Goal: Task Accomplishment & Management: Manage account settings

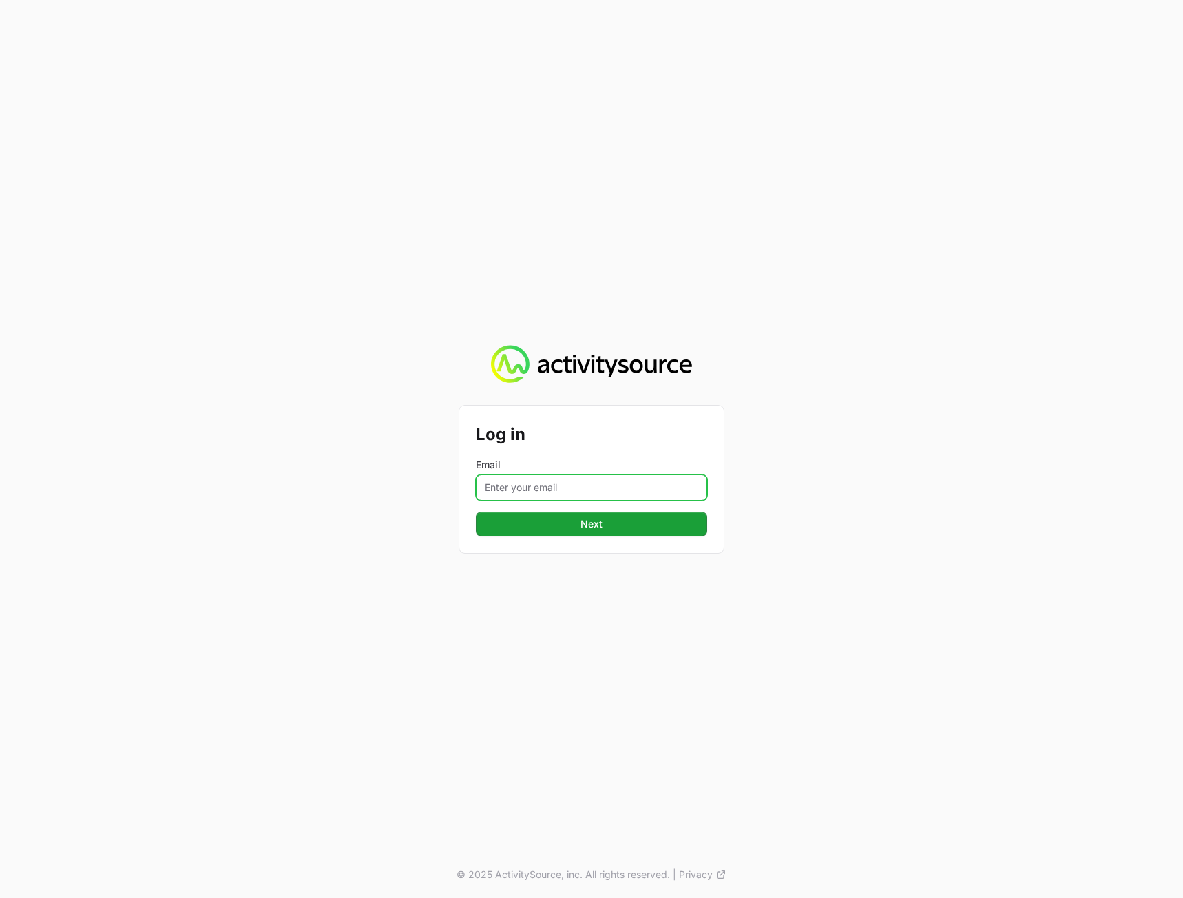
click at [627, 492] on input "Email" at bounding box center [591, 488] width 231 height 26
type input "[PERSON_NAME][EMAIL_ADDRESS][DOMAIN_NAME]"
click at [476, 512] on button "Next Next" at bounding box center [591, 524] width 231 height 25
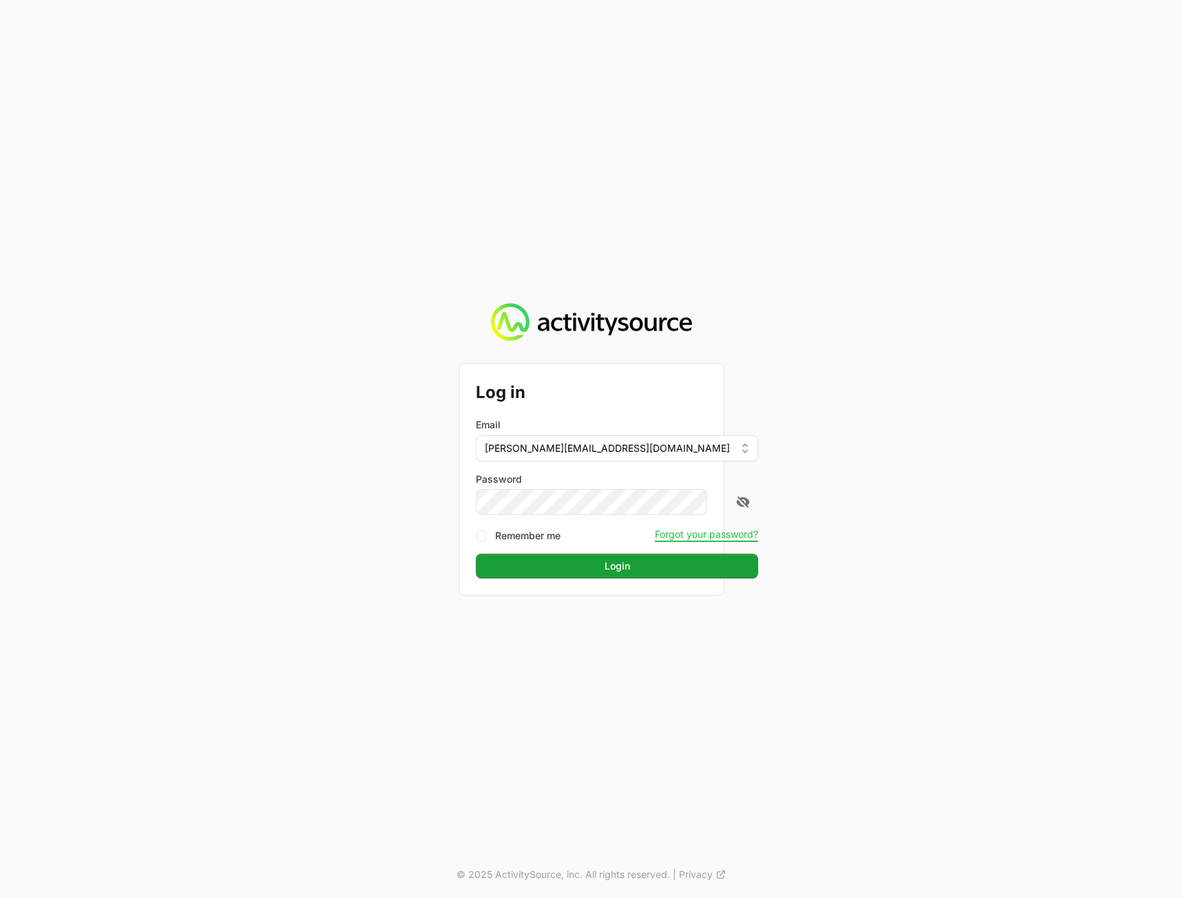
click at [980, 494] on div "Log in Email [PERSON_NAME][EMAIL_ADDRESS][DOMAIN_NAME] Password Remember me For…" at bounding box center [591, 449] width 1183 height 898
click at [605, 565] on span "Login" at bounding box center [617, 566] width 266 height 17
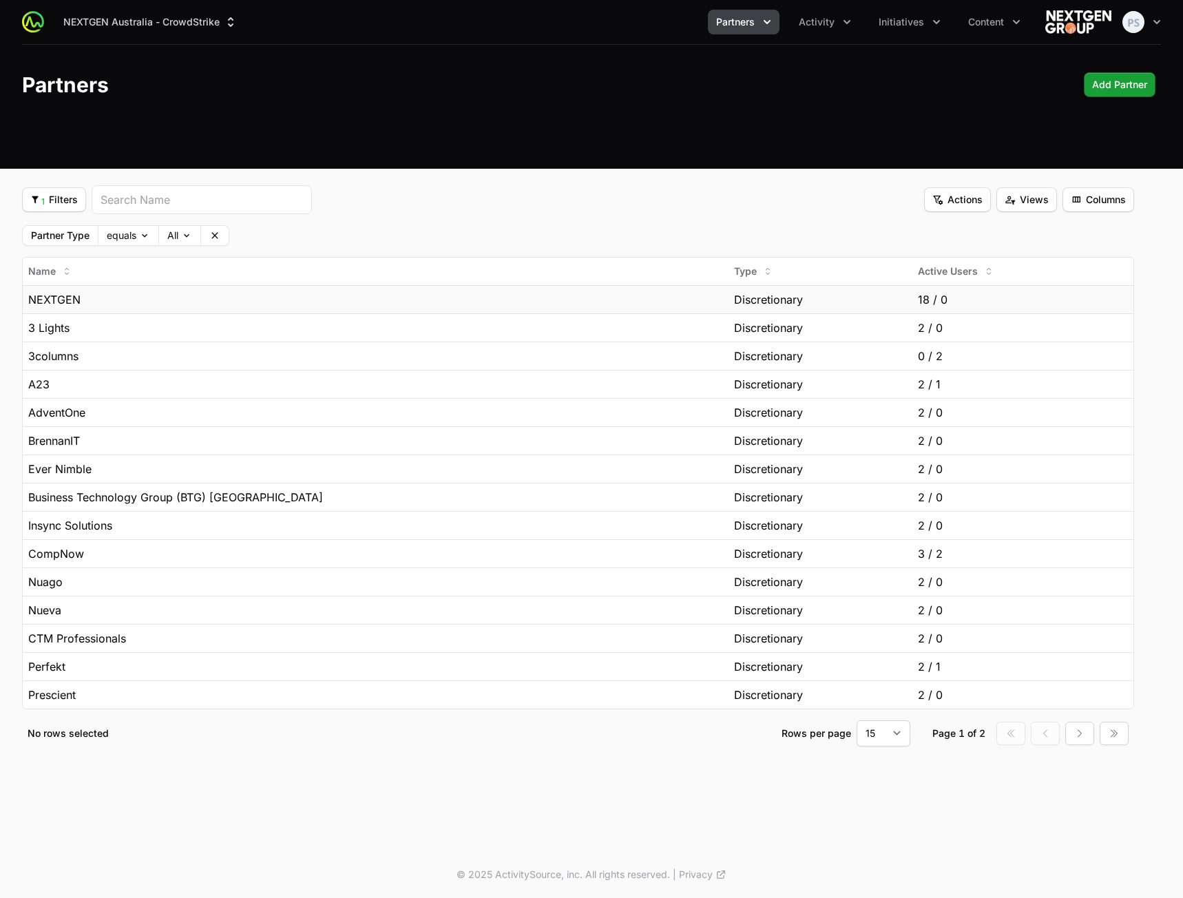
click at [348, 294] on div "NEXTGEN" at bounding box center [375, 299] width 695 height 17
drag, startPoint x: 511, startPoint y: 264, endPoint x: 514, endPoint y: 257, distance: 8.1
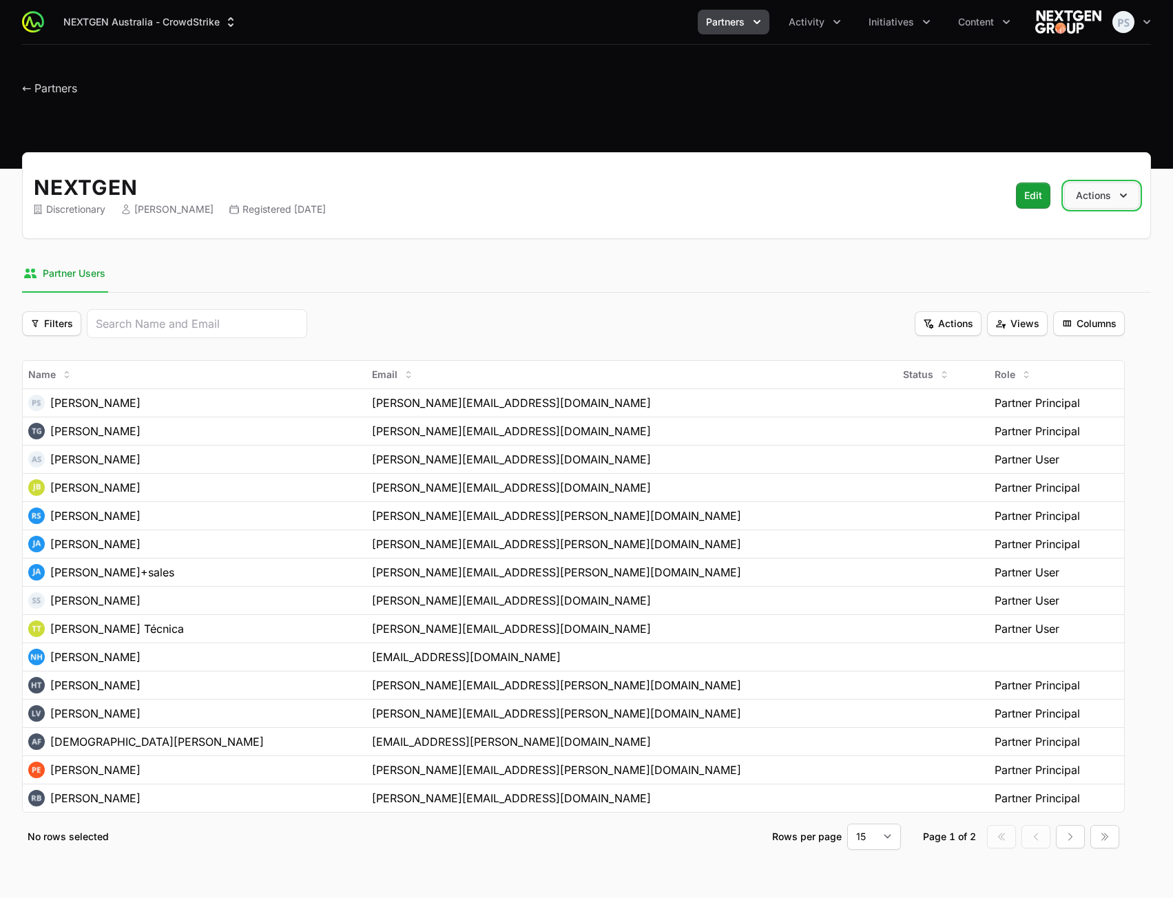
click at [1110, 199] on button "Actions" at bounding box center [1101, 196] width 75 height 26
click at [729, 177] on h2 "NEXTGEN" at bounding box center [512, 187] width 957 height 25
click at [1023, 199] on button "Edit Edit" at bounding box center [1033, 196] width 34 height 26
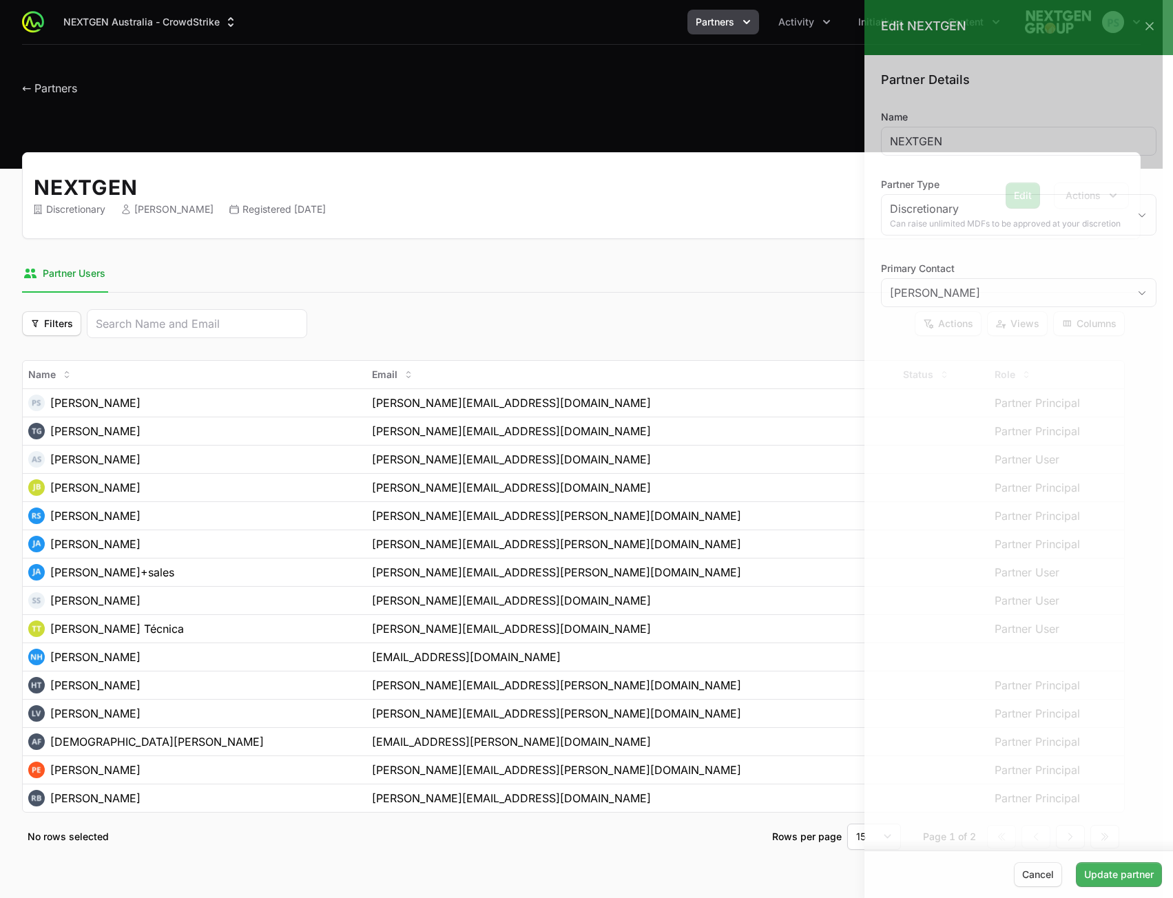
click at [691, 209] on div at bounding box center [586, 449] width 1173 height 898
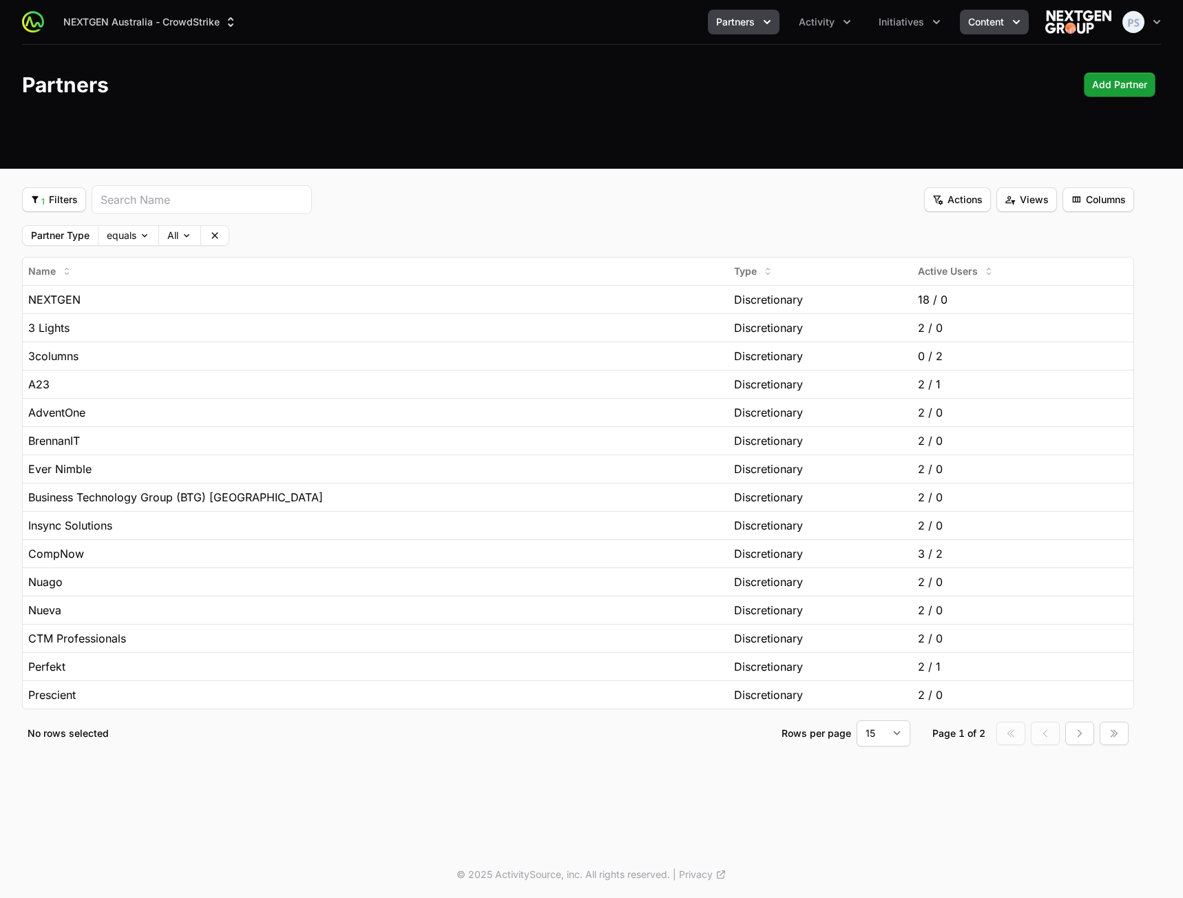
click at [960, 24] on button "Content" at bounding box center [994, 22] width 69 height 25
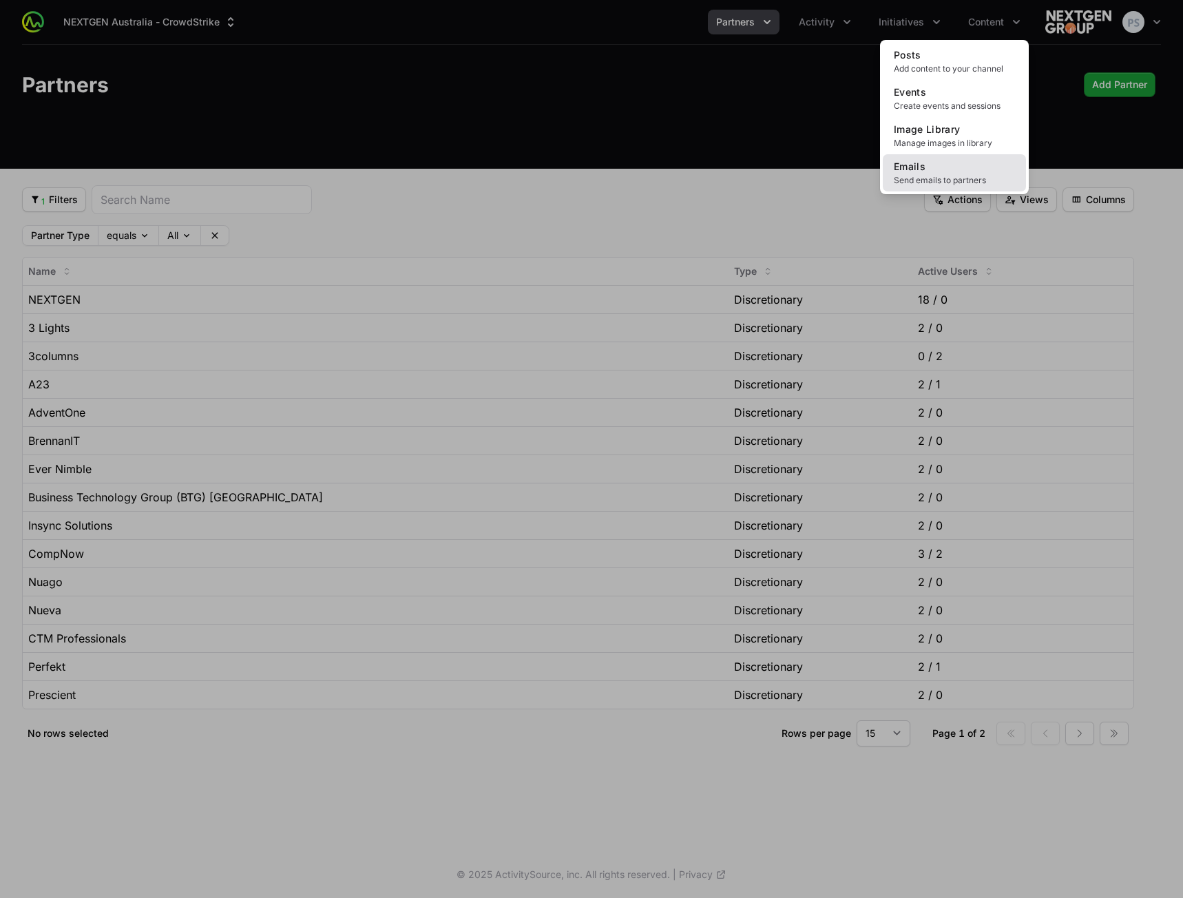
click at [952, 158] on link "Emails Send emails to partners" at bounding box center [954, 172] width 143 height 37
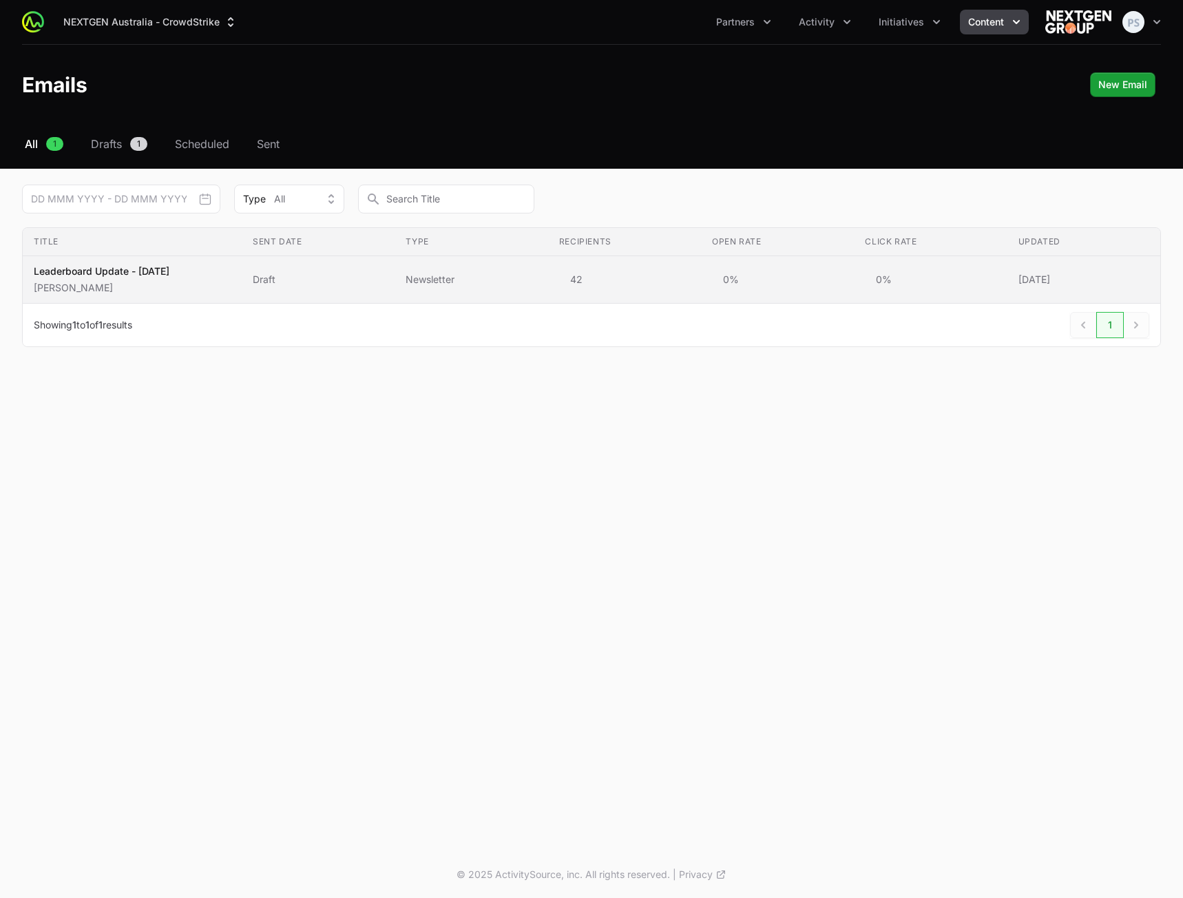
click at [415, 293] on td "Type Newsletter" at bounding box center [471, 280] width 153 height 48
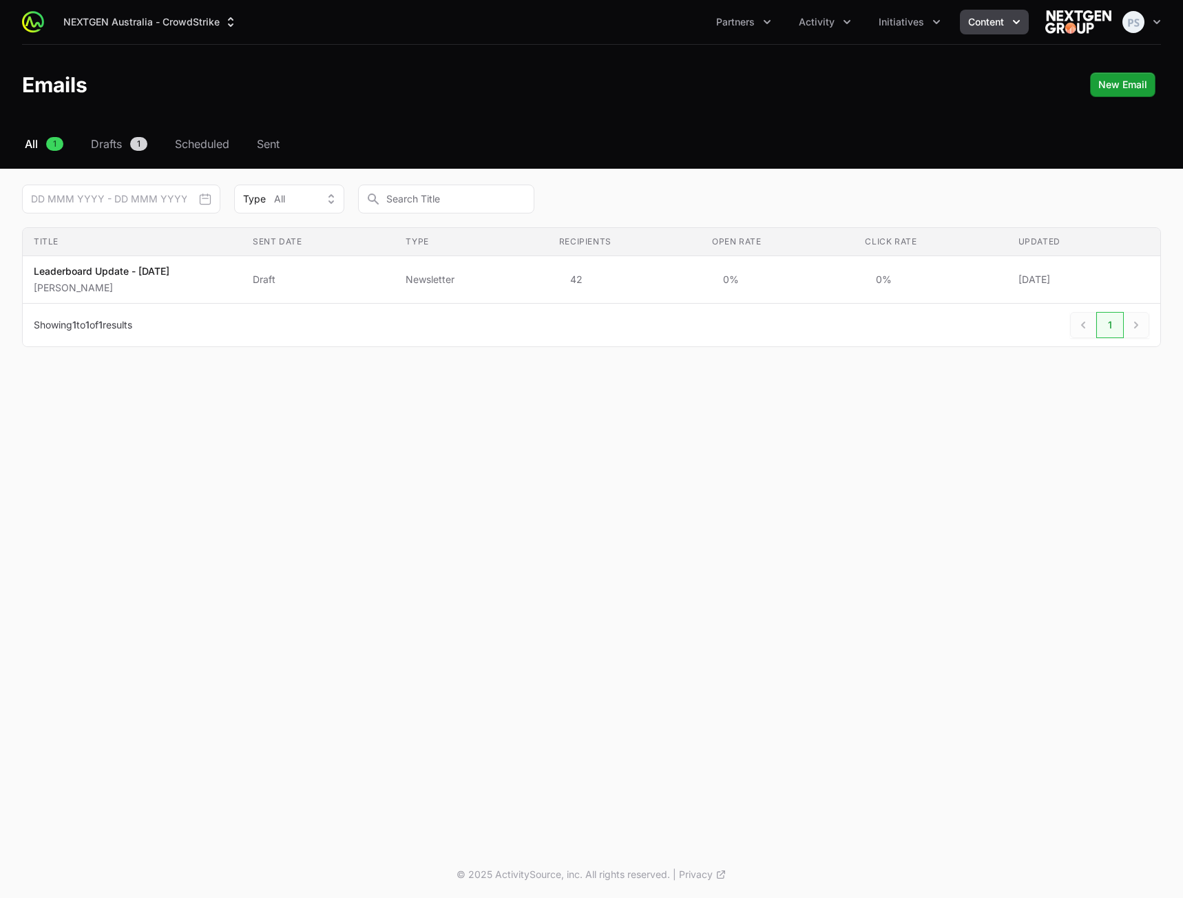
click at [1001, 19] on span "Content" at bounding box center [986, 22] width 36 height 14
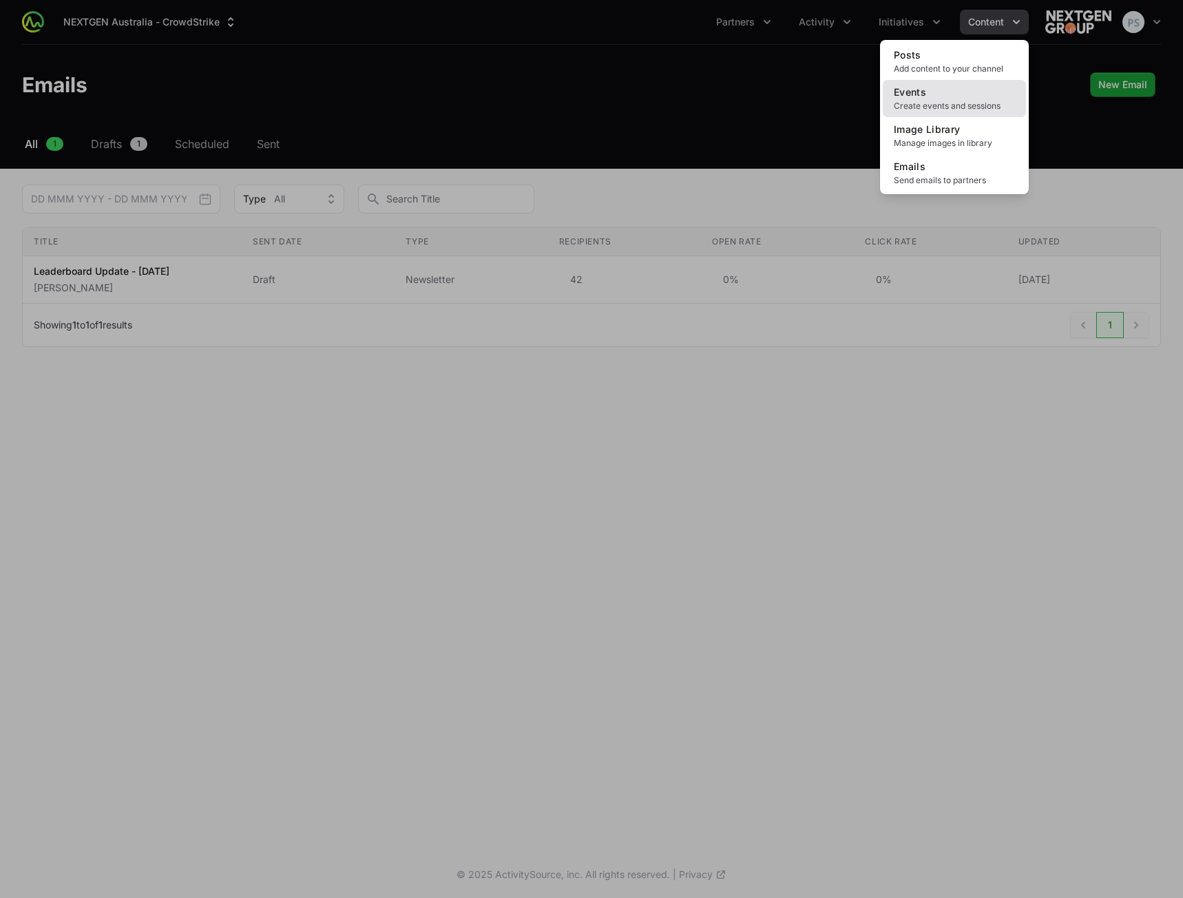
click at [950, 96] on link "Events Create events and sessions" at bounding box center [954, 98] width 143 height 37
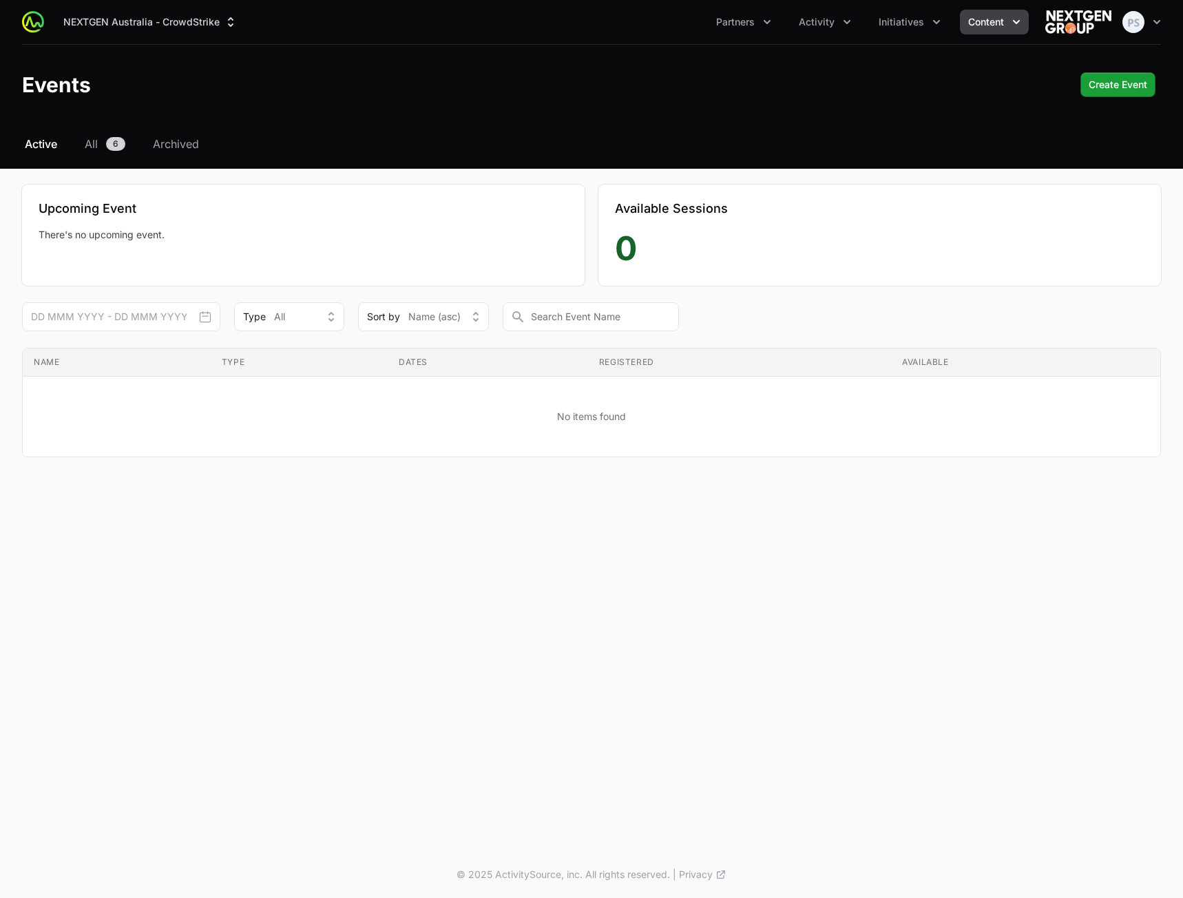
click at [76, 133] on div "NEXTGEN Australia - CrowdStrike Partners Activity Initiatives Content Open user…" at bounding box center [591, 84] width 1183 height 169
click at [85, 142] on span "All" at bounding box center [91, 144] width 13 height 17
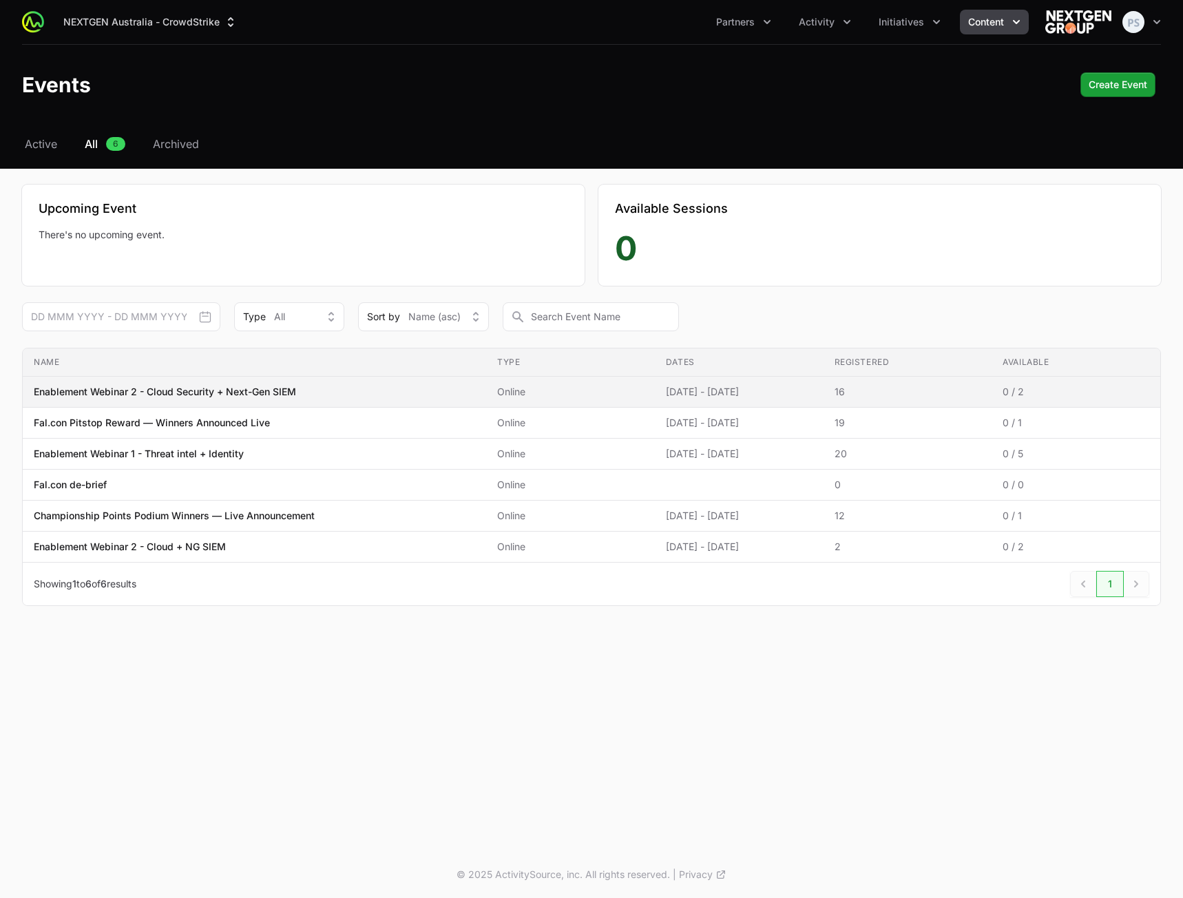
click at [623, 393] on span "Online" at bounding box center [570, 392] width 147 height 14
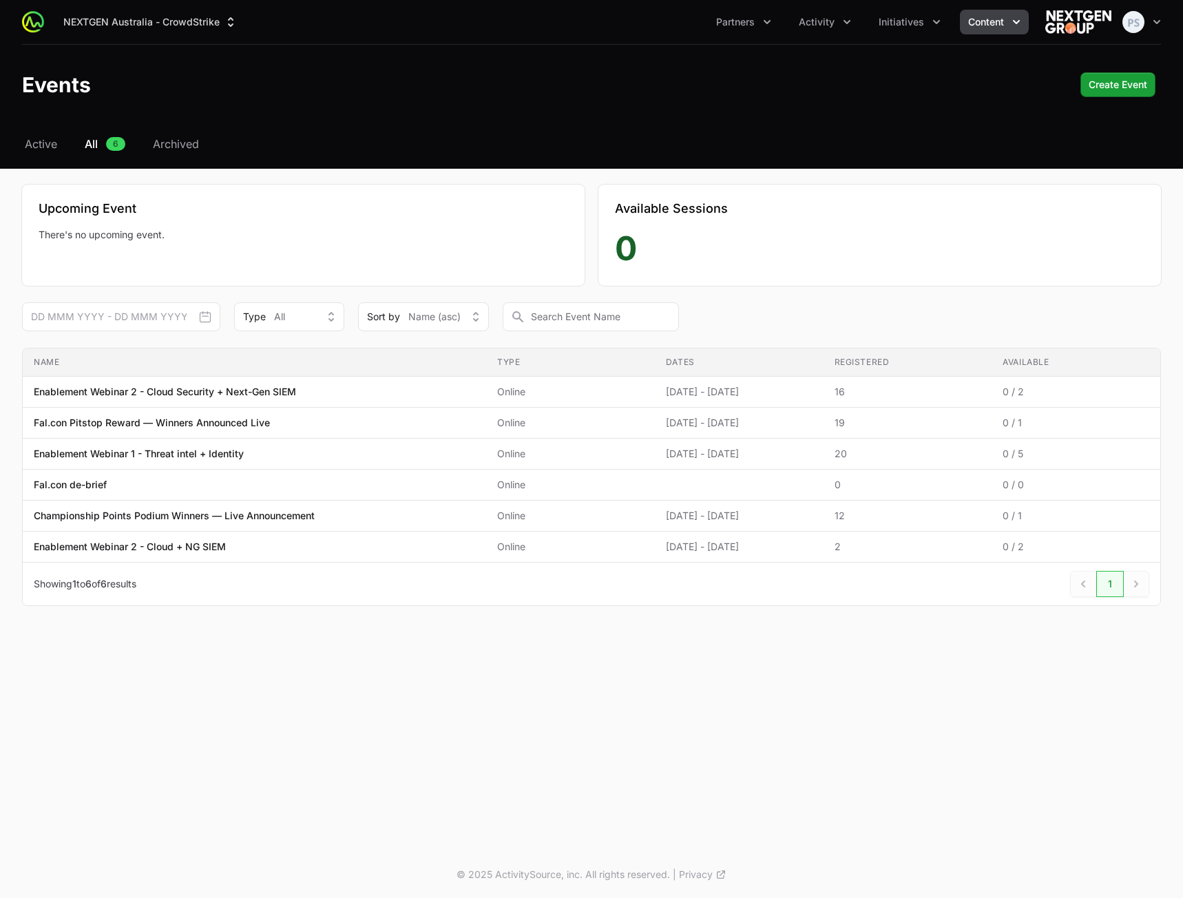
click at [618, 393] on span "Online" at bounding box center [570, 392] width 147 height 14
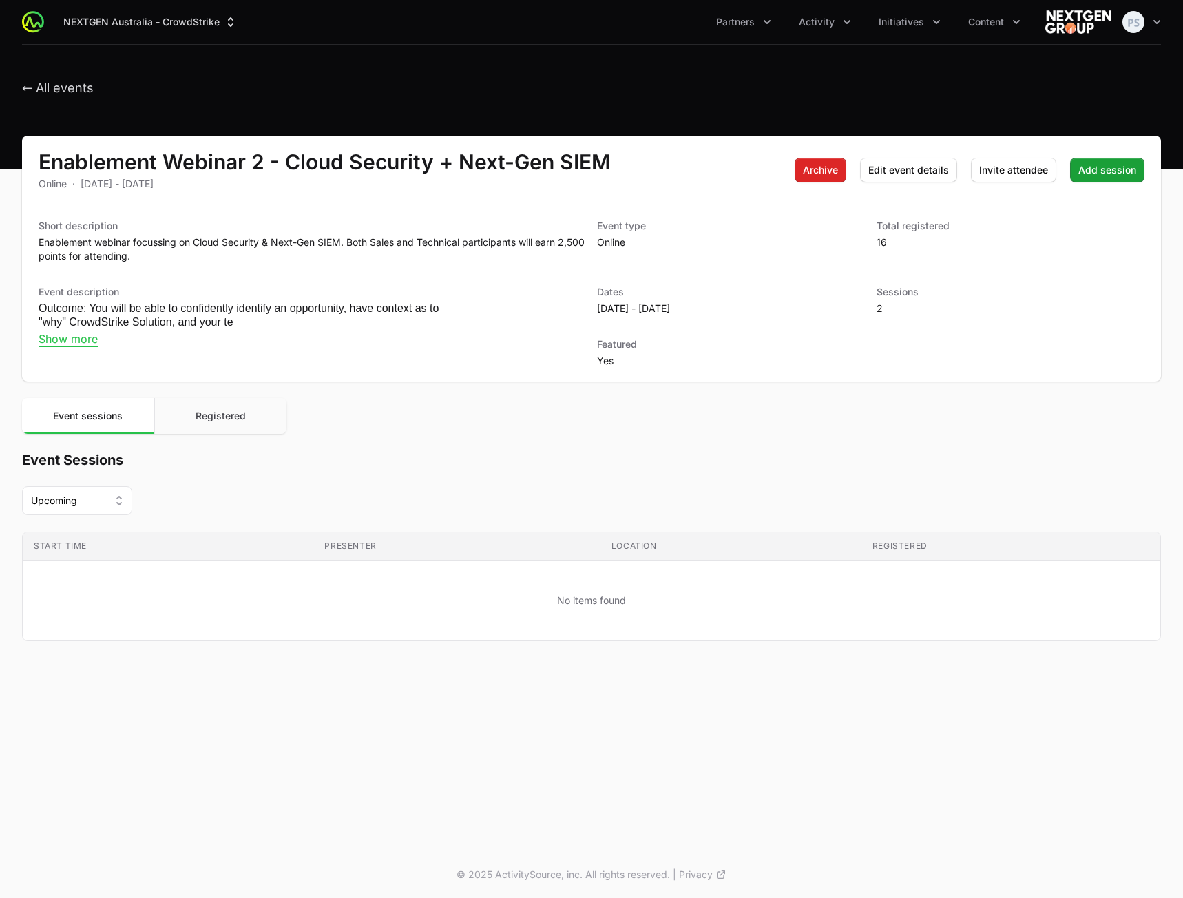
click at [220, 408] on button "Registered" at bounding box center [220, 416] width 133 height 36
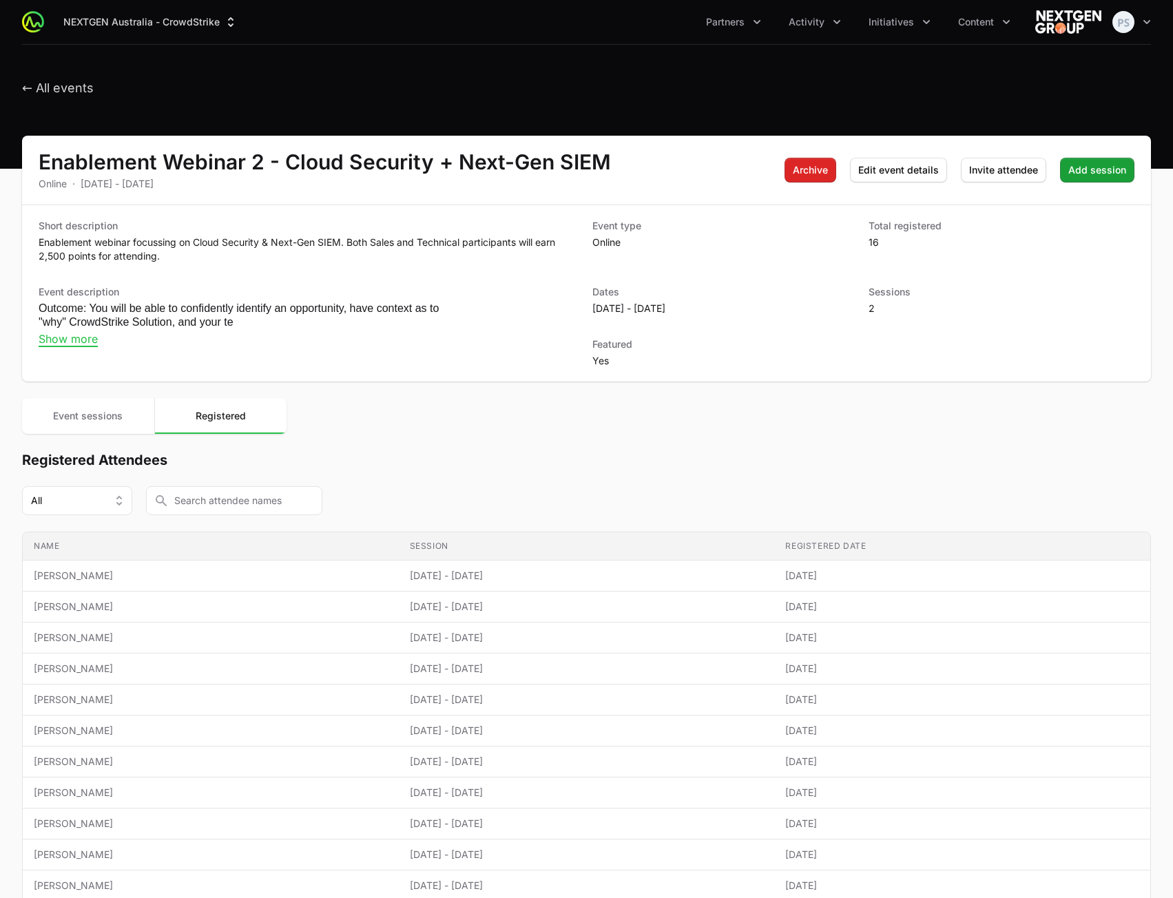
click at [821, 413] on div "Select a tab Event sessions Registered Event sessions Registered" at bounding box center [586, 416] width 1129 height 36
click at [121, 510] on button "All" at bounding box center [77, 500] width 110 height 29
drag, startPoint x: 546, startPoint y: 425, endPoint x: 174, endPoint y: 412, distance: 372.1
click at [543, 425] on div "Select a tab Event sessions Registered Event sessions Registered" at bounding box center [586, 416] width 1129 height 36
click at [110, 413] on span "Event sessions" at bounding box center [88, 416] width 70 height 12
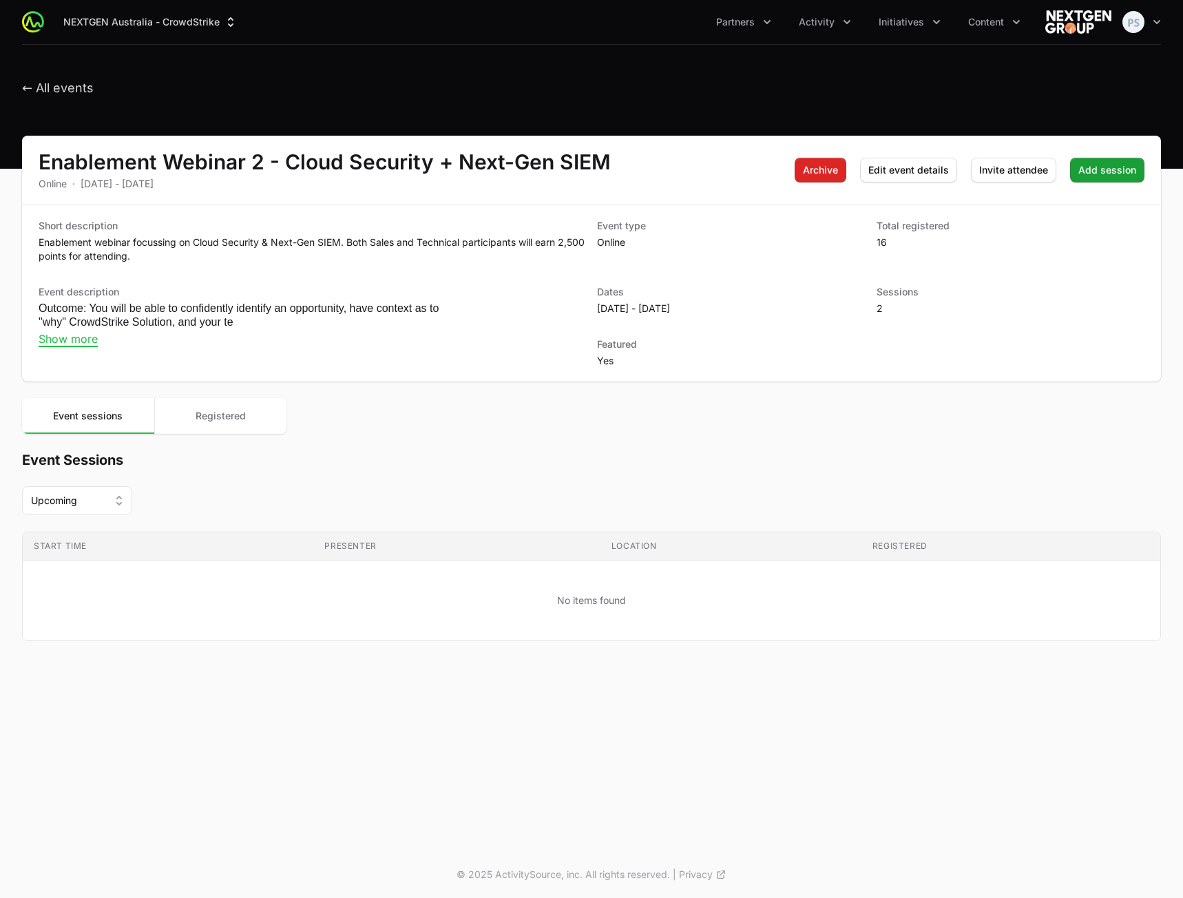
click at [583, 424] on div "Select a tab Event sessions Registered Event sessions Registered" at bounding box center [591, 416] width 1139 height 36
click at [1121, 173] on span "Add session" at bounding box center [1108, 170] width 58 height 17
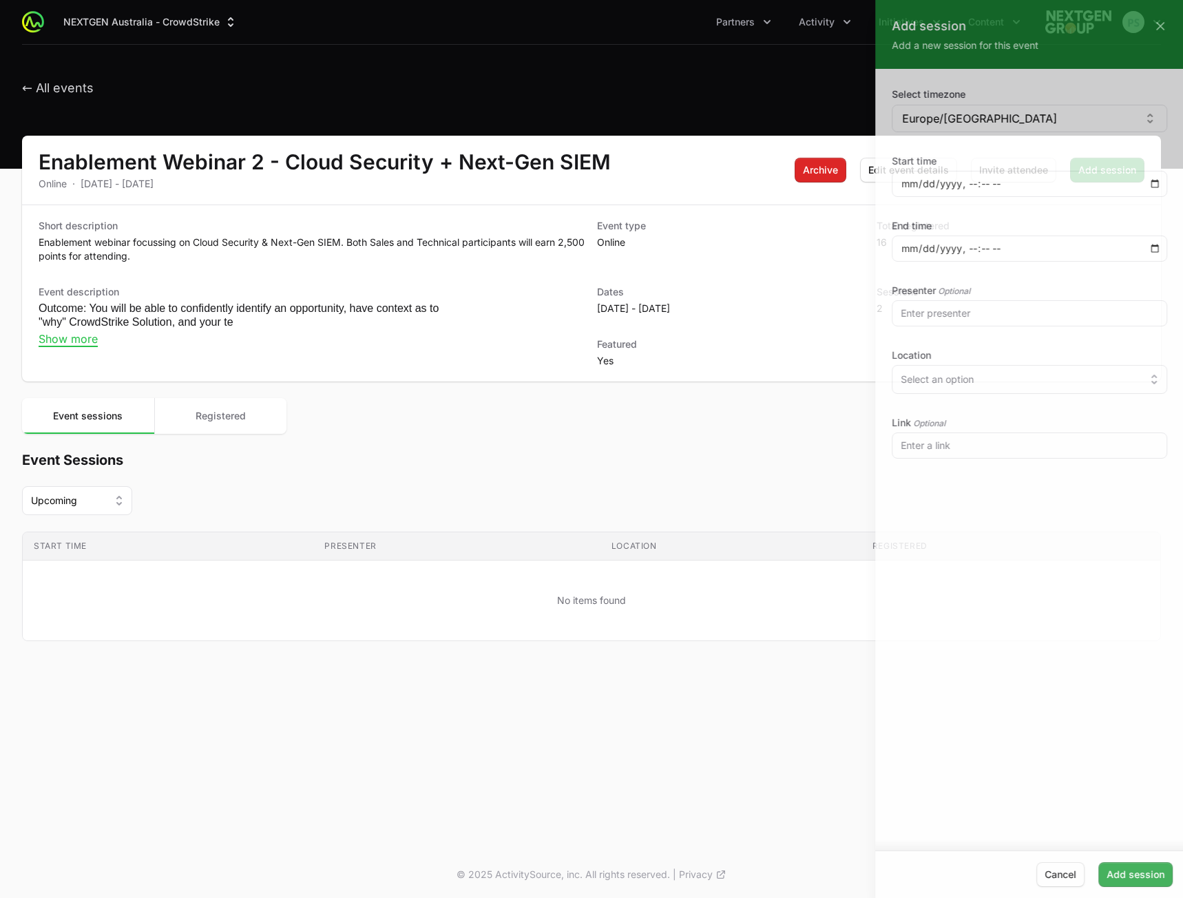
click at [590, 438] on div at bounding box center [591, 449] width 1183 height 898
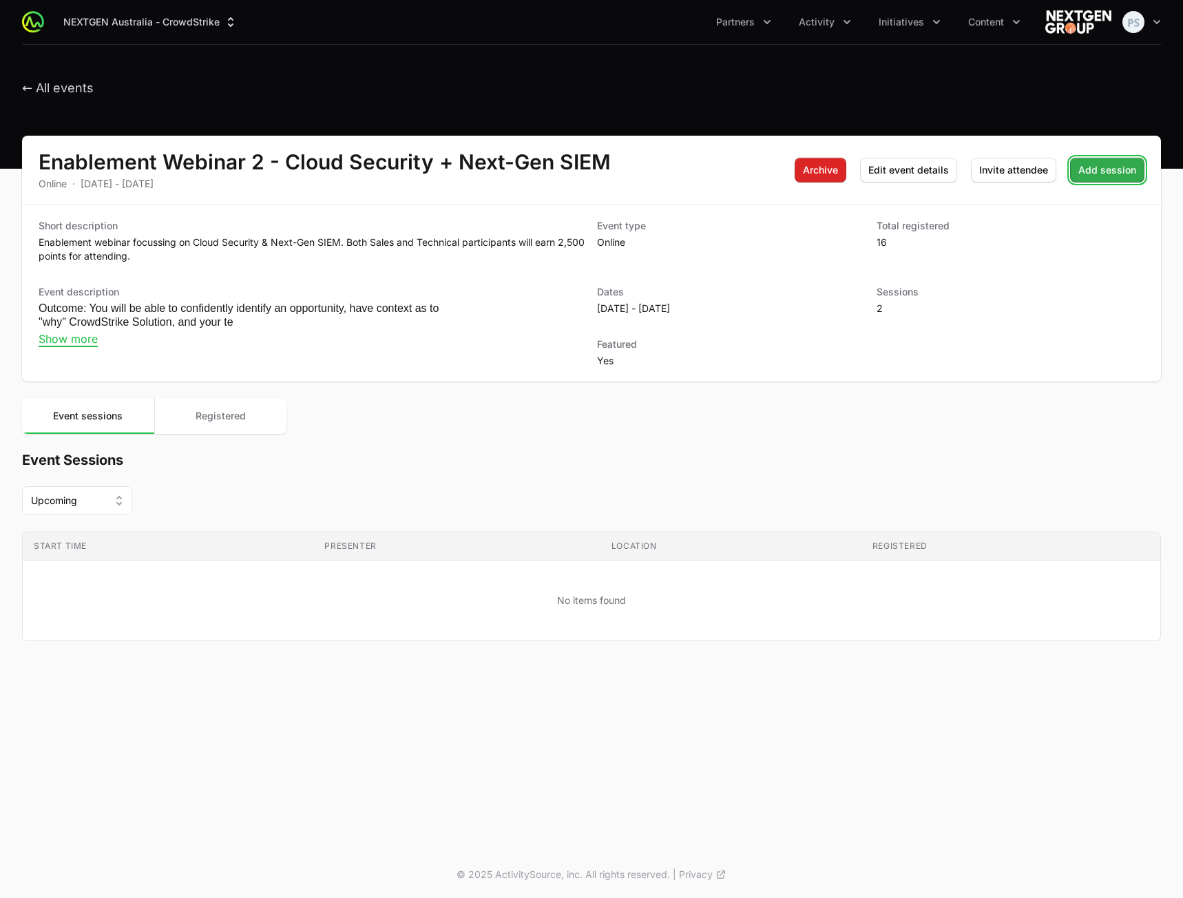
click at [1108, 164] on span "Add session" at bounding box center [1108, 170] width 58 height 17
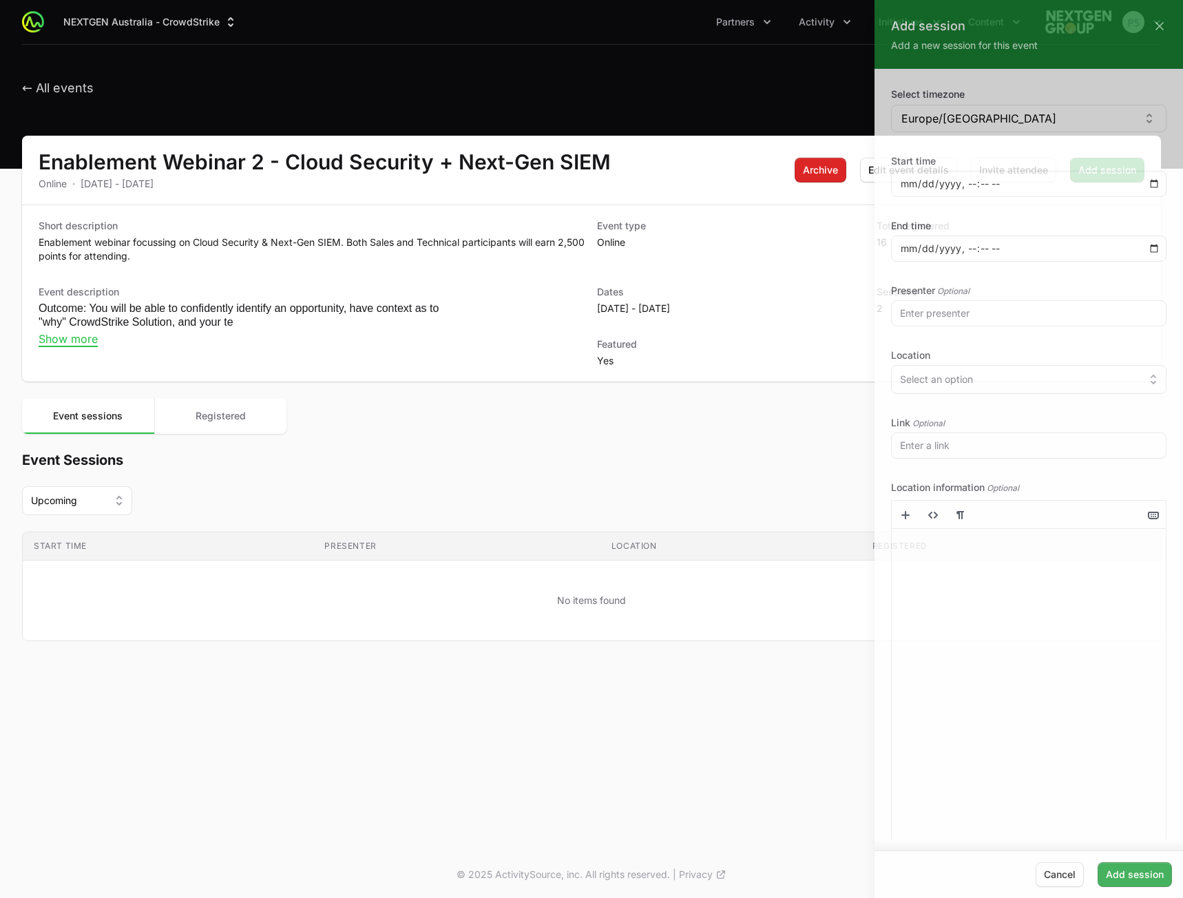
click at [618, 463] on div at bounding box center [591, 449] width 1183 height 898
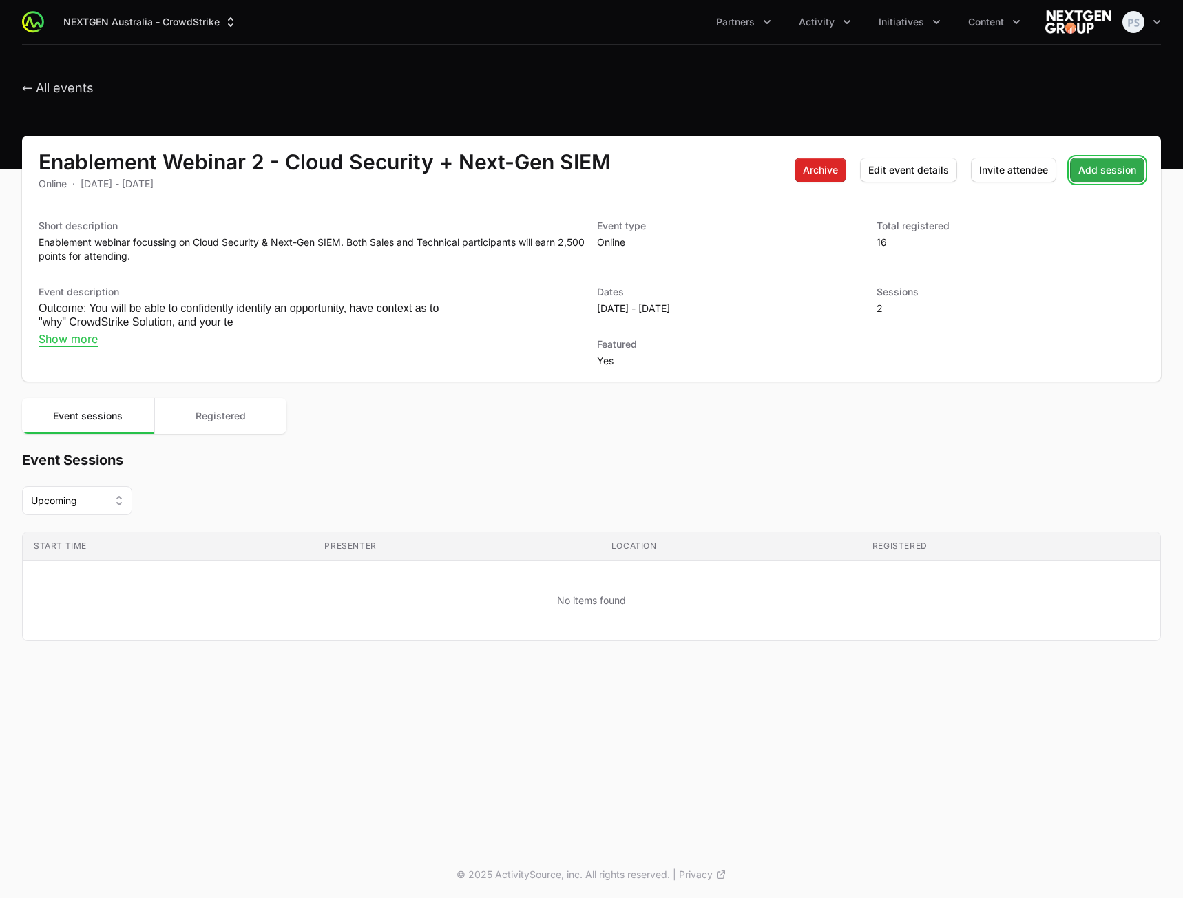
click at [1122, 175] on span "Add session" at bounding box center [1108, 170] width 58 height 17
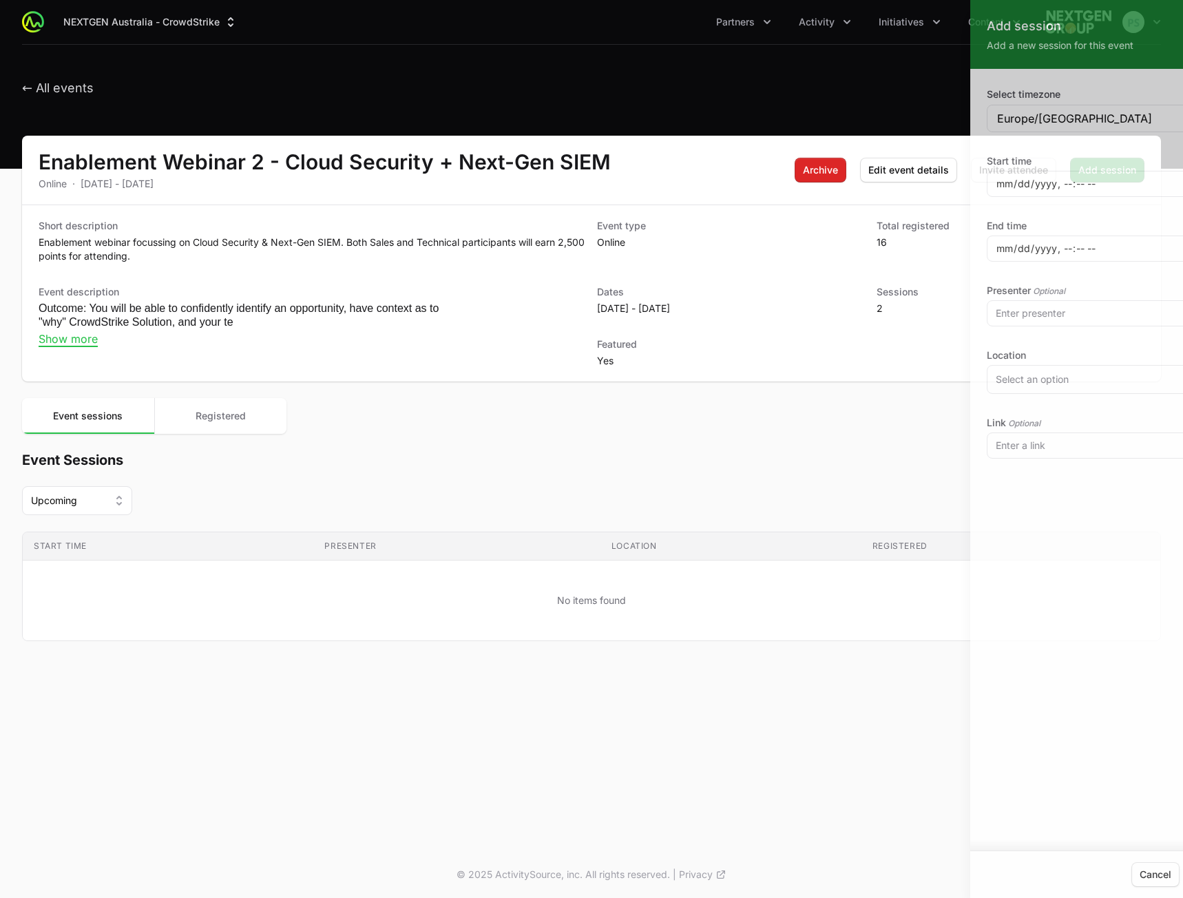
click at [718, 478] on div at bounding box center [591, 449] width 1183 height 898
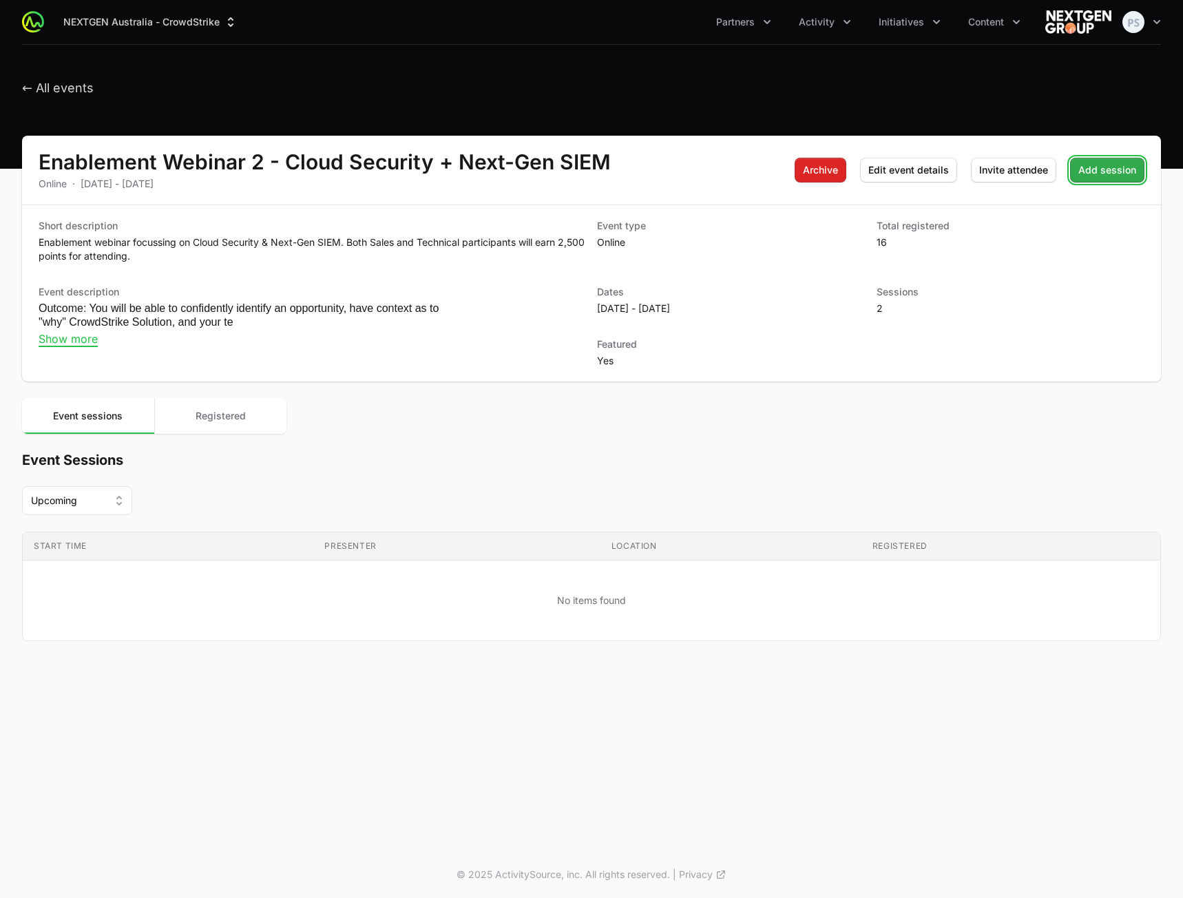
click at [1126, 167] on span "Add session" at bounding box center [1108, 170] width 58 height 17
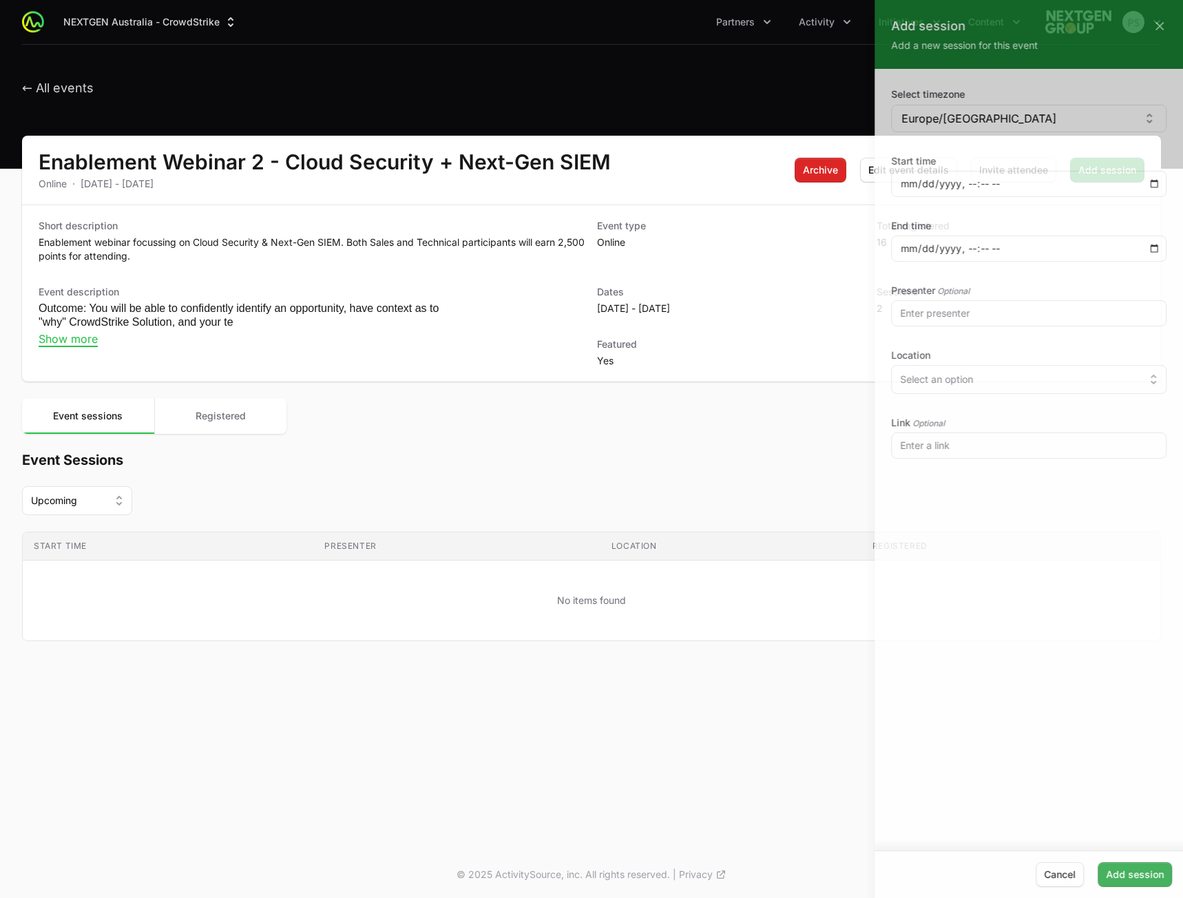
click at [574, 428] on div at bounding box center [591, 449] width 1183 height 898
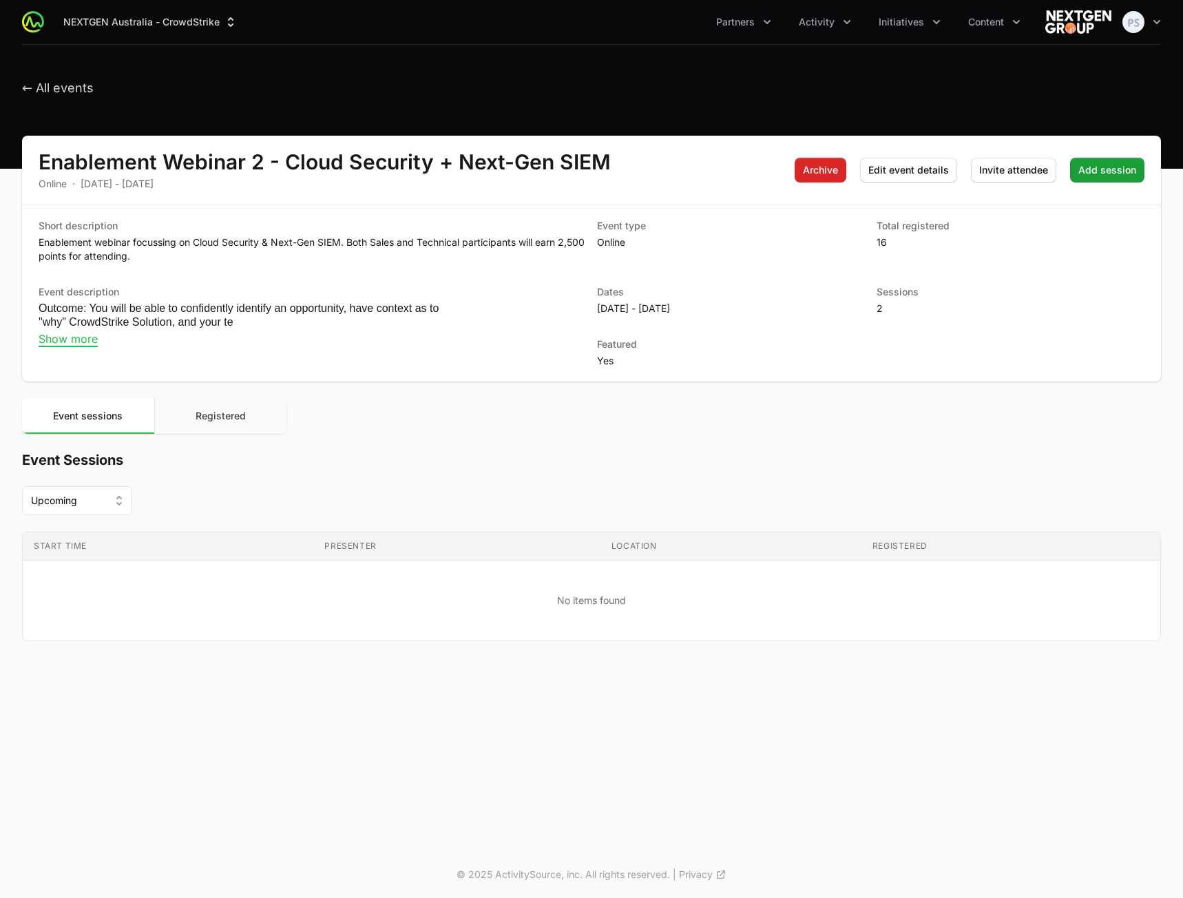
click at [267, 419] on button "Registered" at bounding box center [220, 416] width 133 height 36
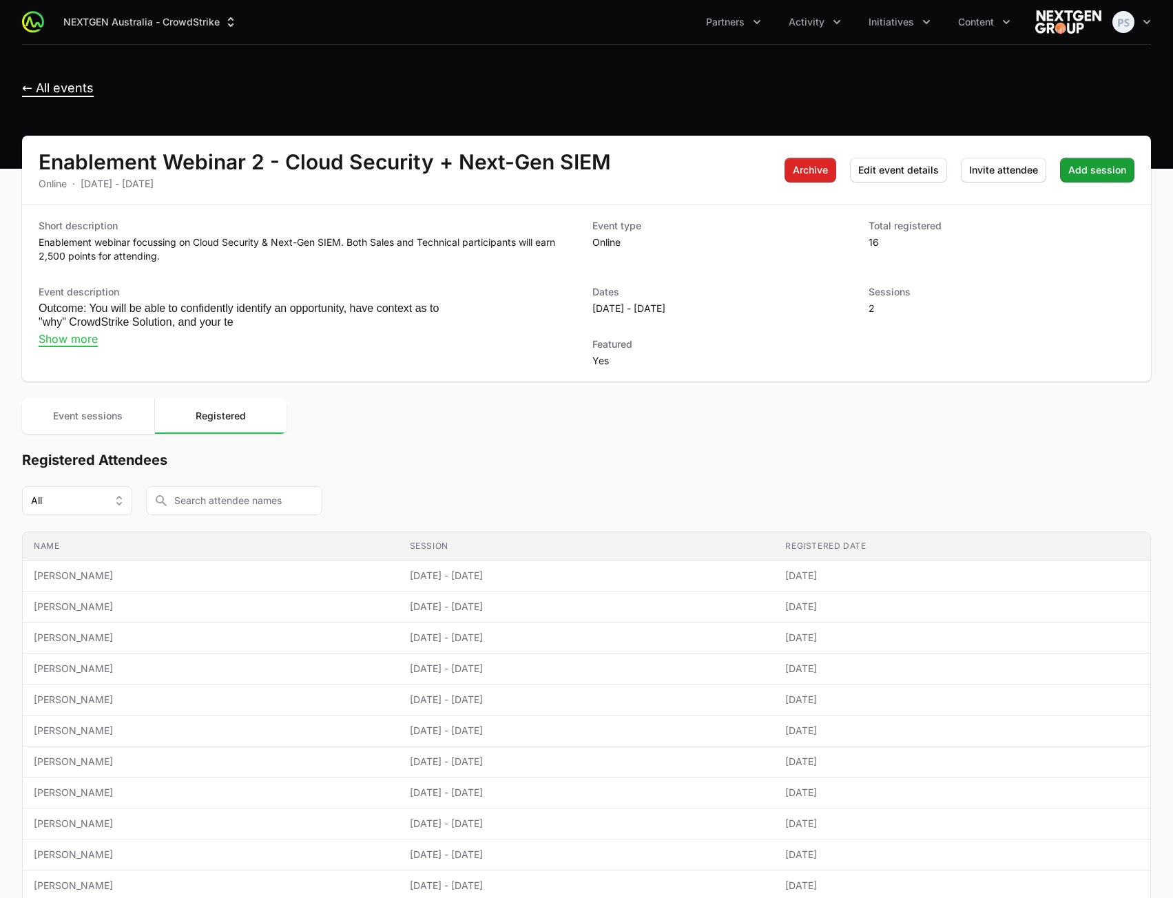
click at [61, 88] on span "← All events" at bounding box center [58, 89] width 72 height 16
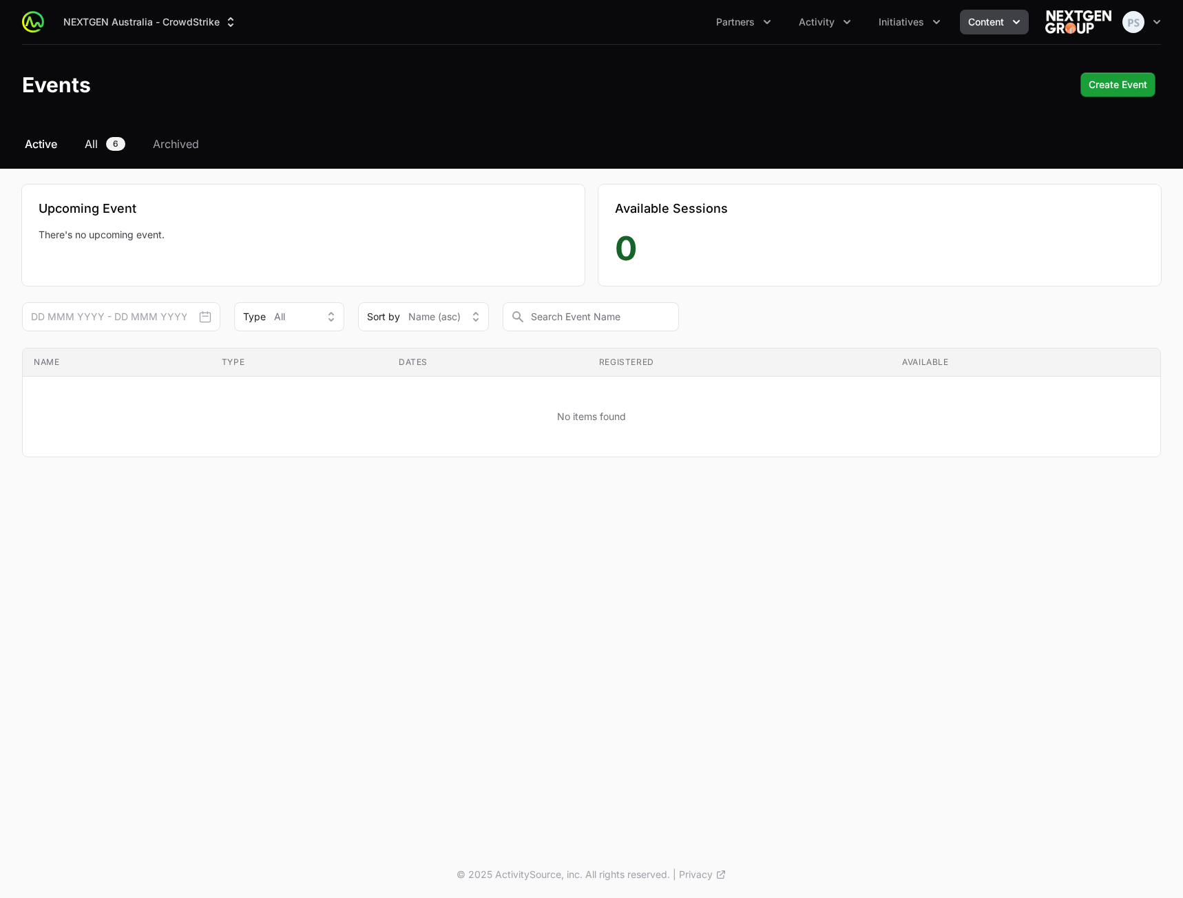
click at [87, 152] on span "All" at bounding box center [91, 144] width 13 height 17
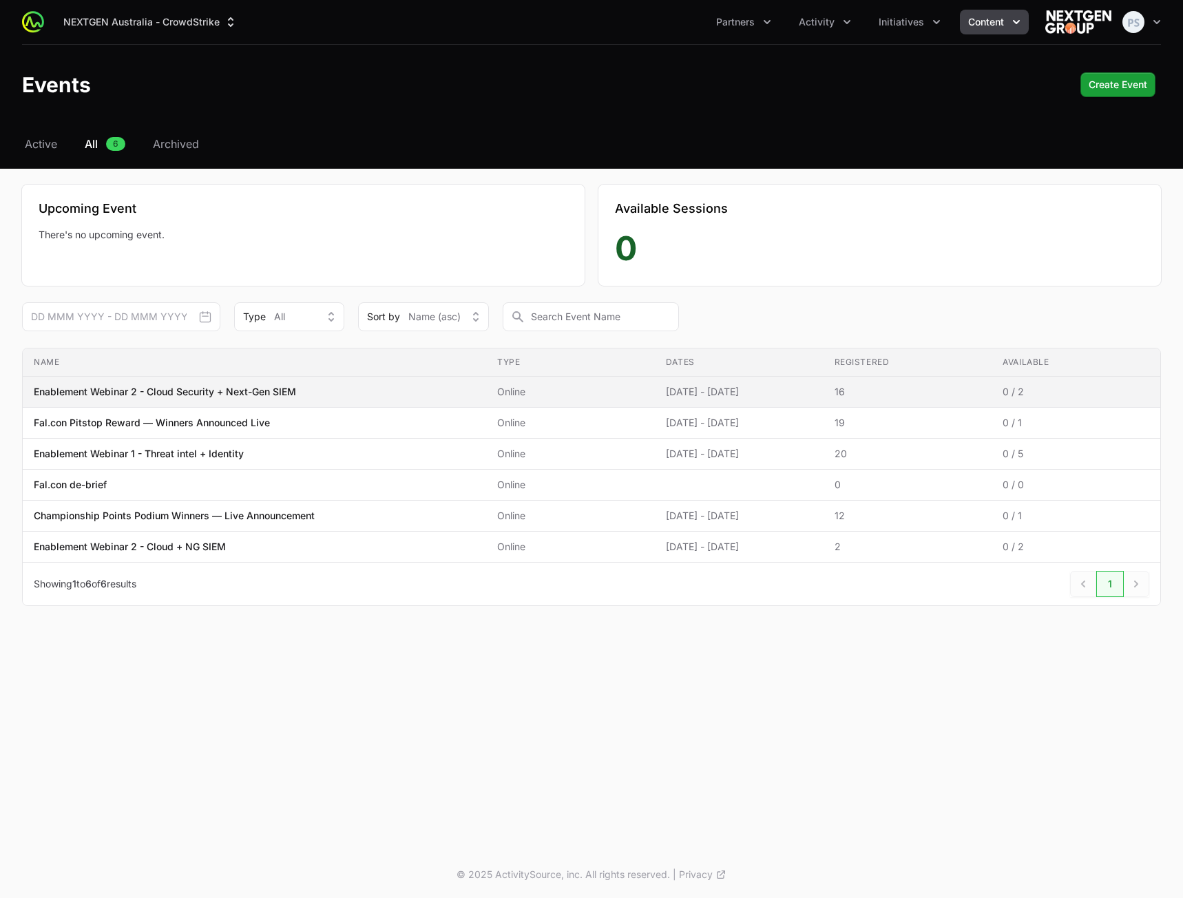
click at [560, 393] on span "Online" at bounding box center [570, 392] width 147 height 14
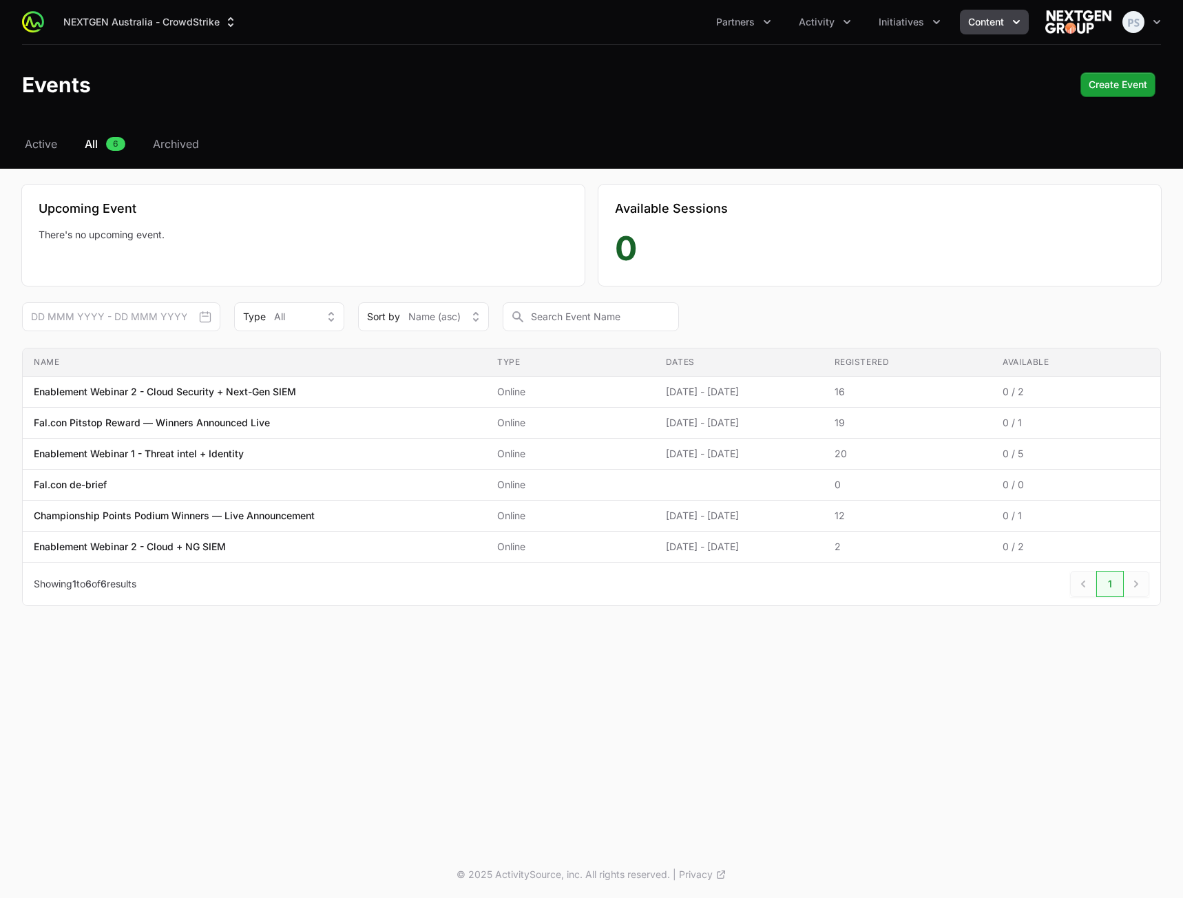
click at [560, 391] on span "Online" at bounding box center [570, 392] width 147 height 14
click at [562, 391] on span "Online" at bounding box center [570, 392] width 147 height 14
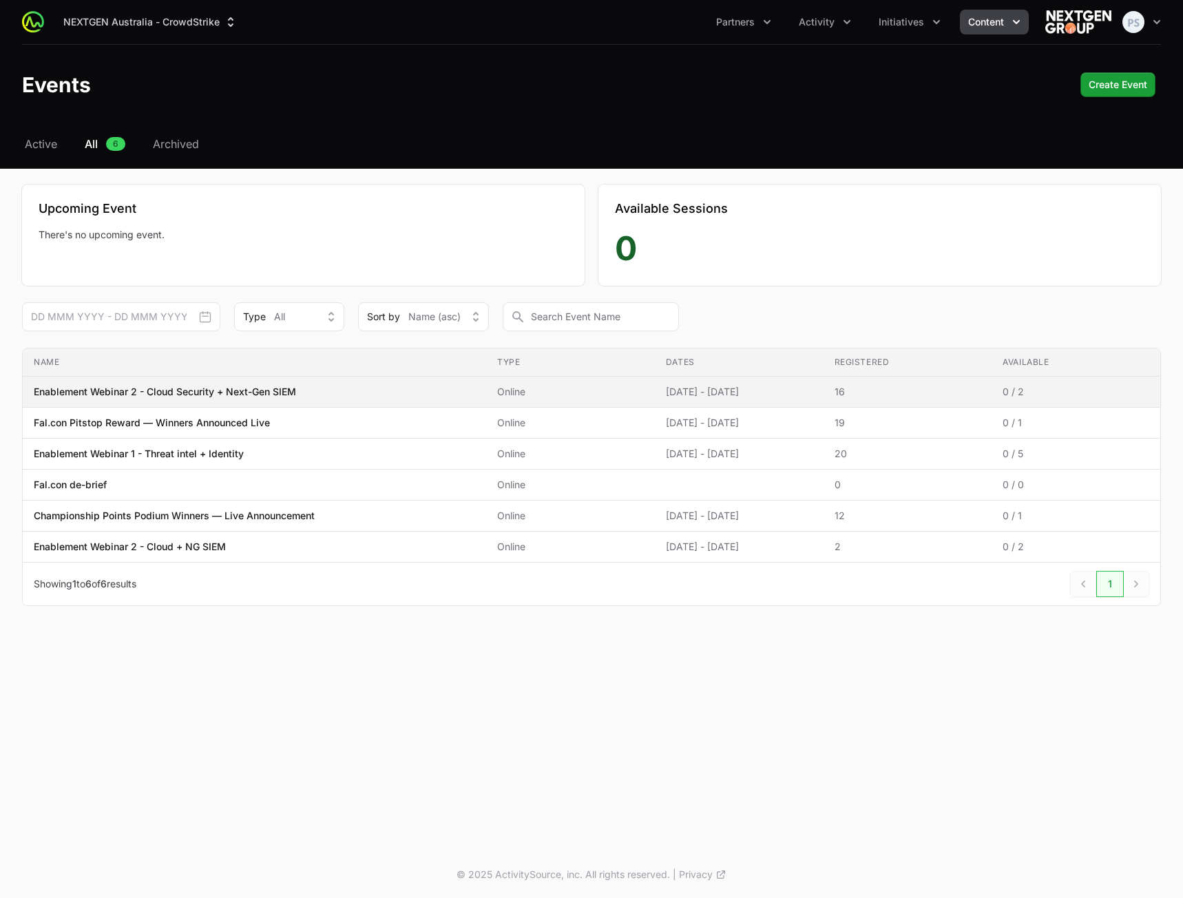
click at [561, 391] on span "Online" at bounding box center [570, 392] width 147 height 14
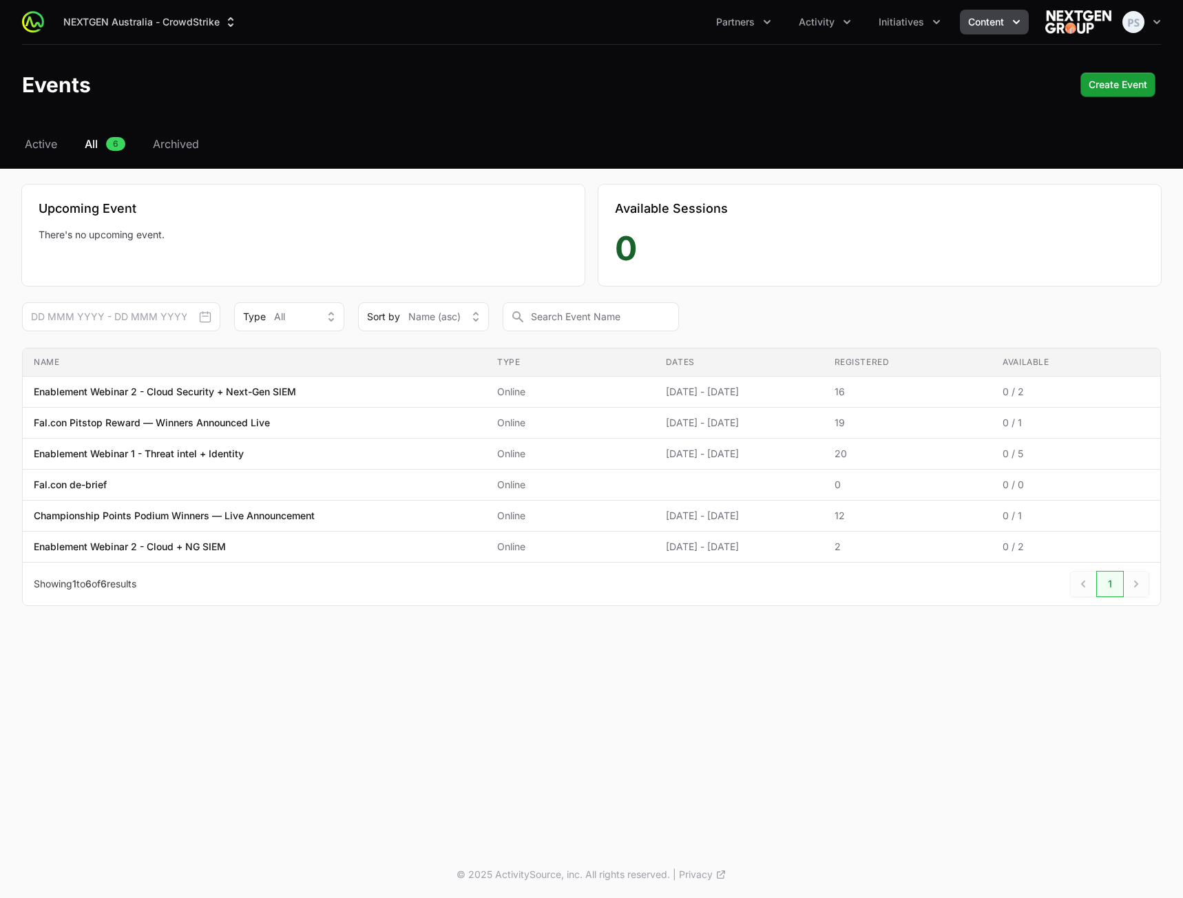
click at [992, 32] on button "Content" at bounding box center [994, 22] width 69 height 25
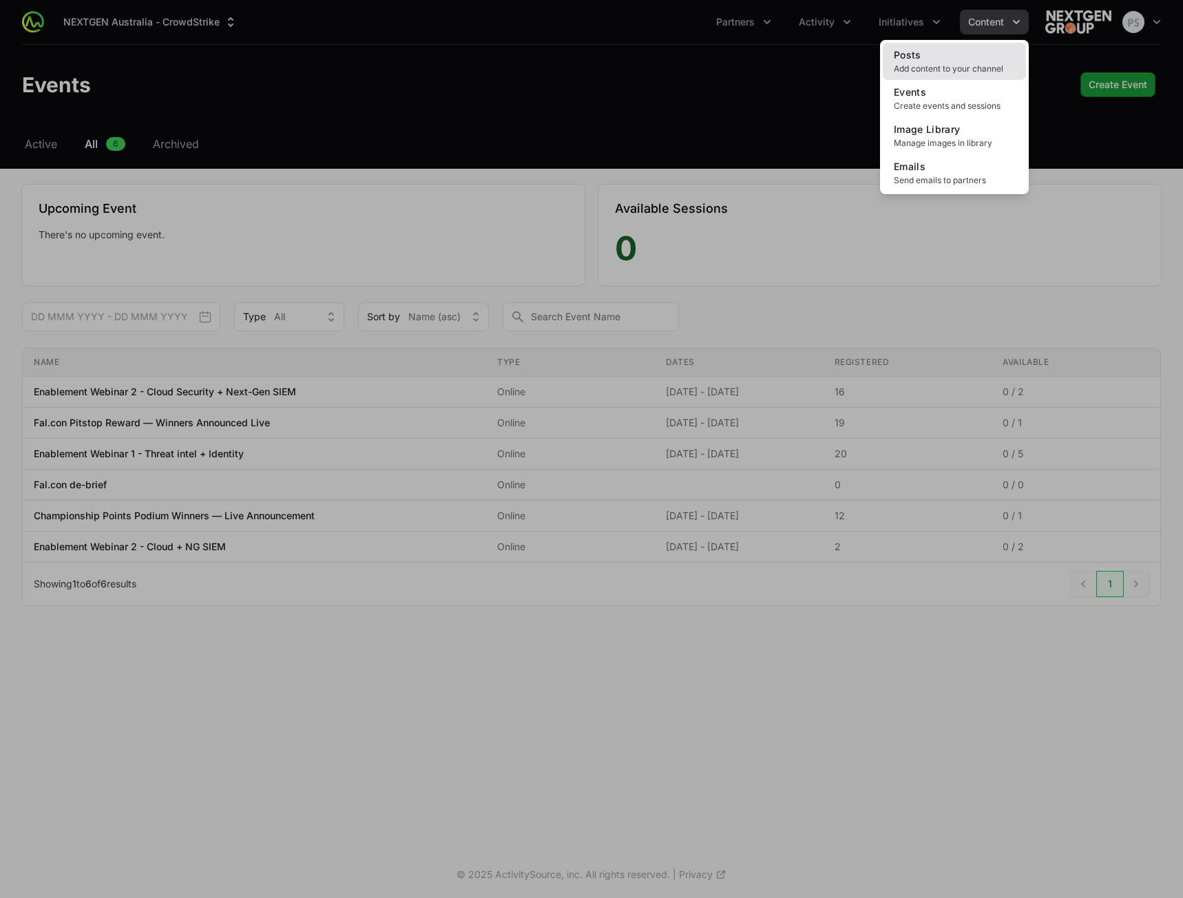
click at [969, 63] on link "Posts Add content to your channel" at bounding box center [954, 61] width 143 height 37
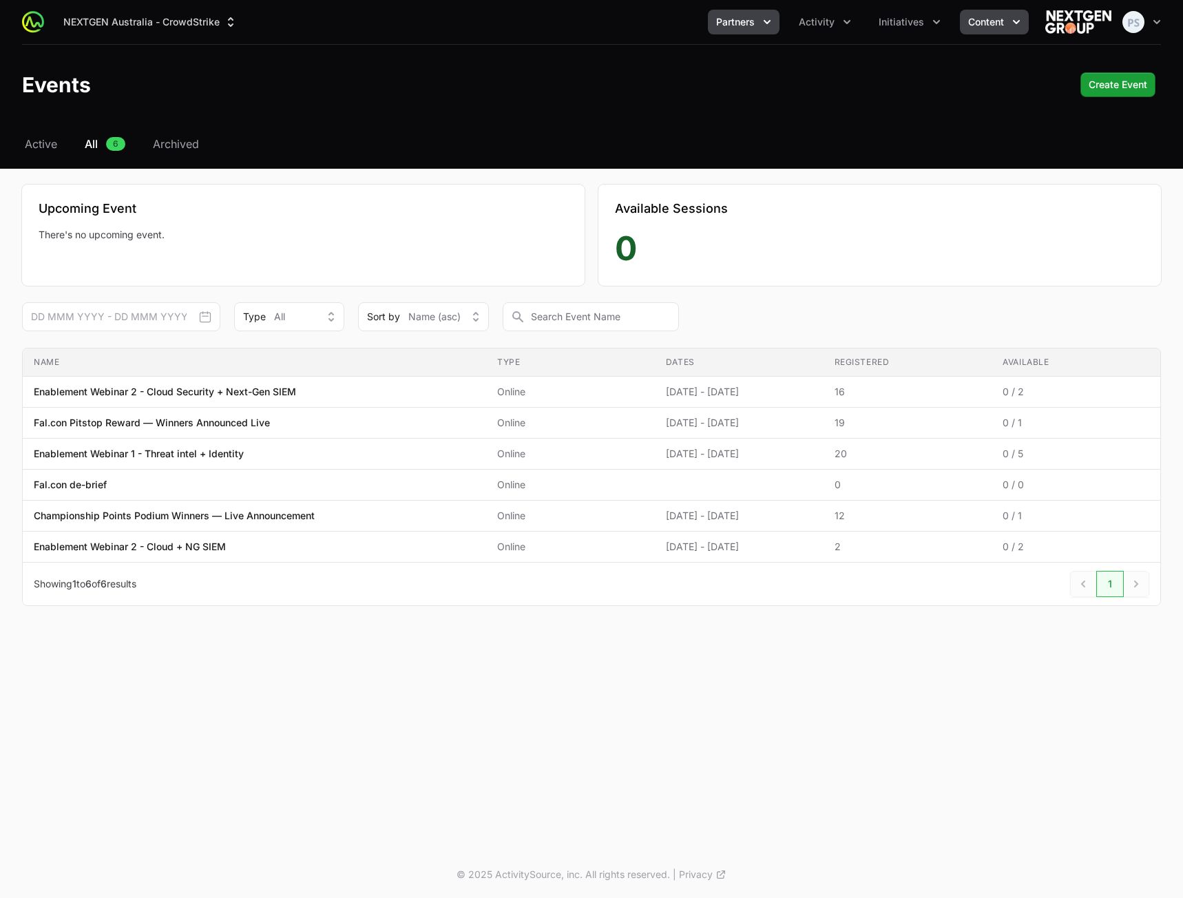
click at [730, 30] on button "Partners" at bounding box center [744, 22] width 72 height 25
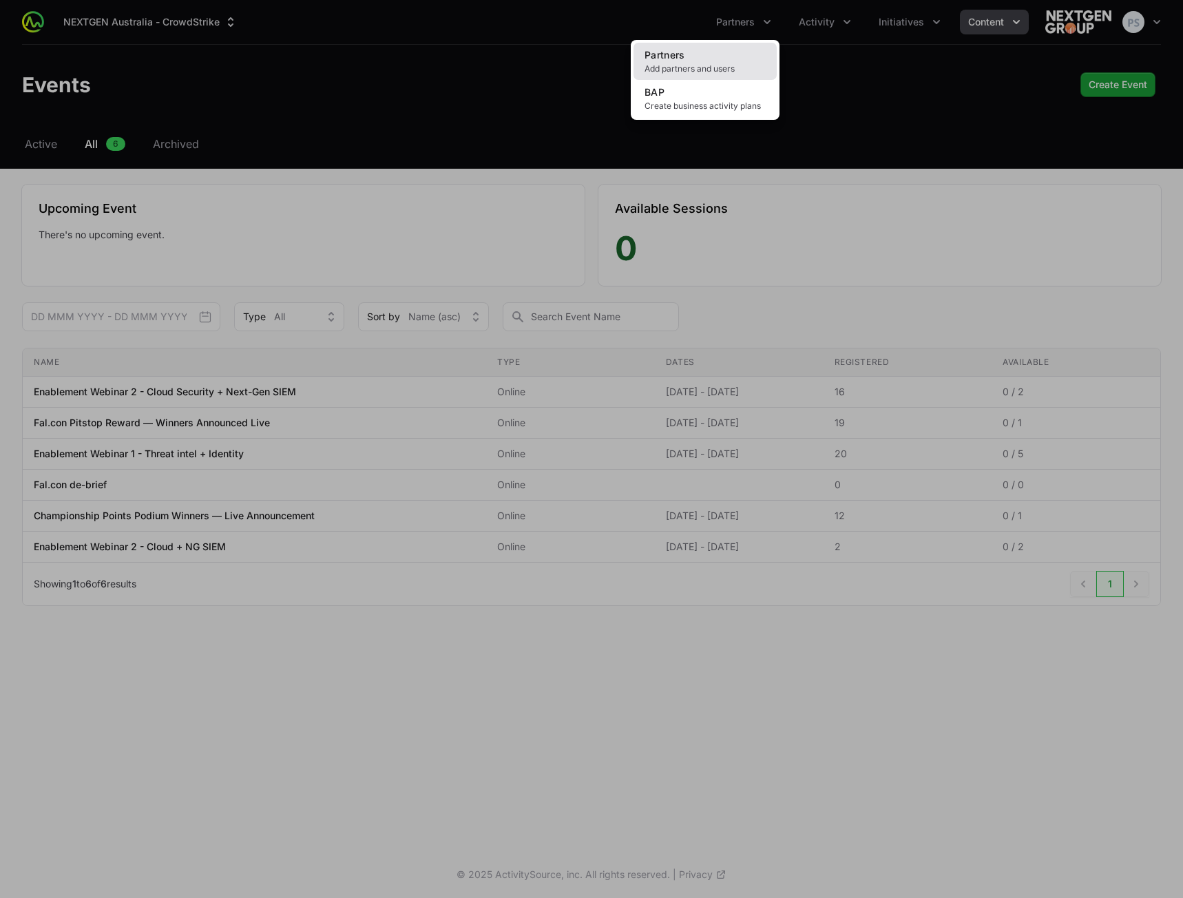
click at [721, 56] on link "Partners Add partners and users" at bounding box center [705, 61] width 143 height 37
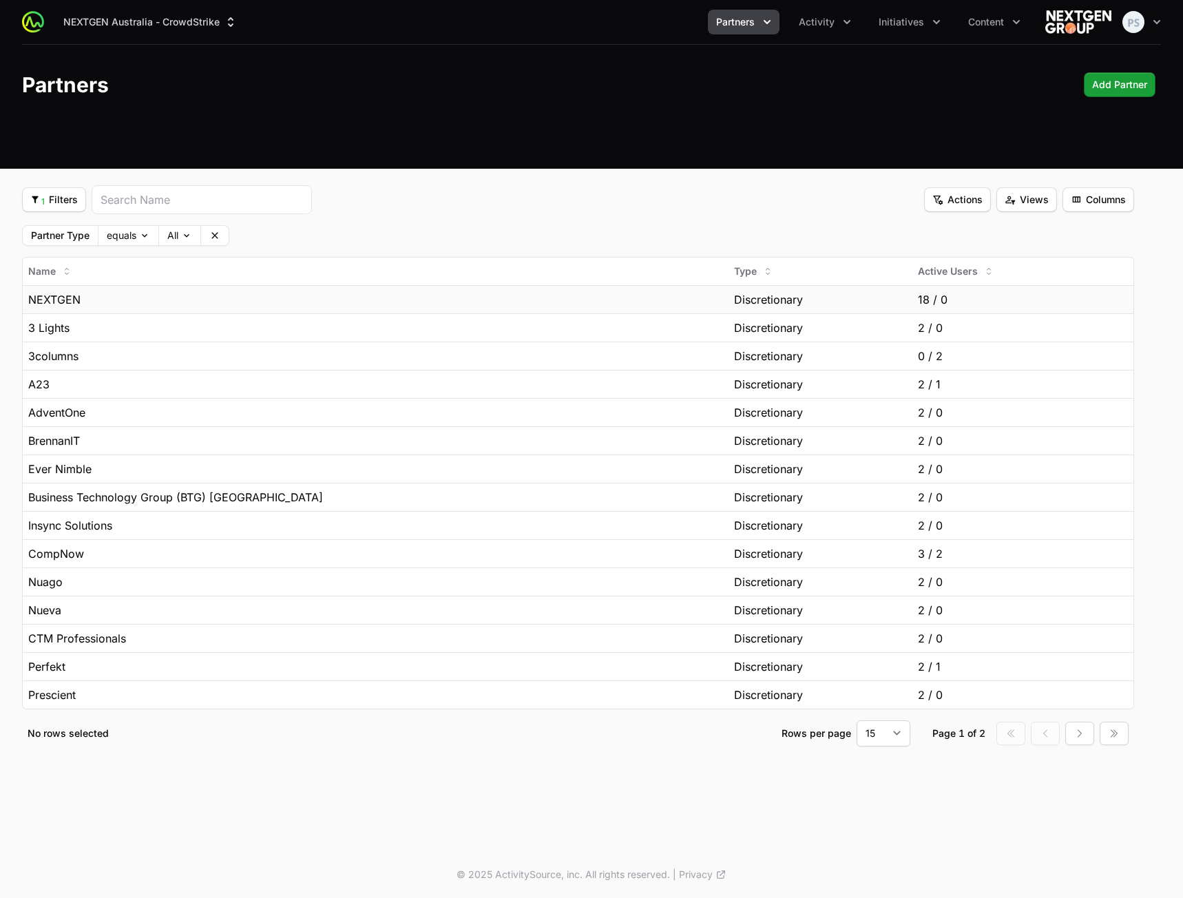
click at [545, 299] on div "NEXTGEN" at bounding box center [375, 299] width 695 height 17
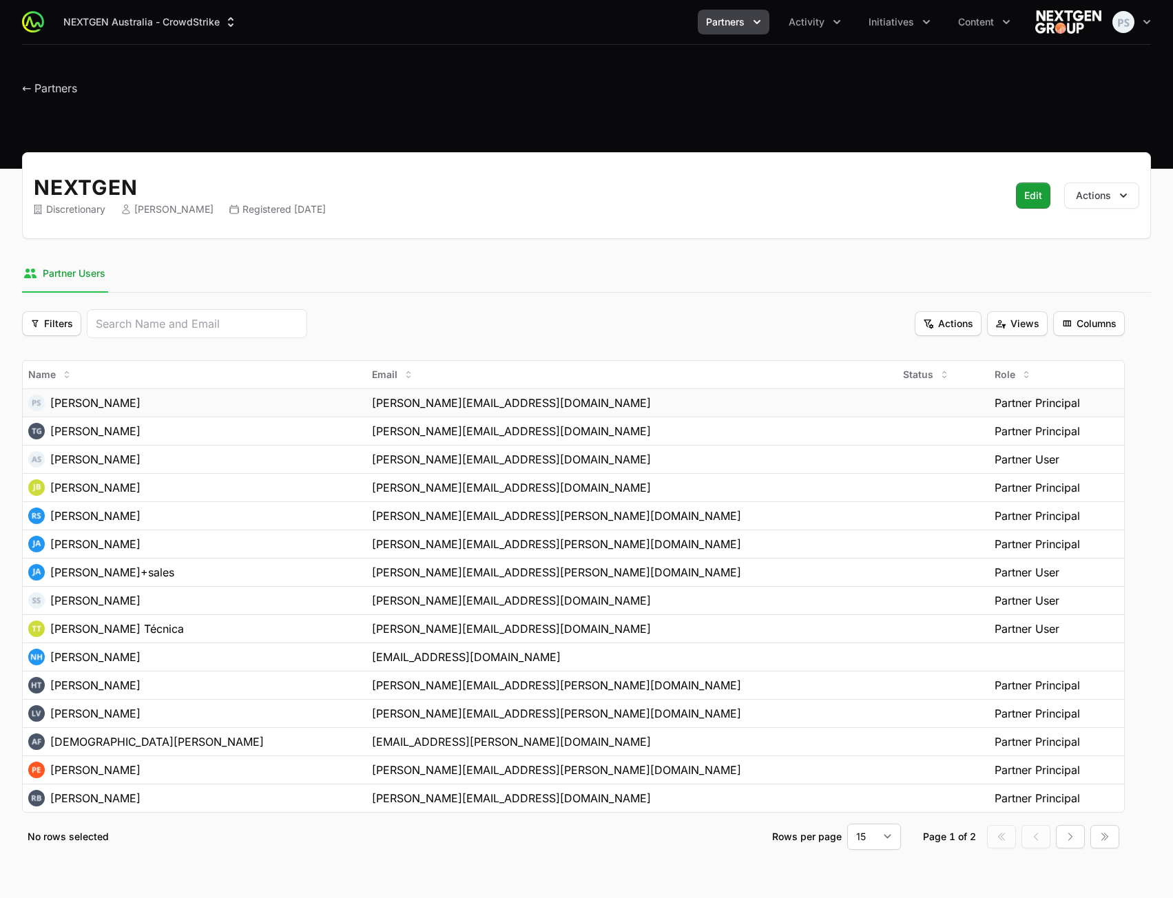
click at [211, 406] on div "[PERSON_NAME]" at bounding box center [194, 403] width 333 height 17
click at [584, 401] on div "[PERSON_NAME][EMAIL_ADDRESS][DOMAIN_NAME]" at bounding box center [631, 403] width 519 height 17
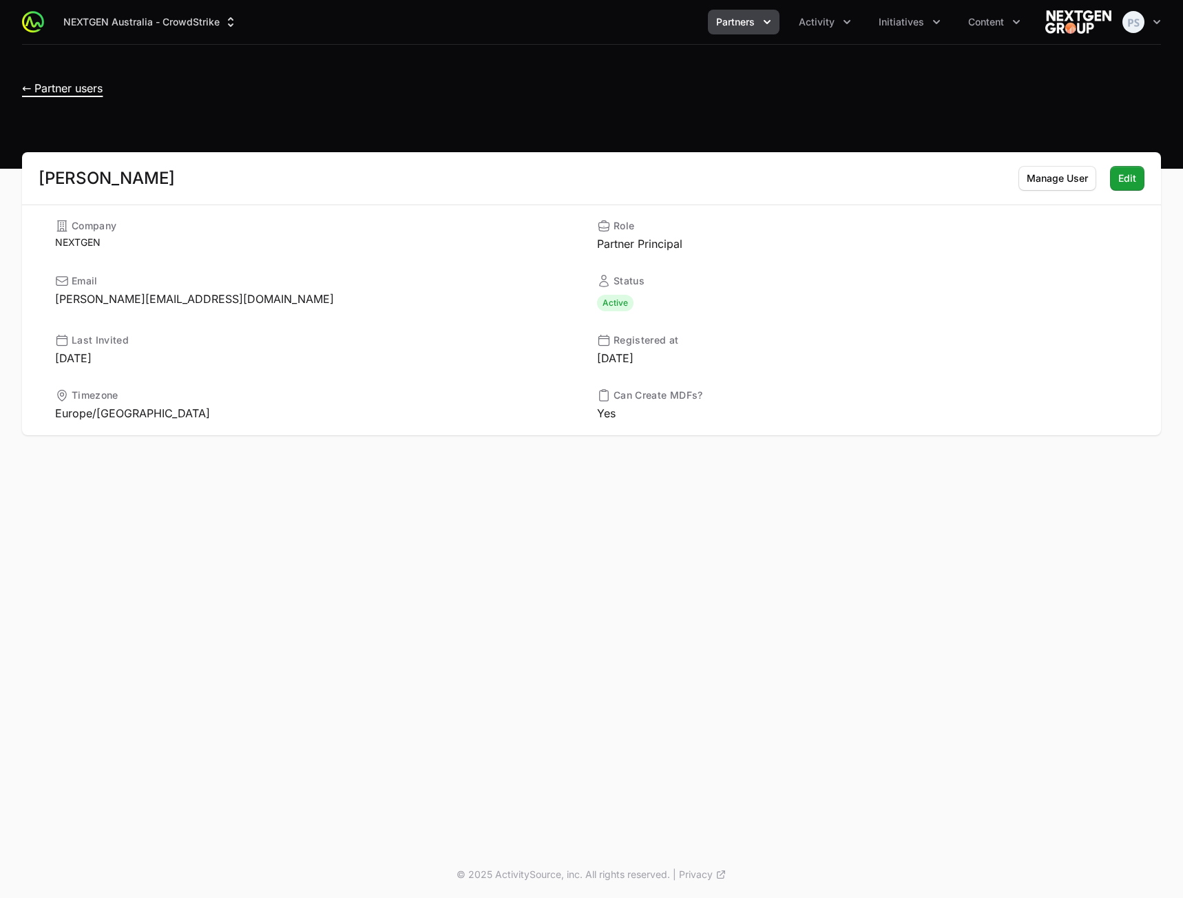
click at [69, 85] on span "← Partner users" at bounding box center [62, 88] width 81 height 14
click at [813, 24] on span "Activity" at bounding box center [817, 22] width 36 height 14
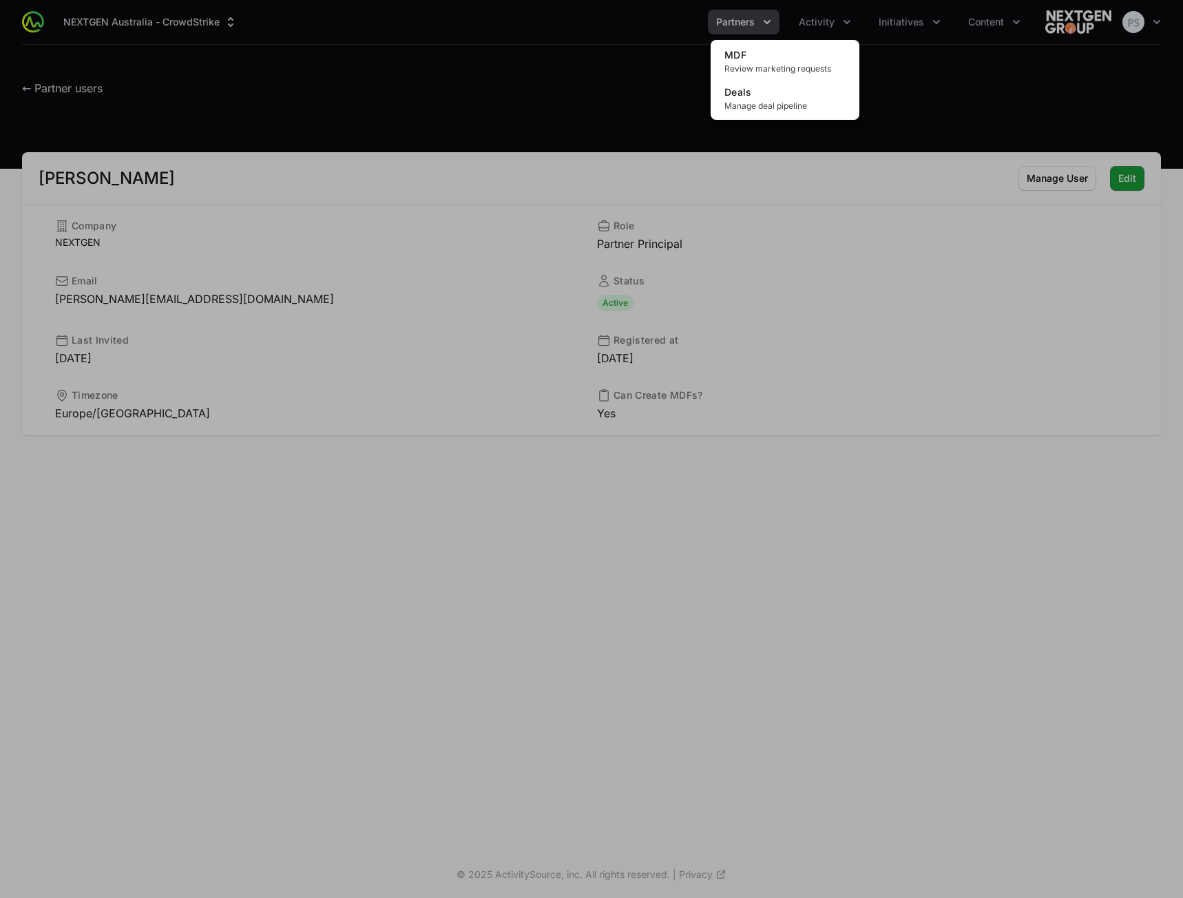
click at [743, 26] on div "Activity menu" at bounding box center [591, 449] width 1183 height 898
click at [743, 26] on span "Partners" at bounding box center [735, 22] width 39 height 14
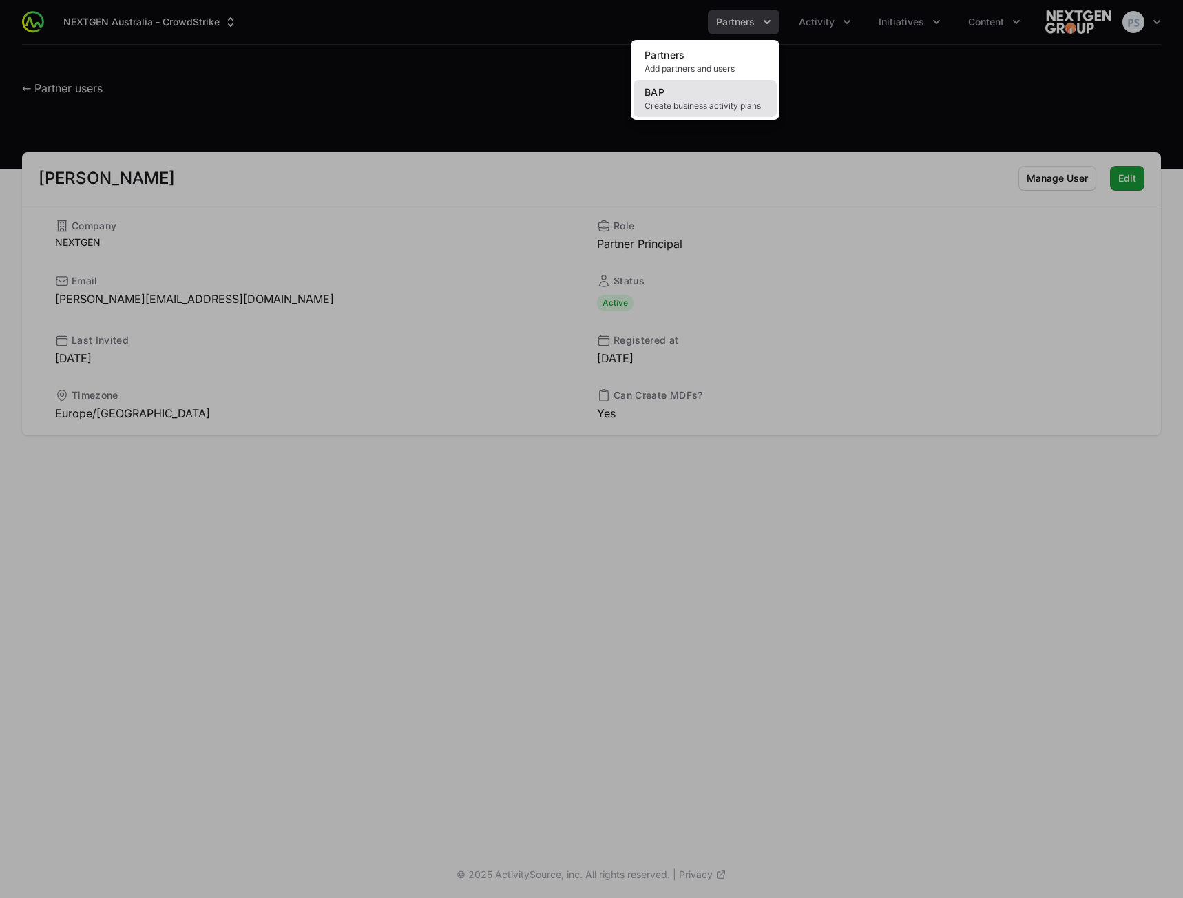
click at [716, 92] on link "BAP Create business activity plans" at bounding box center [705, 98] width 143 height 37
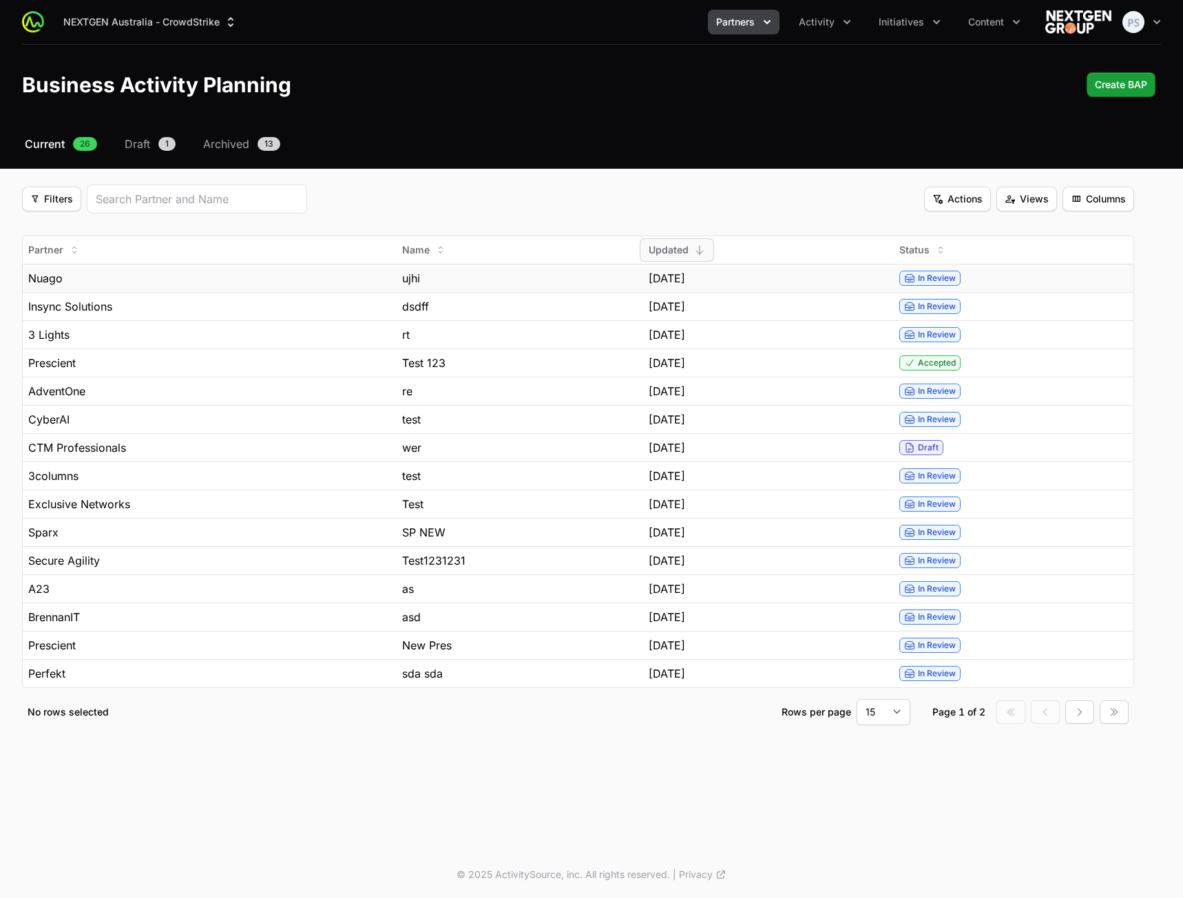
click at [256, 282] on div "Nuago" at bounding box center [209, 278] width 363 height 17
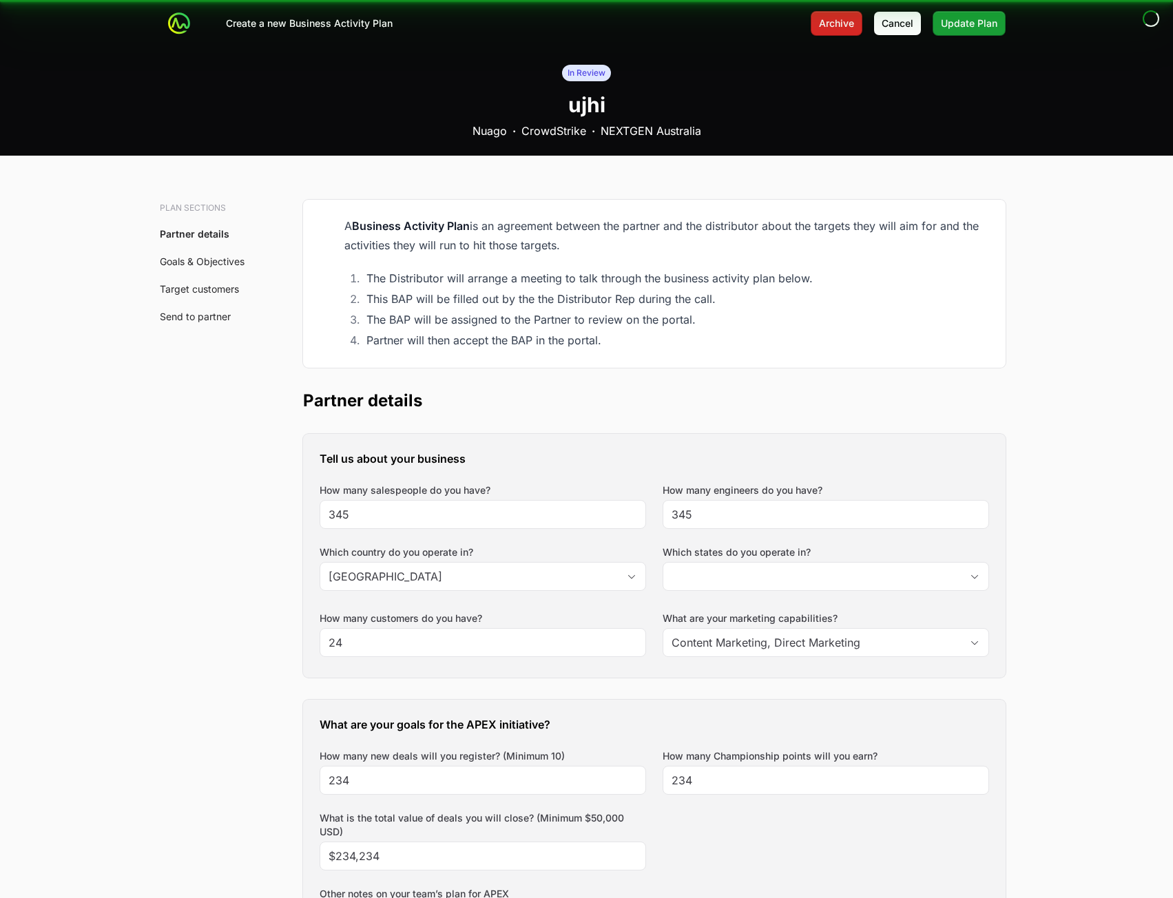
type input "[GEOGRAPHIC_DATA]"
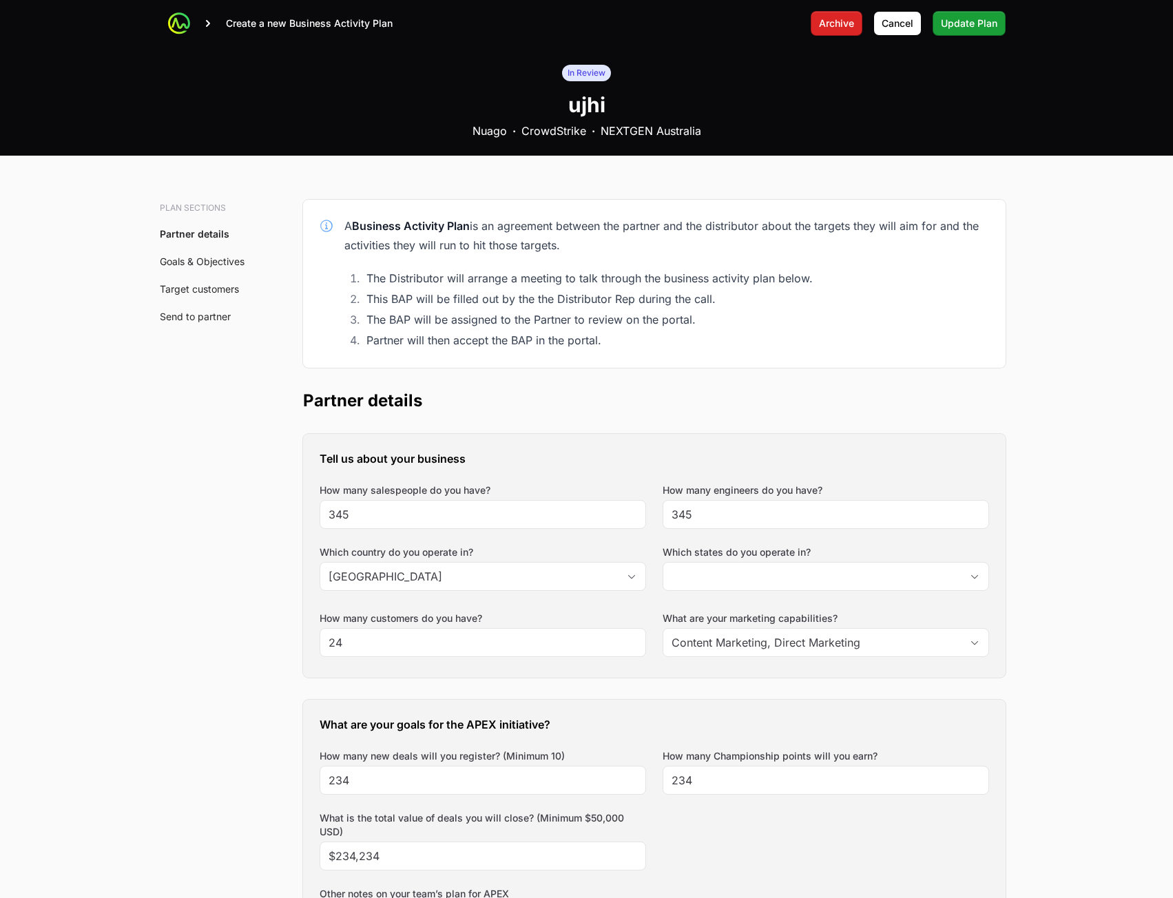
type input "[GEOGRAPHIC_DATA]"
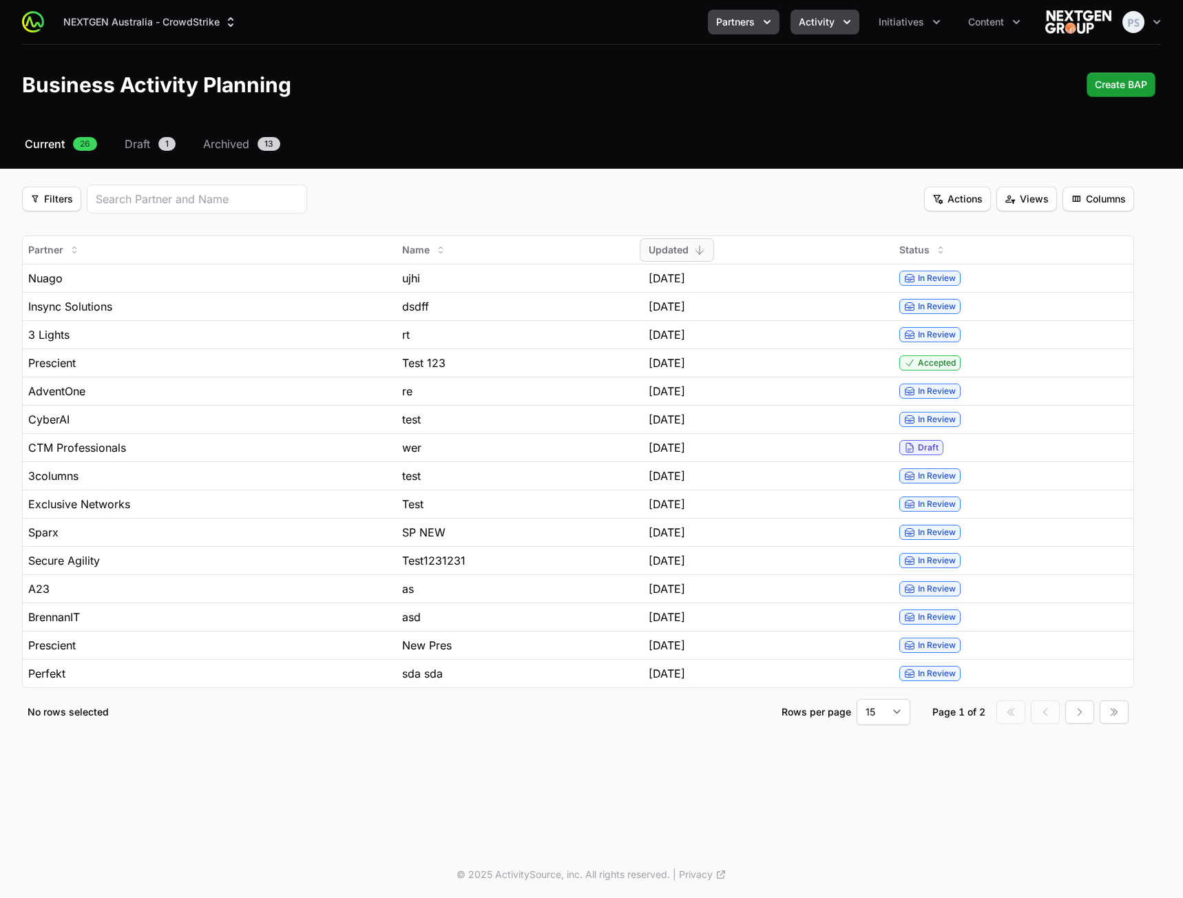
click at [822, 26] on span "Activity" at bounding box center [817, 22] width 36 height 14
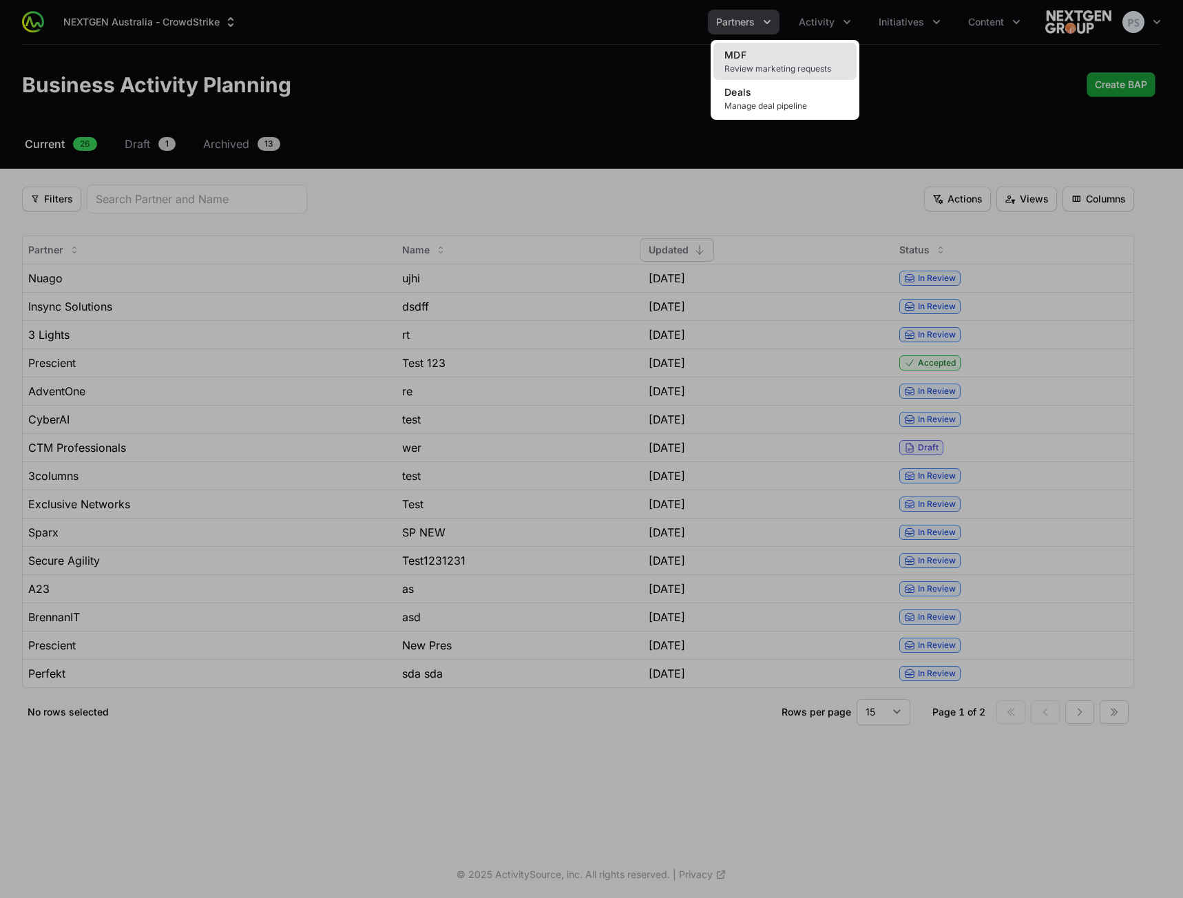
click at [778, 54] on link "MDF Review marketing requests" at bounding box center [785, 61] width 143 height 37
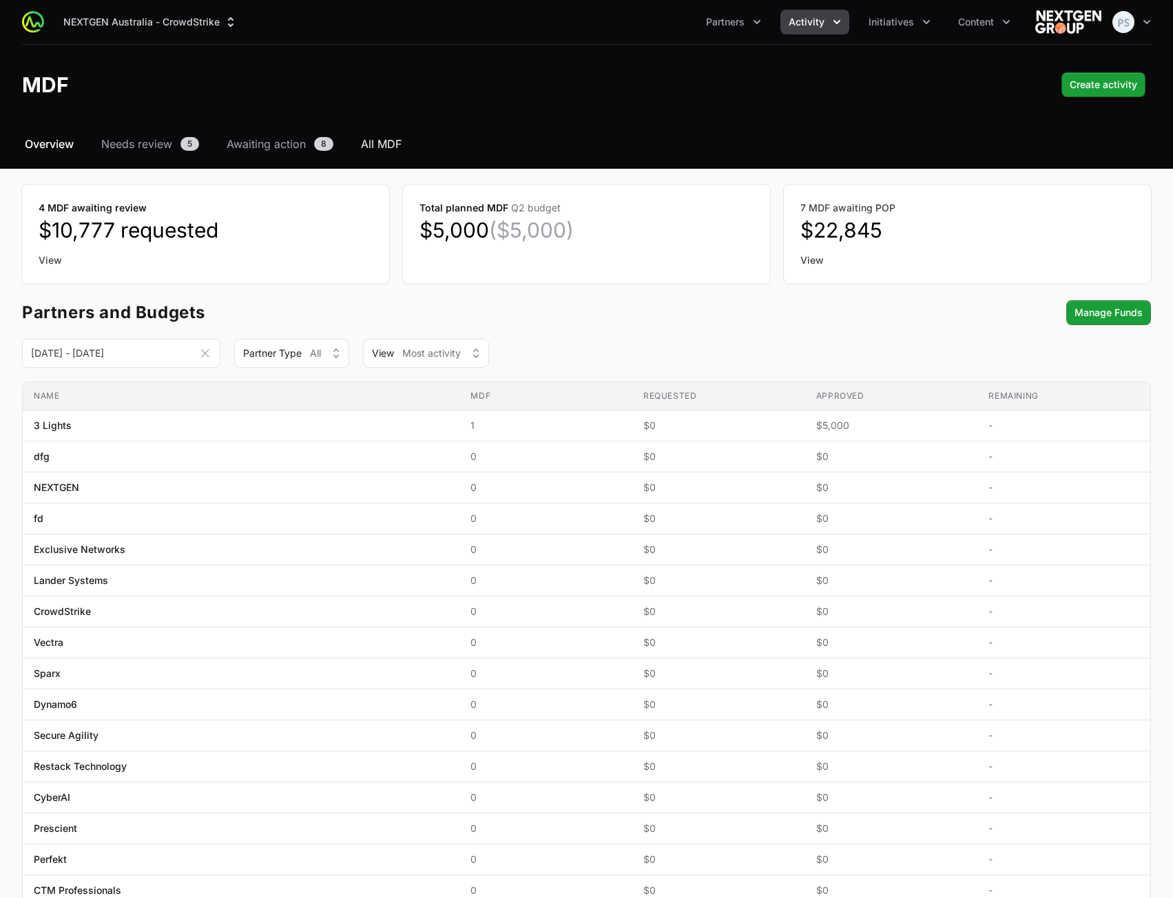
click at [391, 147] on span "All MDF" at bounding box center [381, 144] width 41 height 17
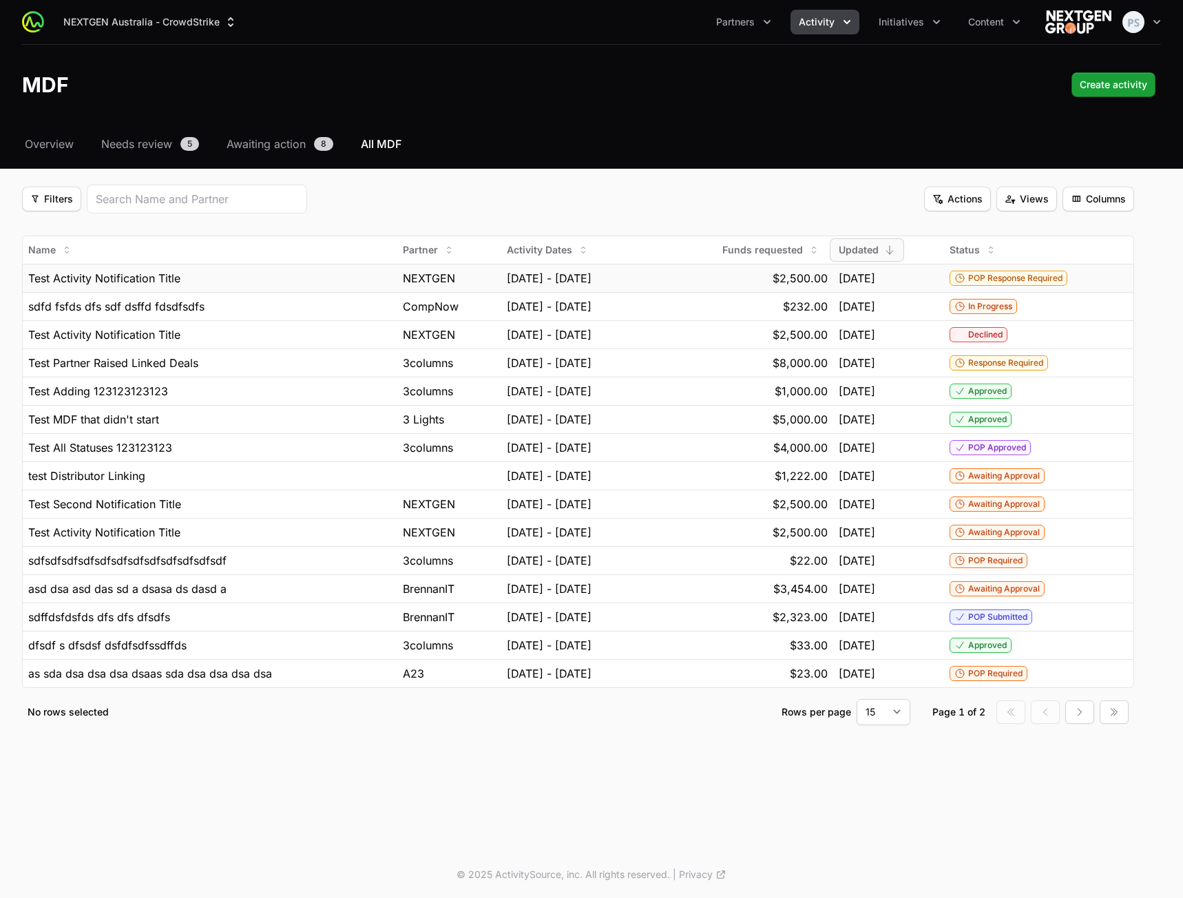
click at [245, 280] on div "Test Activity Notification Title" at bounding box center [210, 278] width 364 height 17
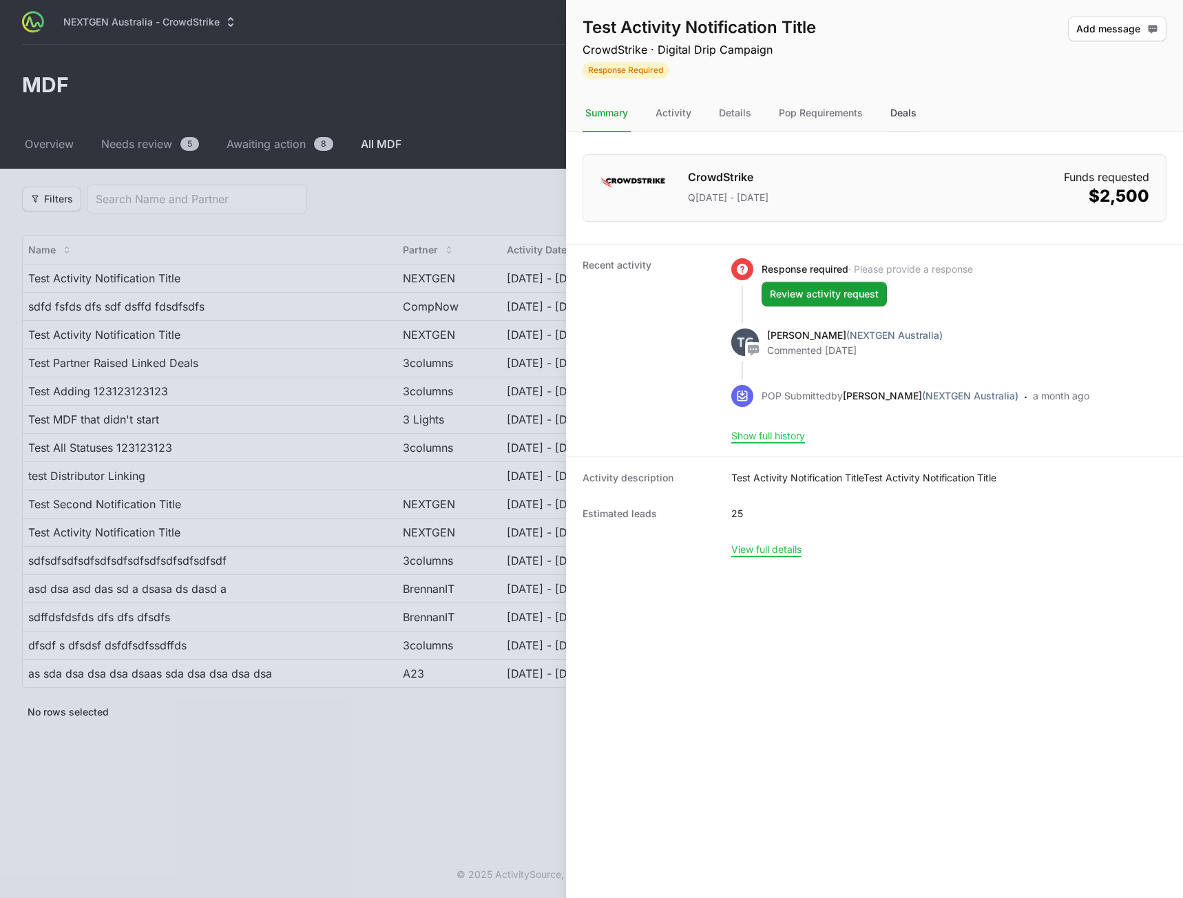
click at [908, 121] on div "Deals" at bounding box center [904, 113] width 32 height 37
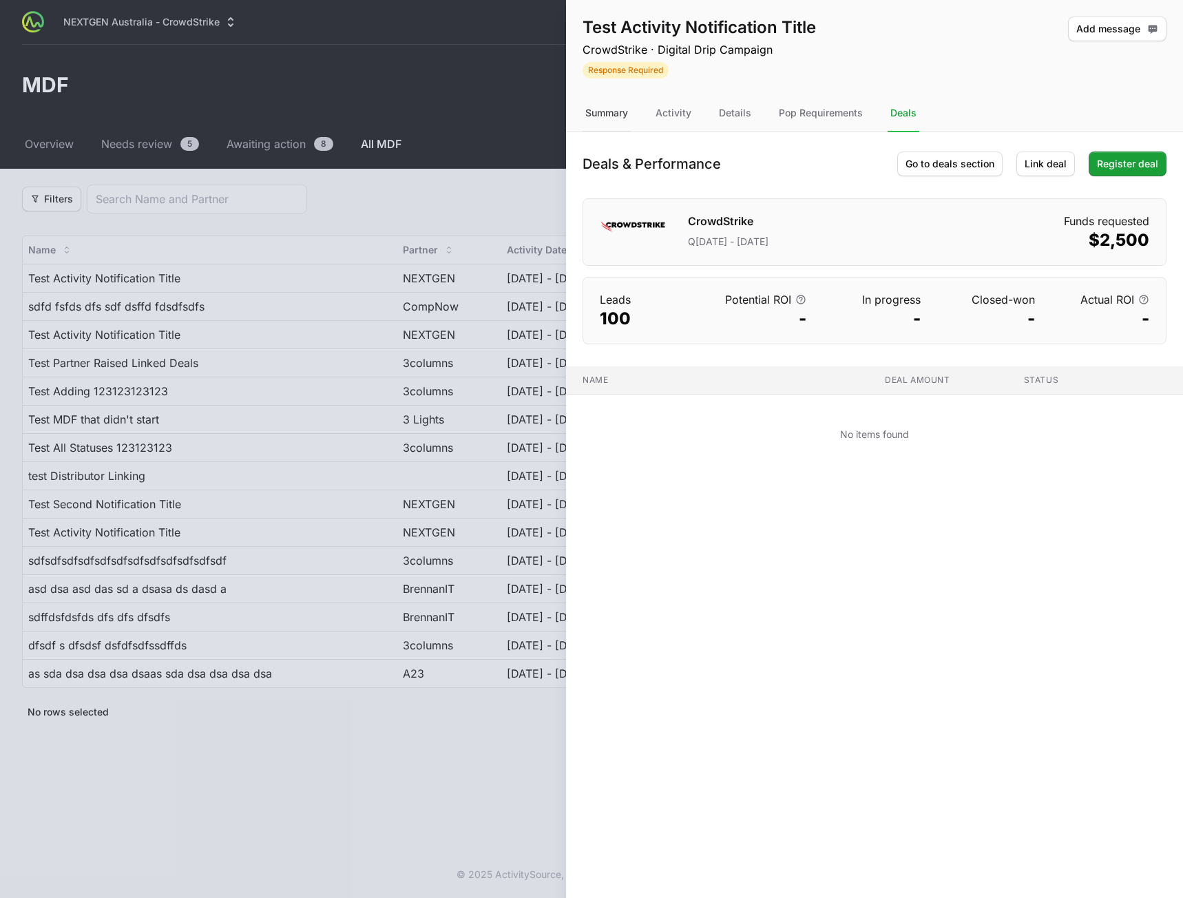
click at [610, 116] on div "Summary" at bounding box center [607, 113] width 48 height 37
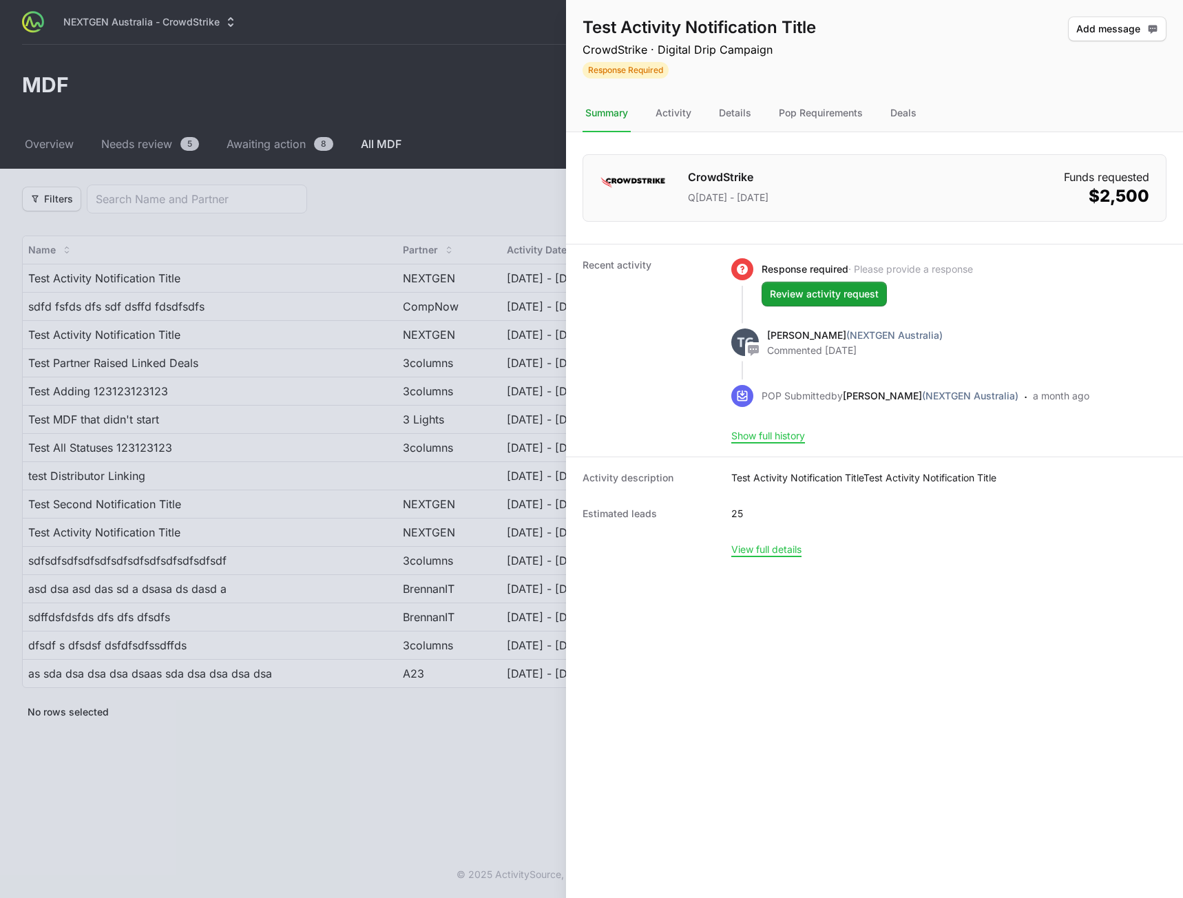
click at [444, 212] on div at bounding box center [591, 449] width 1183 height 898
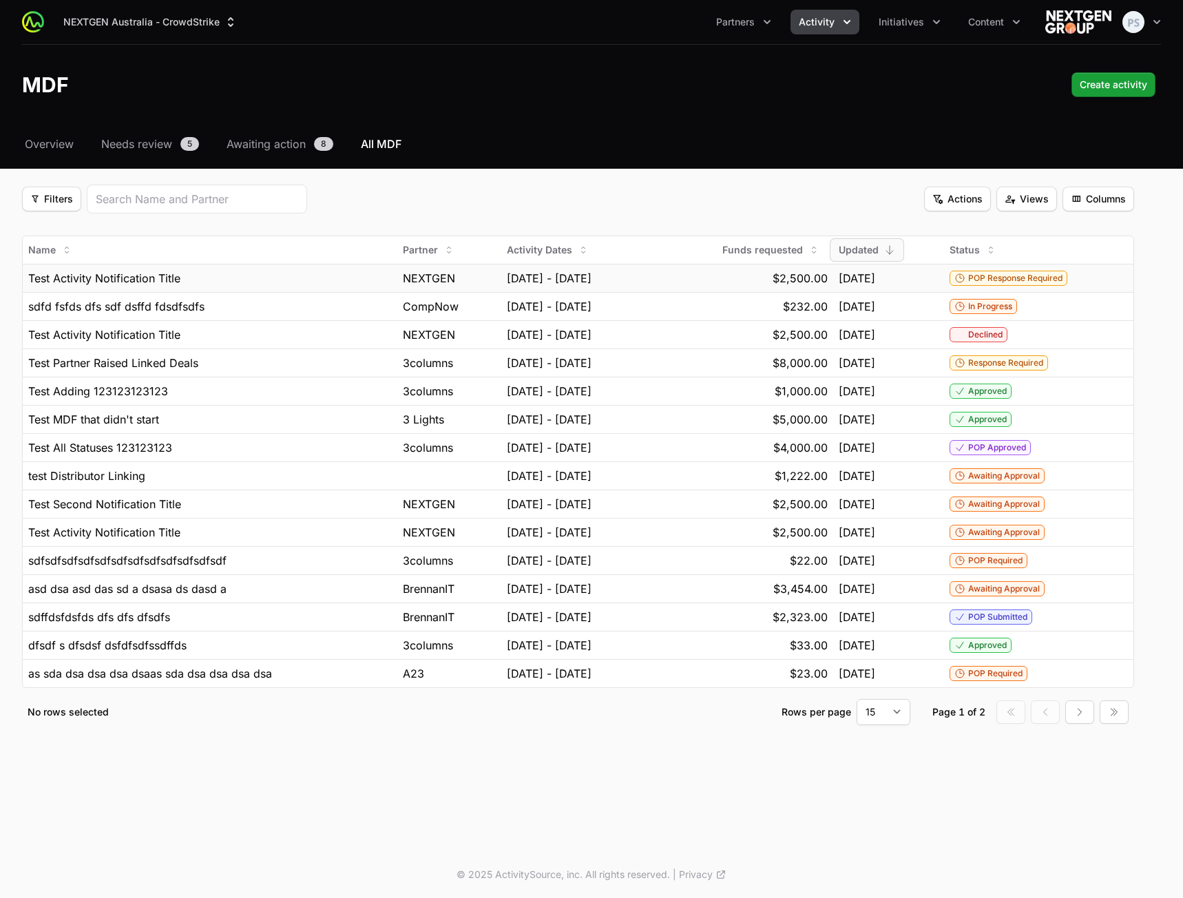
click at [645, 273] on div "[DATE] - [DATE]" at bounding box center [576, 278] width 138 height 17
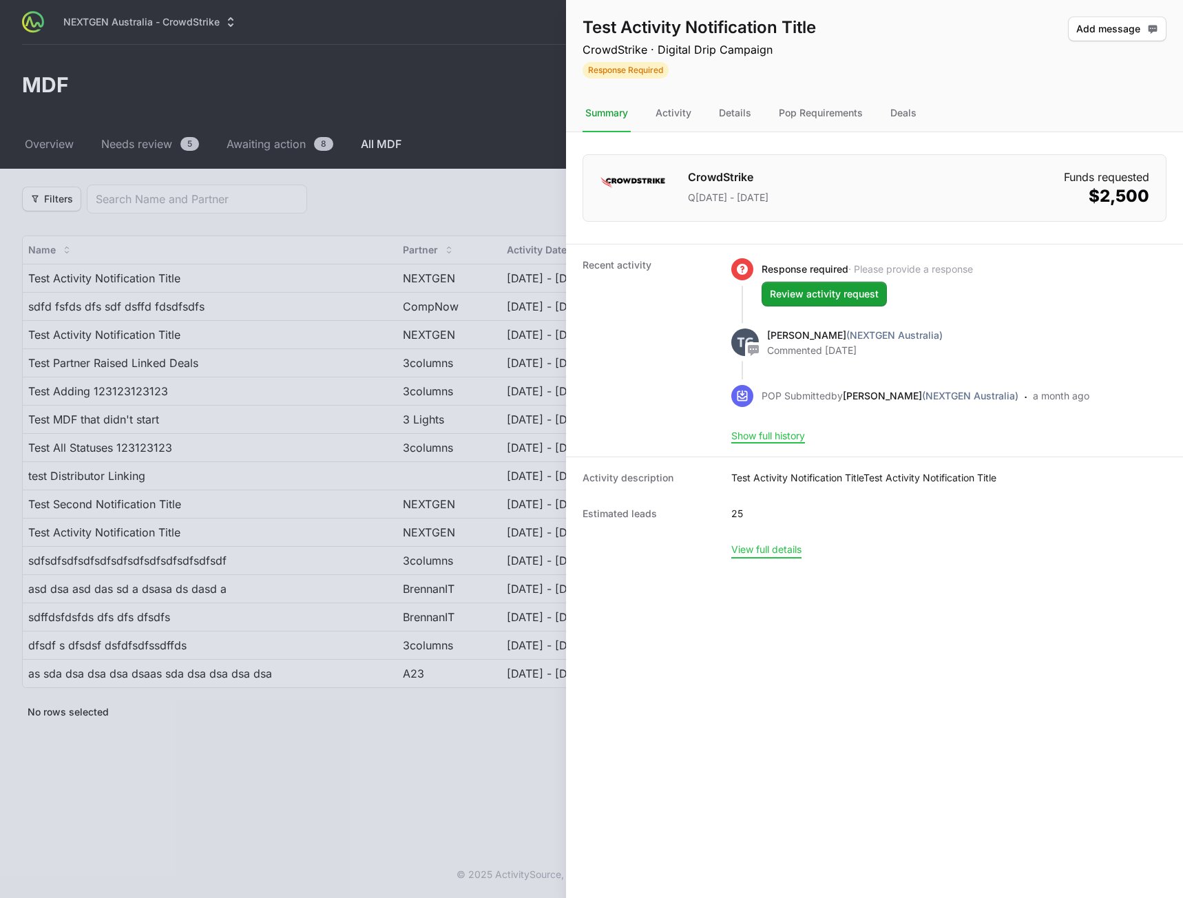
click at [764, 548] on button "View full details" at bounding box center [766, 549] width 70 height 12
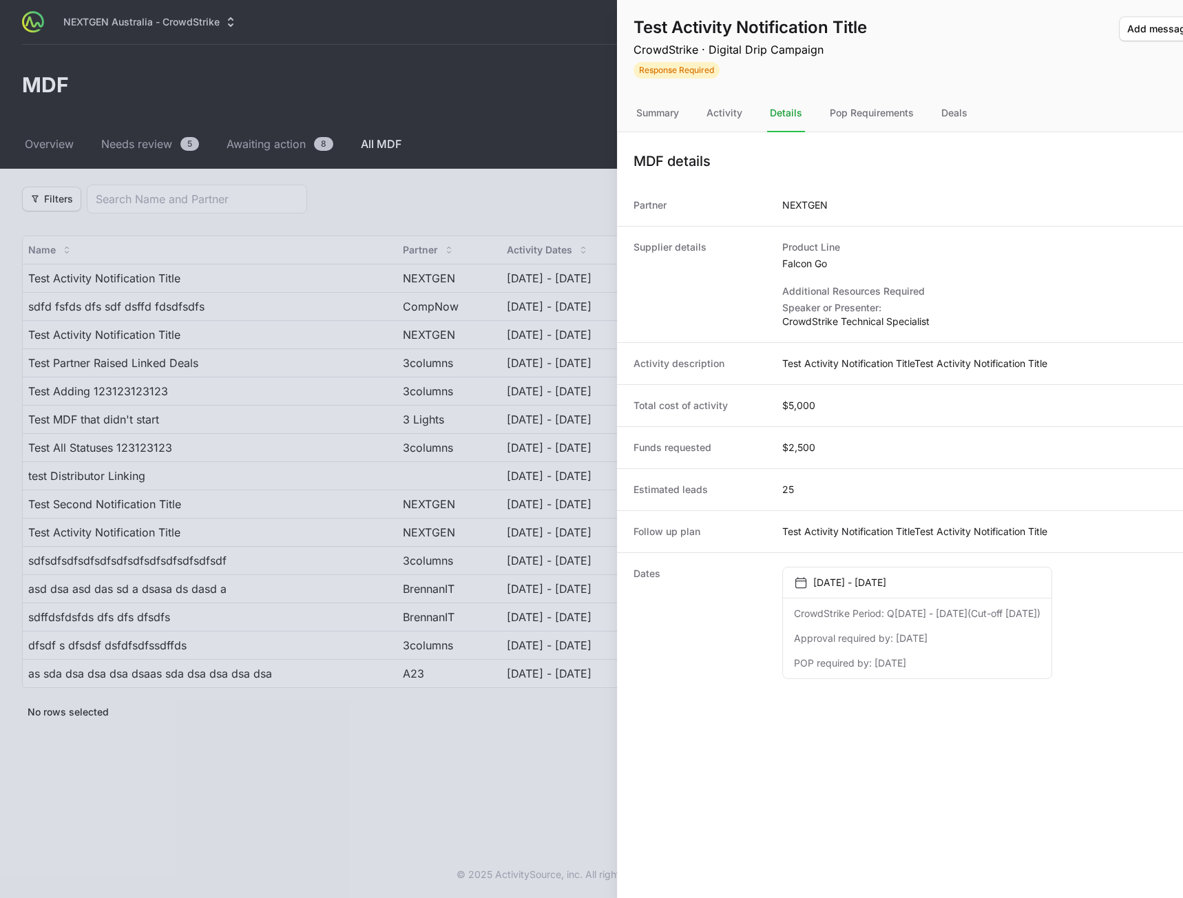
click at [382, 355] on div at bounding box center [591, 449] width 1183 height 898
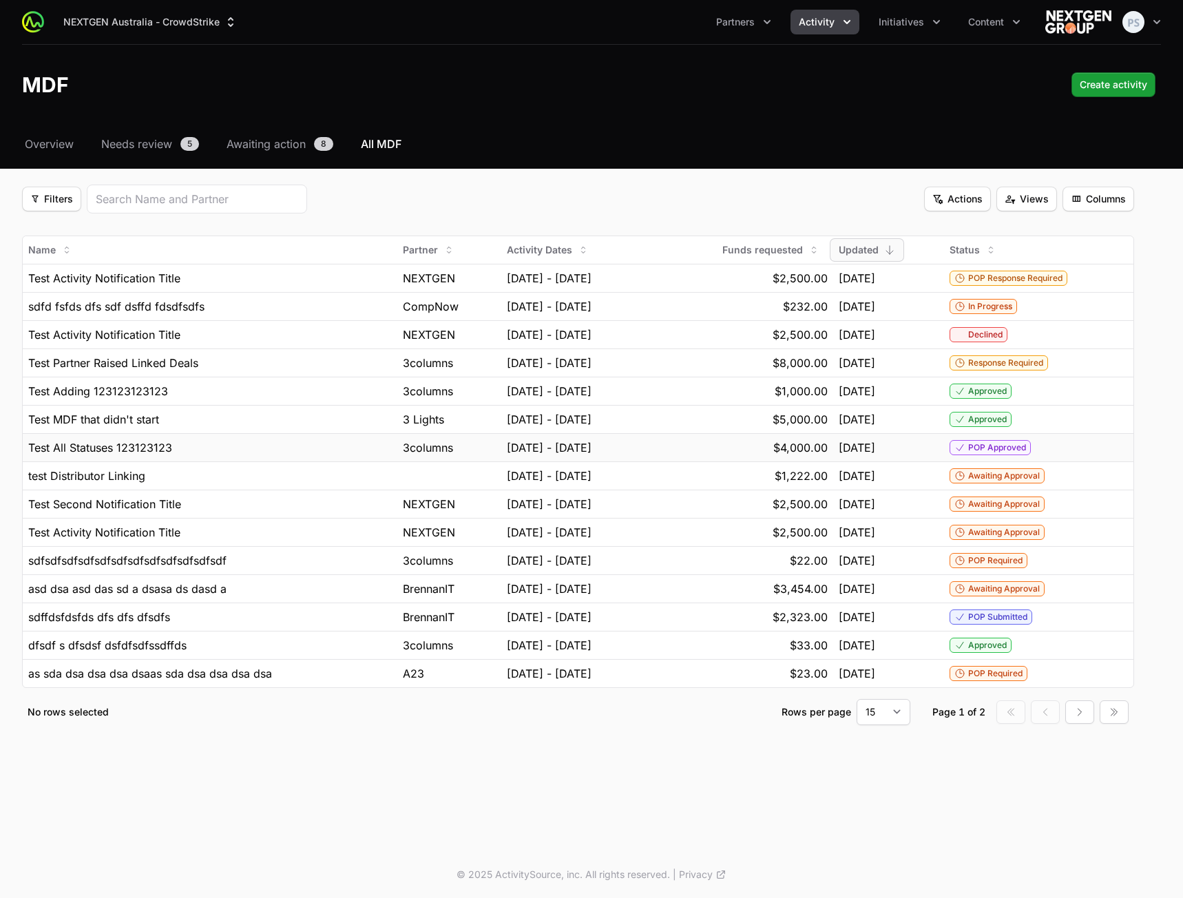
click at [628, 460] on td "[DATE] - [DATE]" at bounding box center [575, 447] width 149 height 28
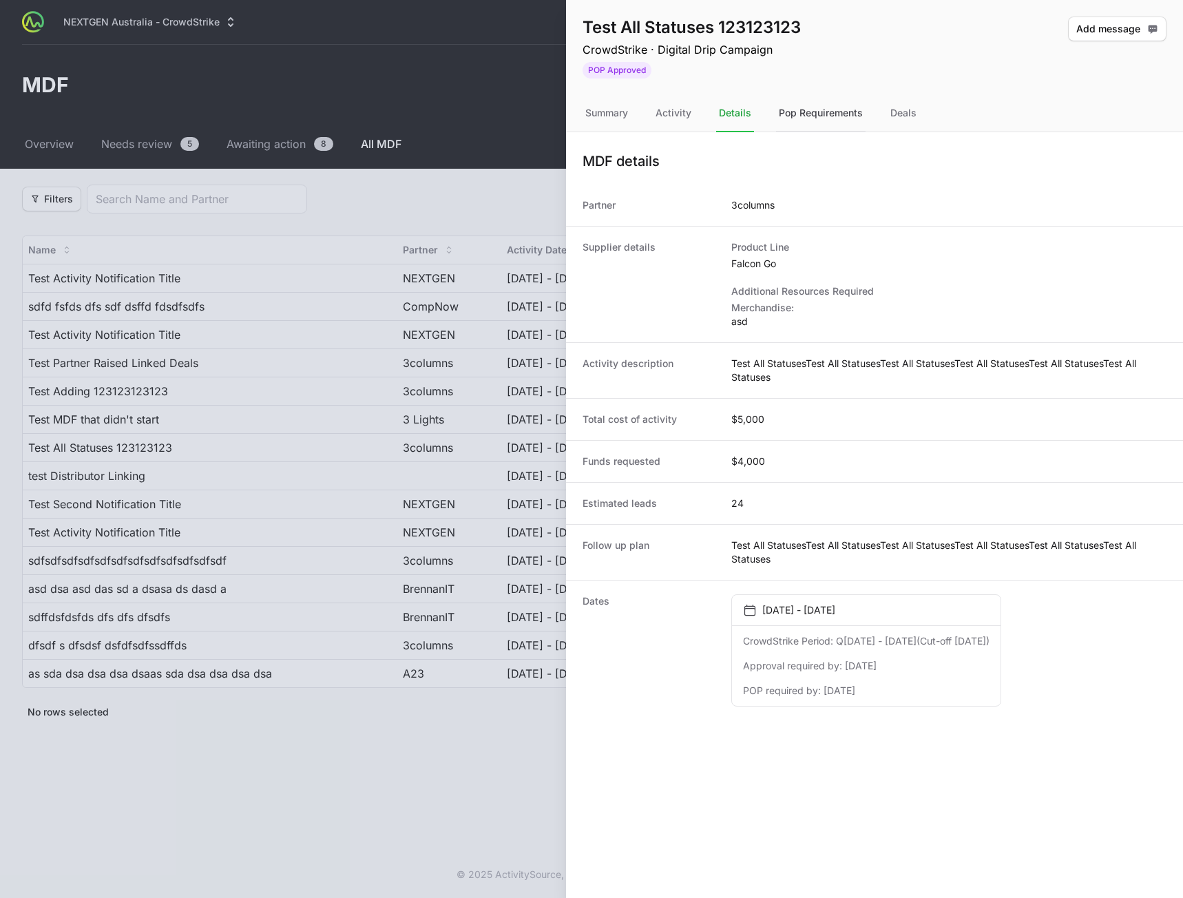
click at [842, 120] on div "Pop Requirements" at bounding box center [821, 113] width 90 height 37
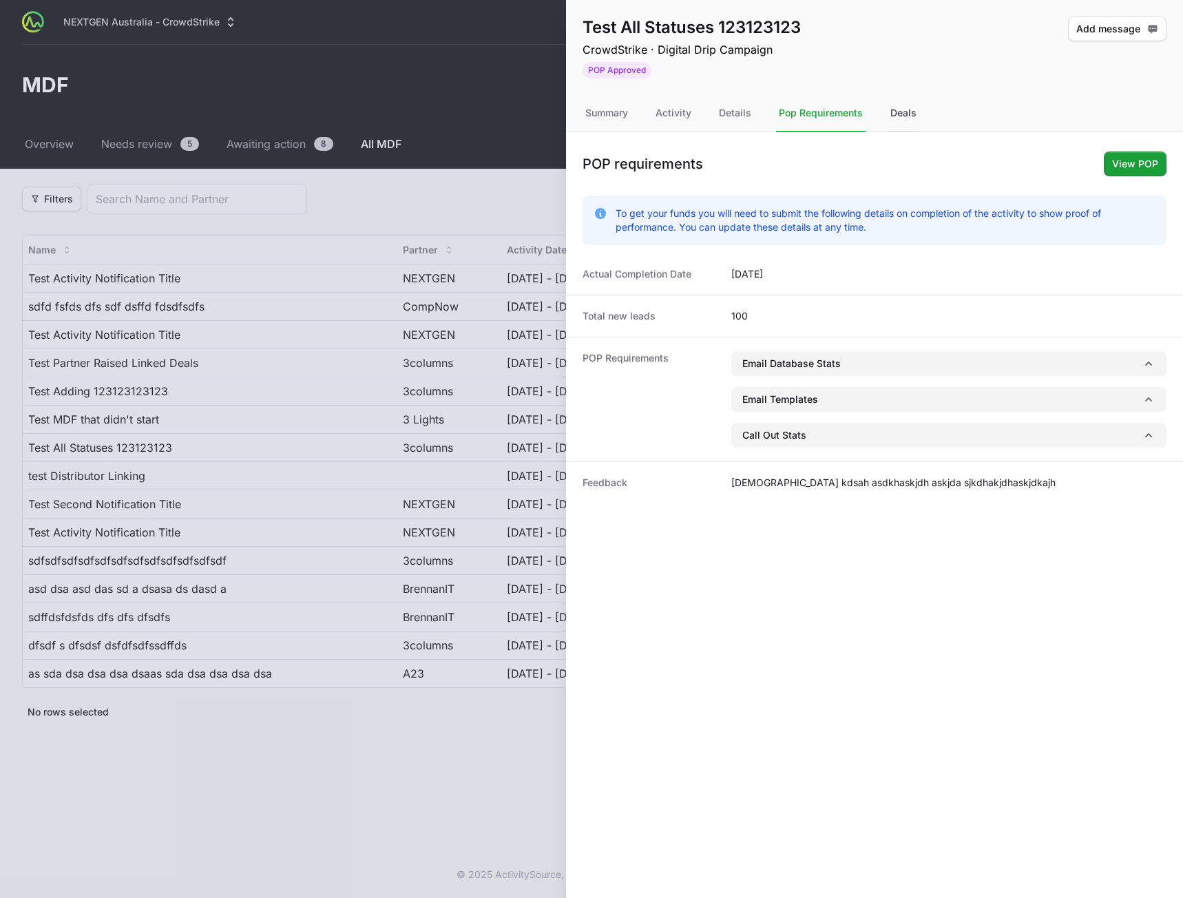
click at [894, 108] on div "Deals" at bounding box center [904, 113] width 32 height 37
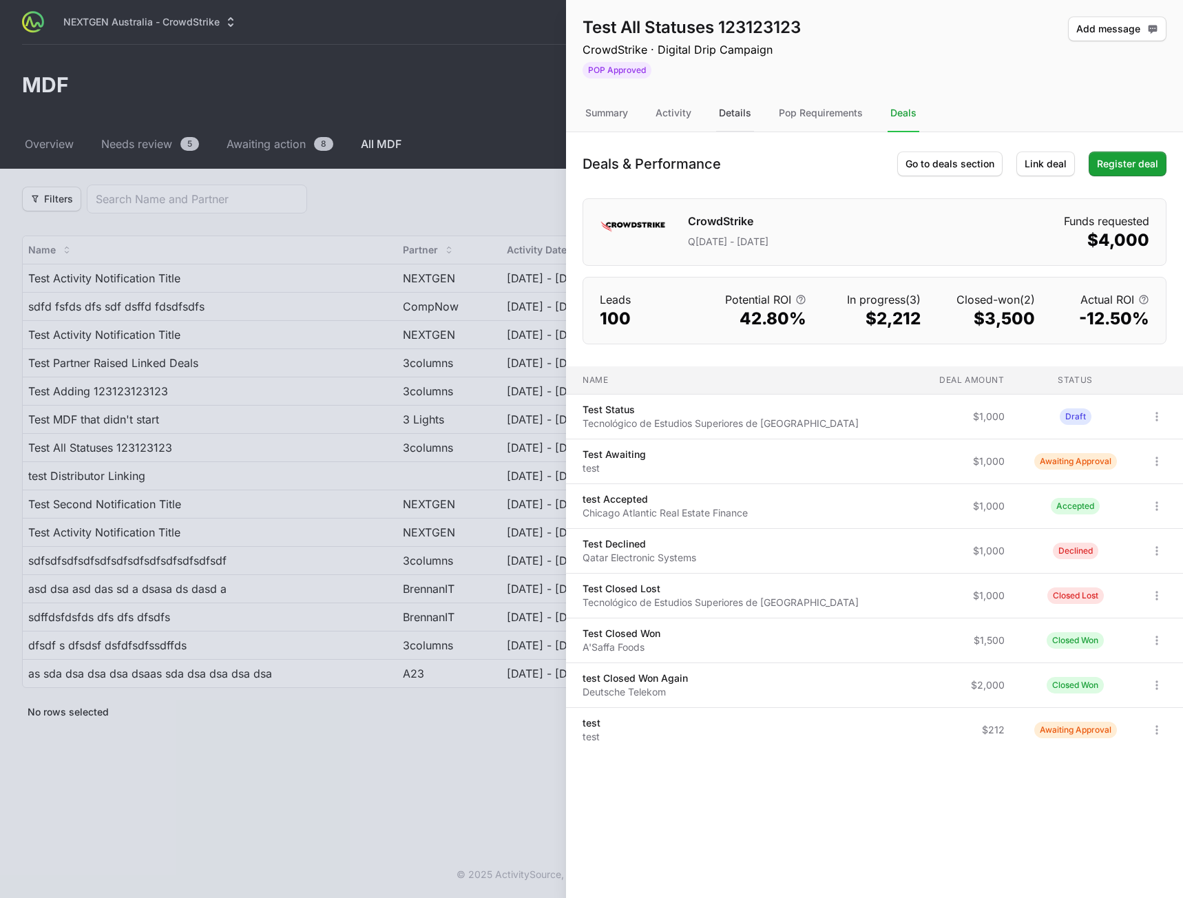
click at [731, 114] on div "Details" at bounding box center [735, 113] width 38 height 37
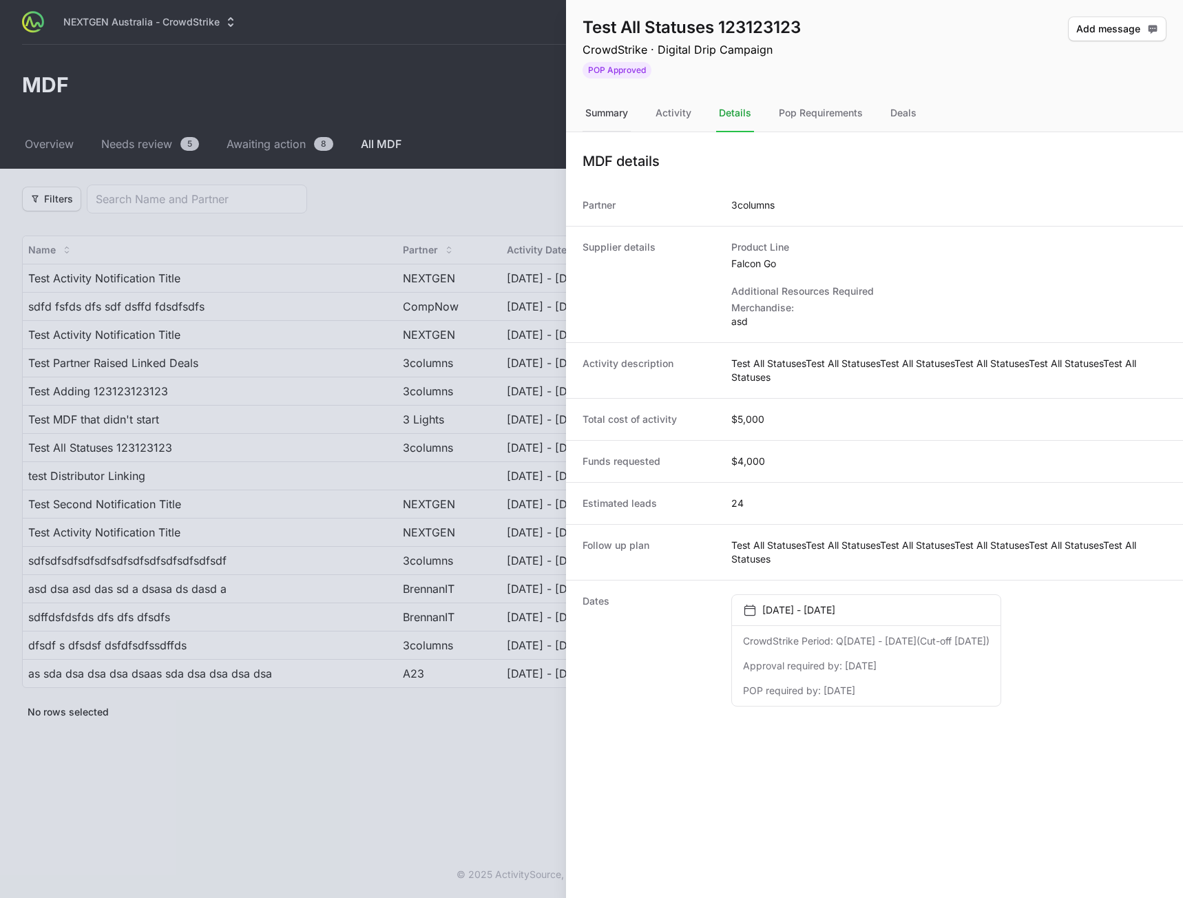
click at [617, 110] on div "Summary" at bounding box center [607, 113] width 48 height 37
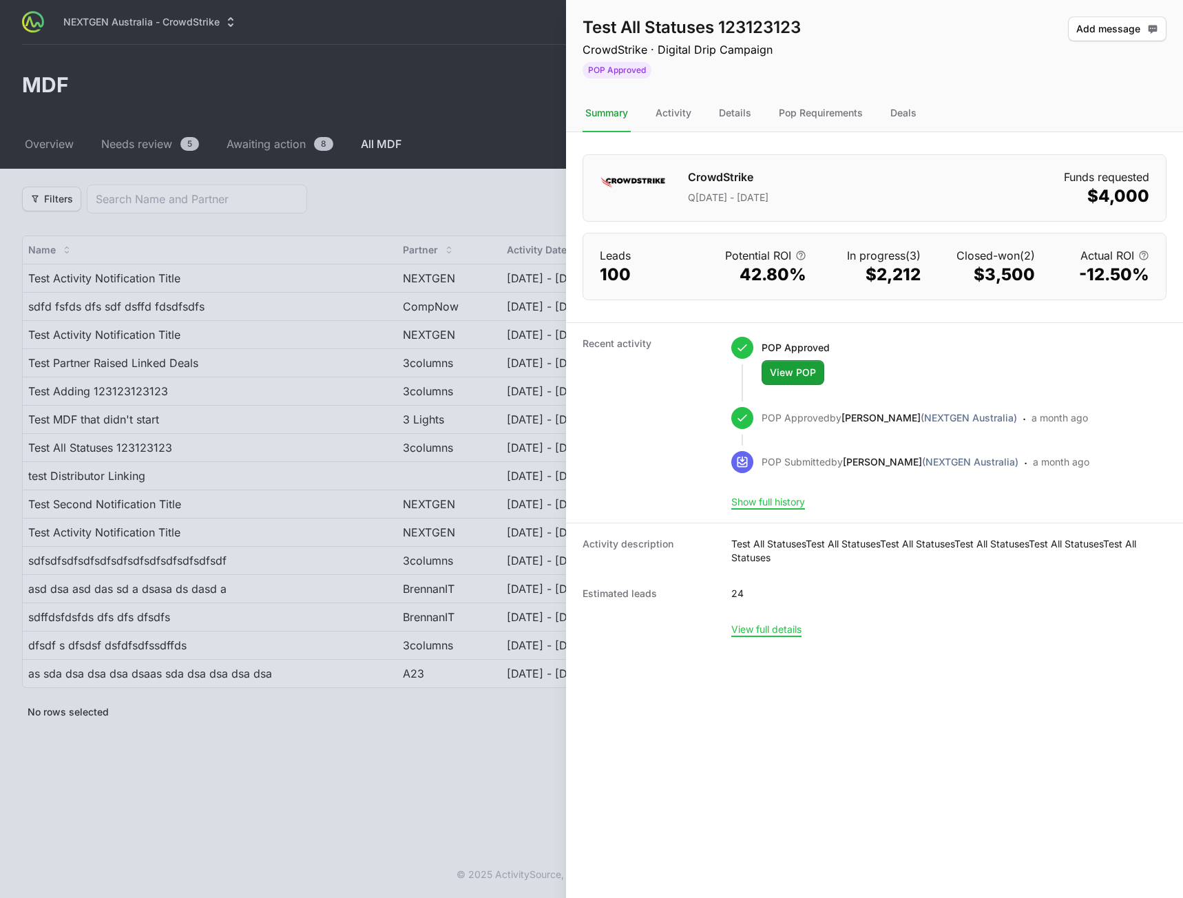
click at [384, 104] on div at bounding box center [591, 449] width 1183 height 898
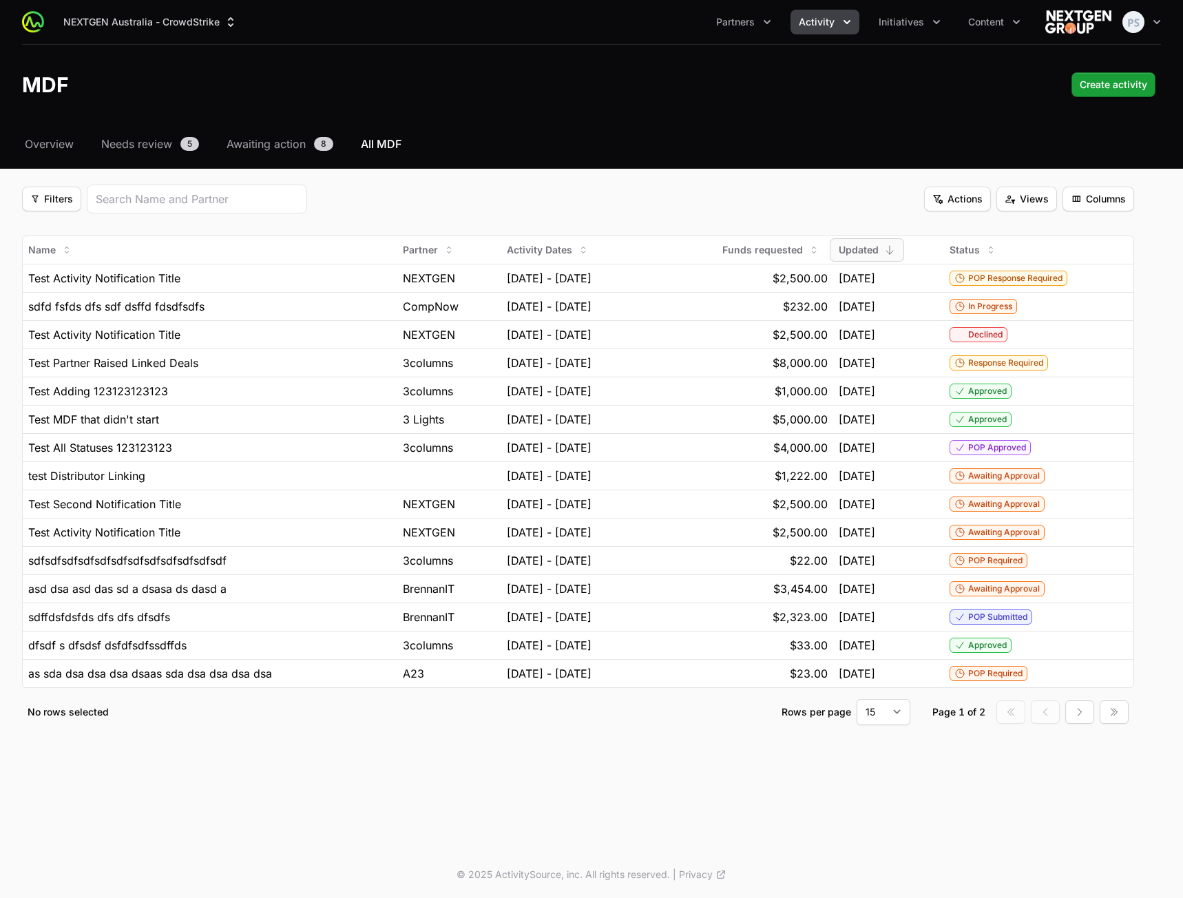
click at [813, 28] on span "Activity" at bounding box center [817, 22] width 36 height 14
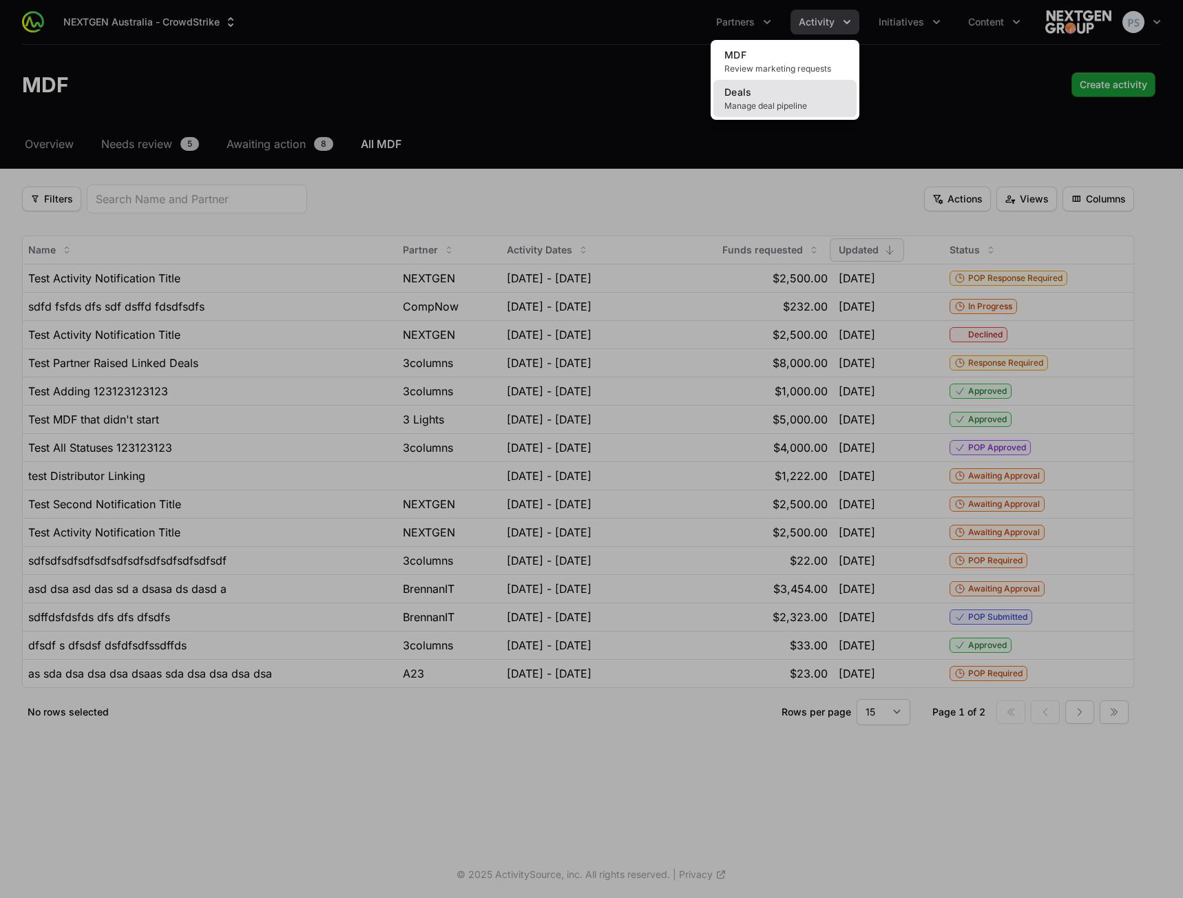
click at [762, 96] on link "Deals Manage deal pipeline" at bounding box center [785, 98] width 143 height 37
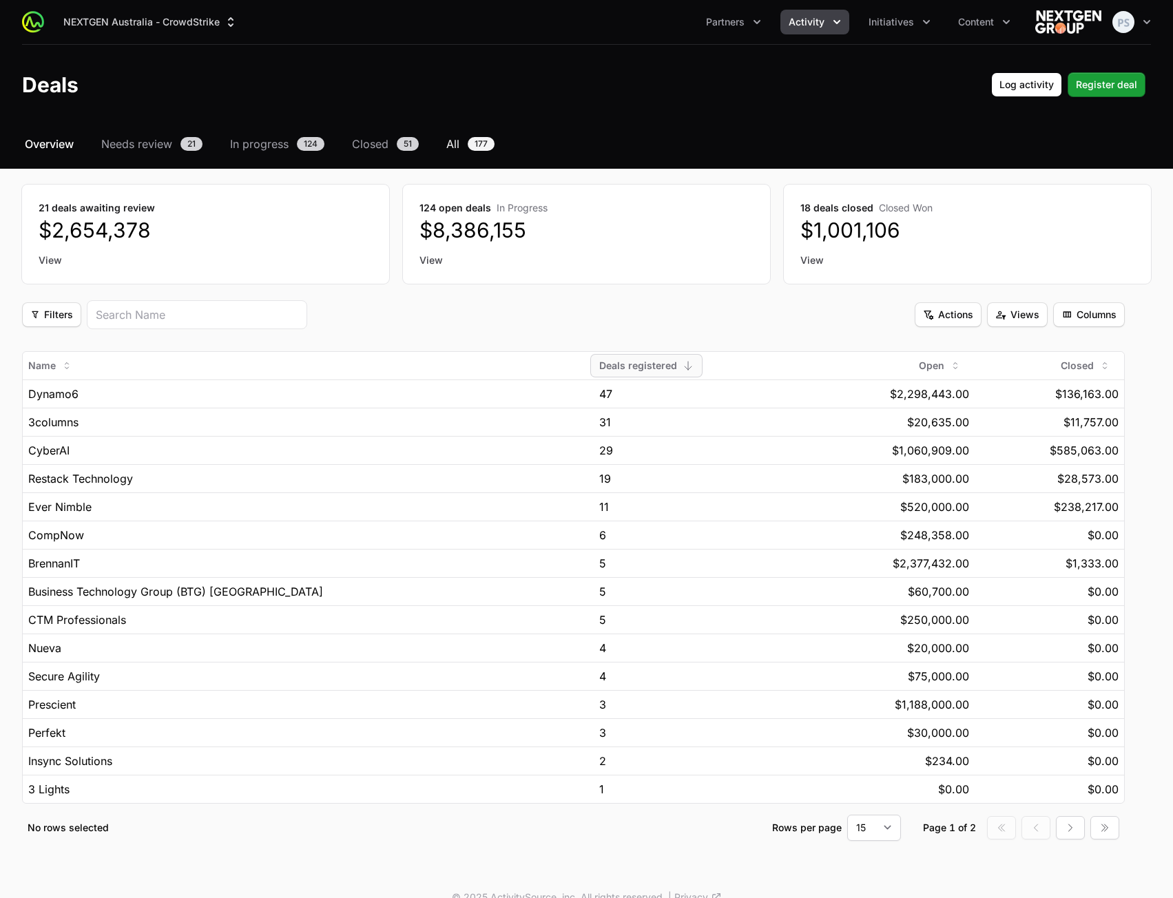
click at [452, 141] on span "All" at bounding box center [452, 144] width 13 height 17
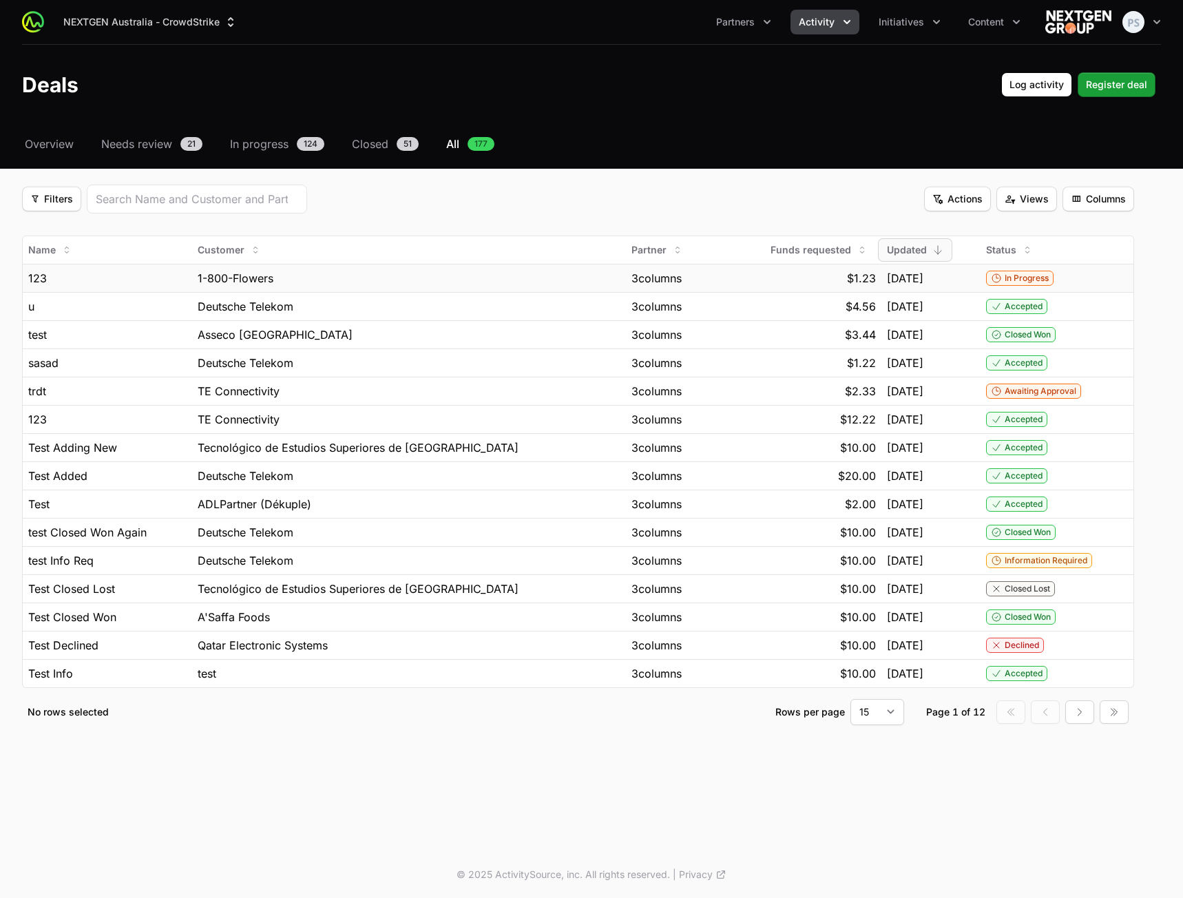
click at [240, 275] on span "1-800-Flowers" at bounding box center [236, 278] width 76 height 17
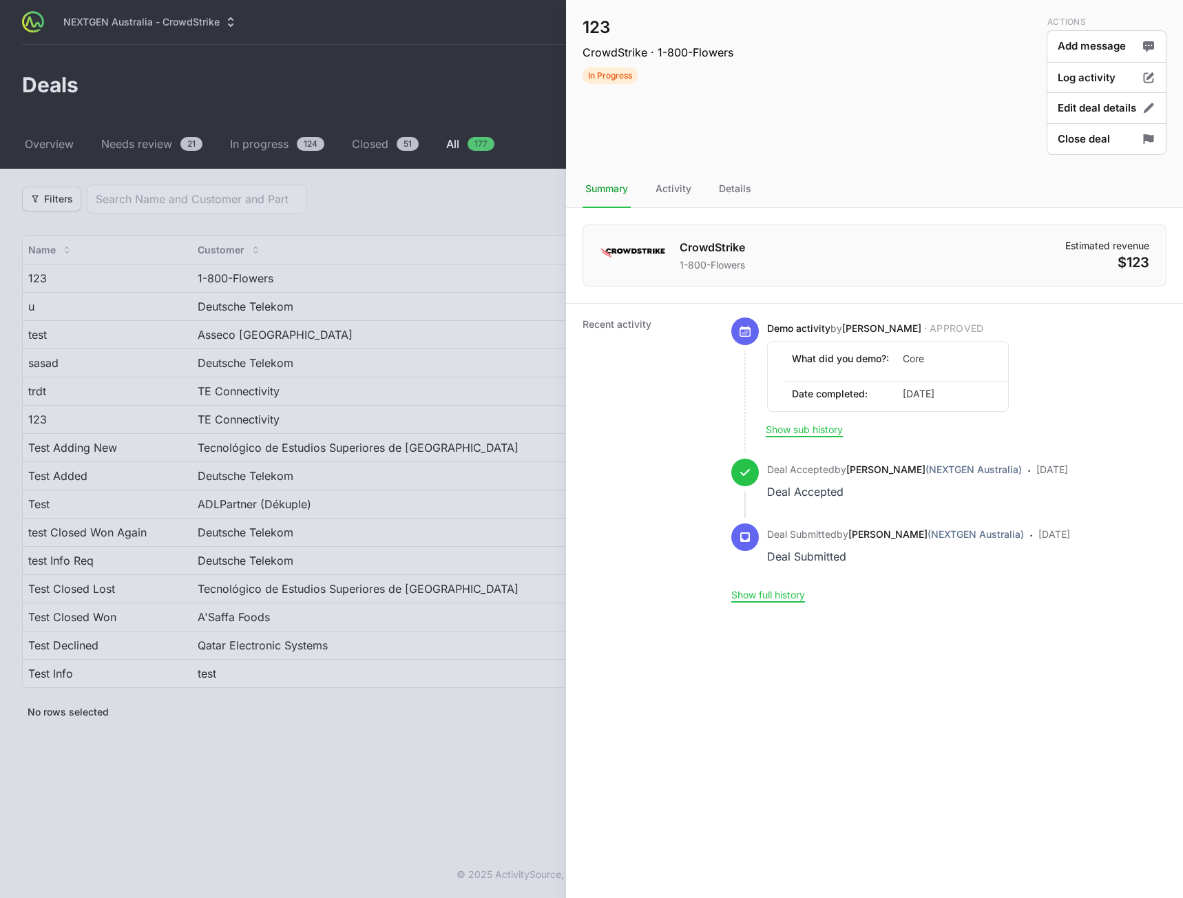
click at [313, 315] on div at bounding box center [591, 449] width 1183 height 898
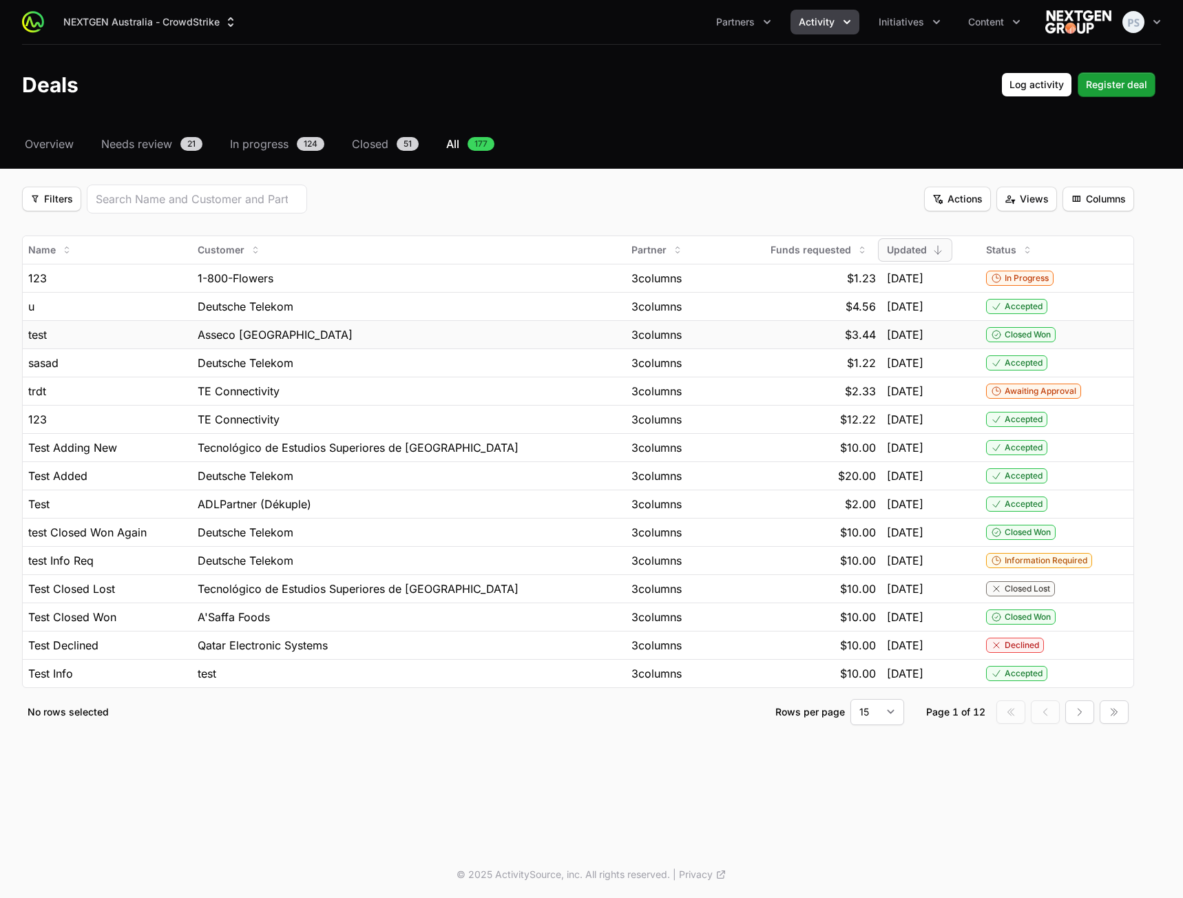
click at [300, 331] on span "Asseco [GEOGRAPHIC_DATA]" at bounding box center [275, 334] width 155 height 17
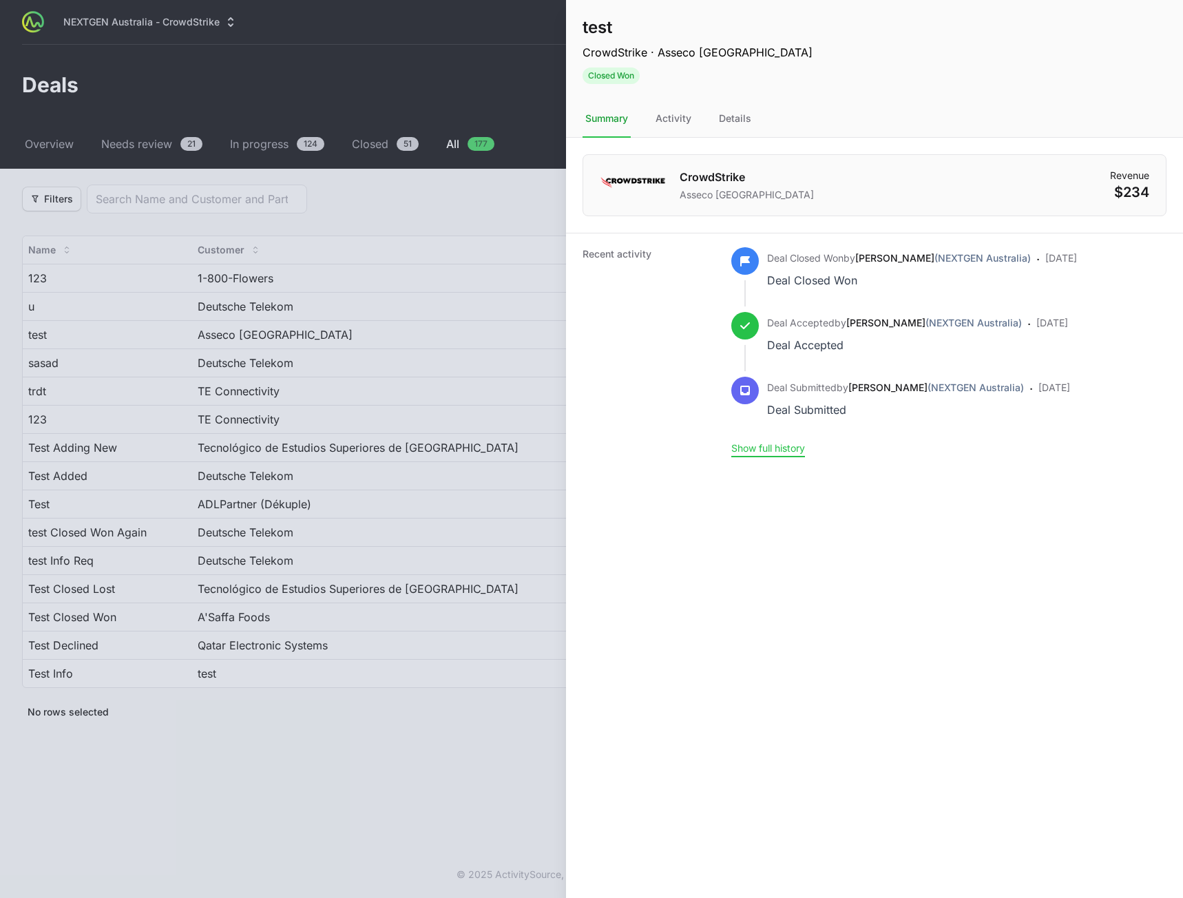
click at [782, 449] on button "Show full history" at bounding box center [768, 448] width 74 height 12
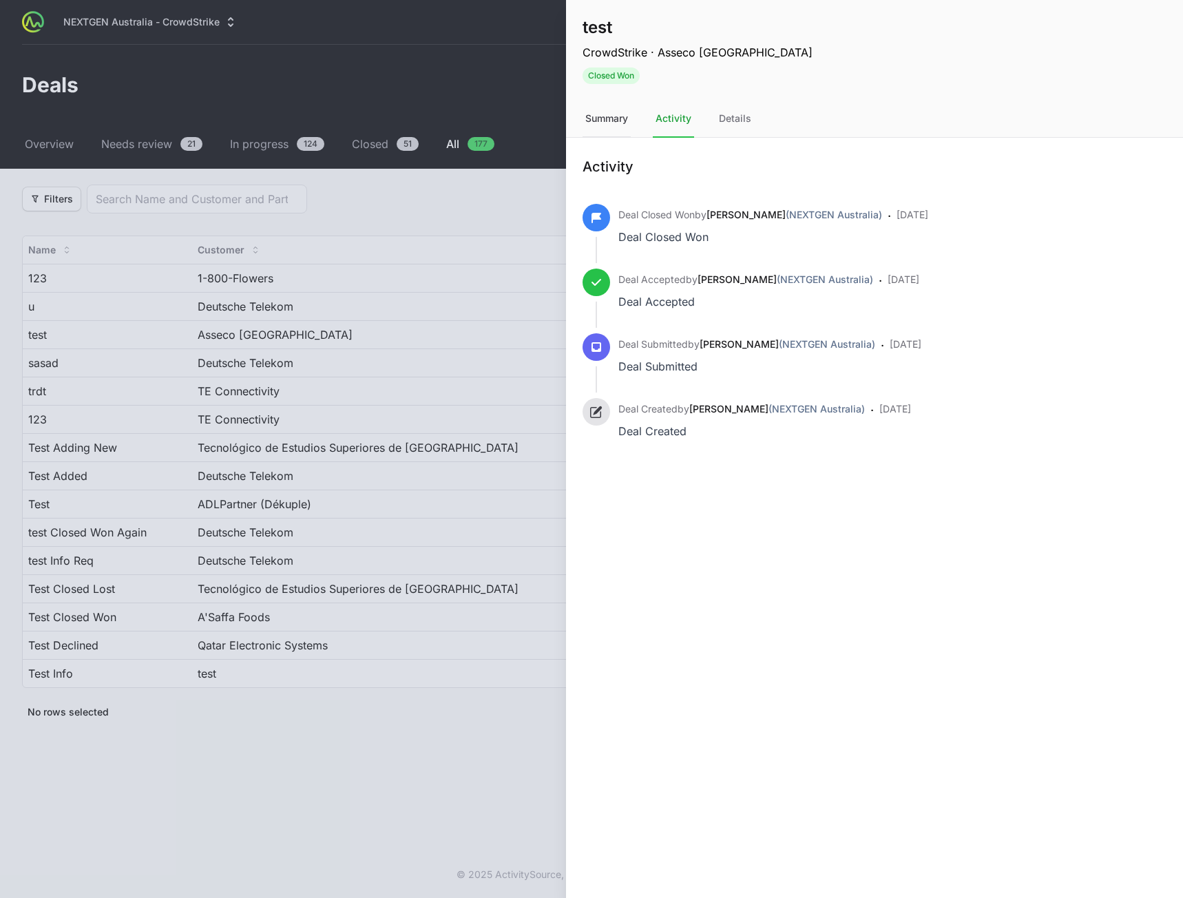
click at [614, 121] on div "Summary" at bounding box center [607, 119] width 48 height 37
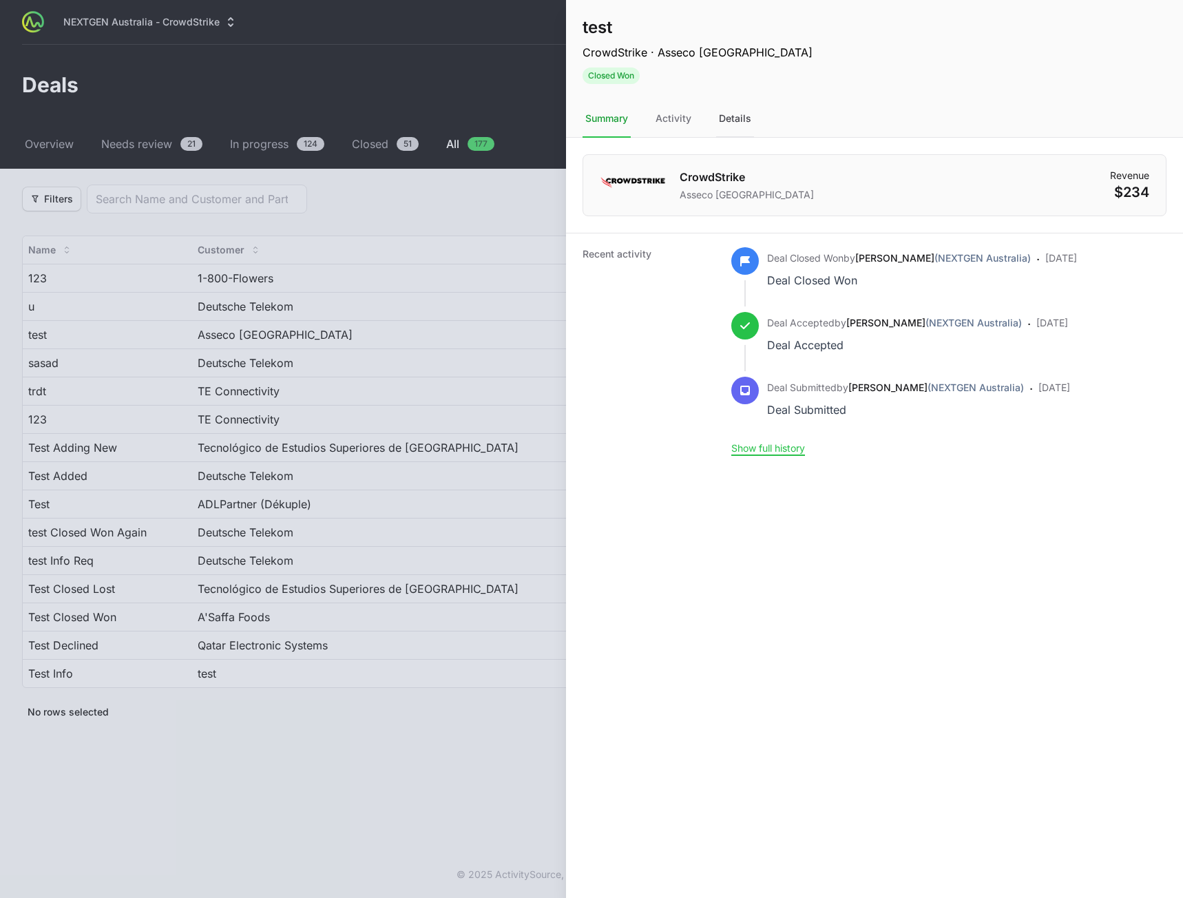
click at [742, 127] on div "Details" at bounding box center [735, 119] width 38 height 37
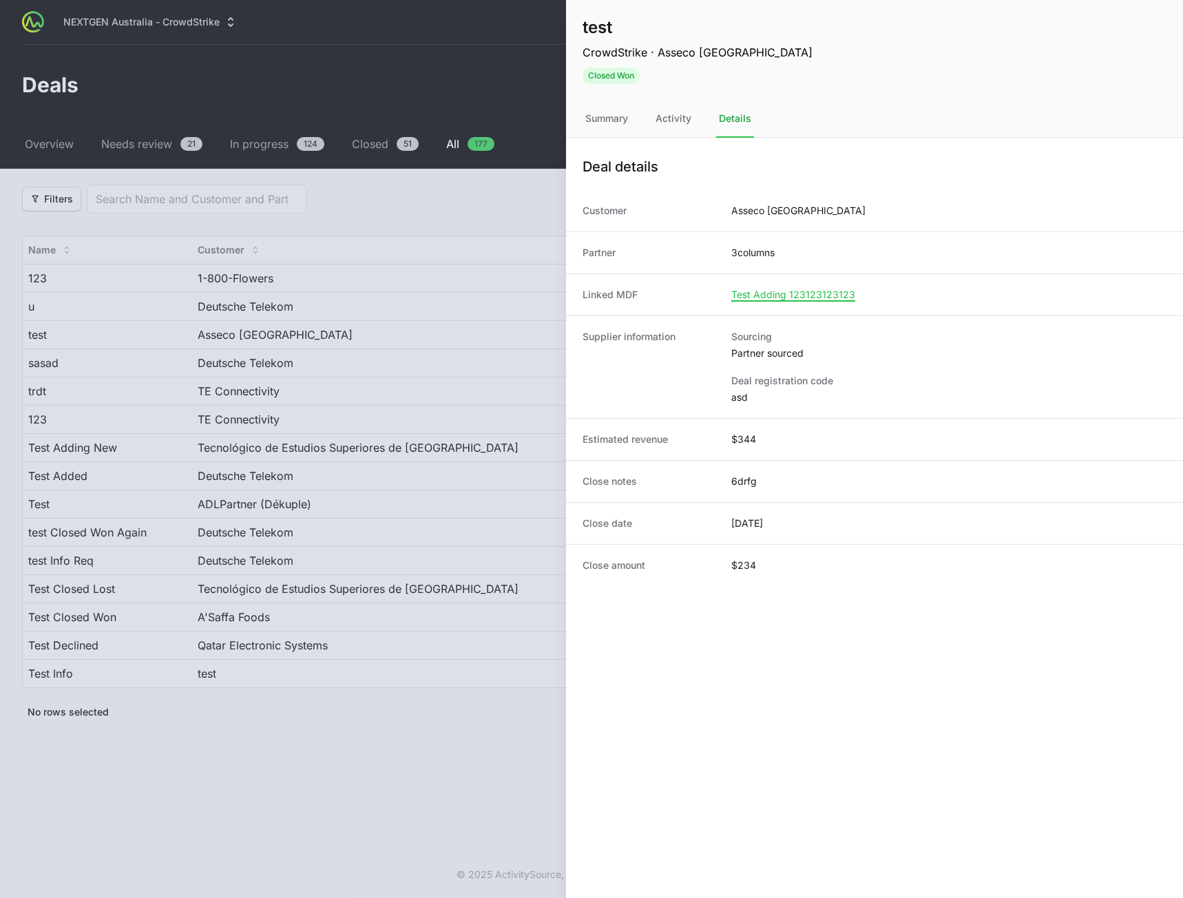
click at [326, 344] on div at bounding box center [591, 449] width 1183 height 898
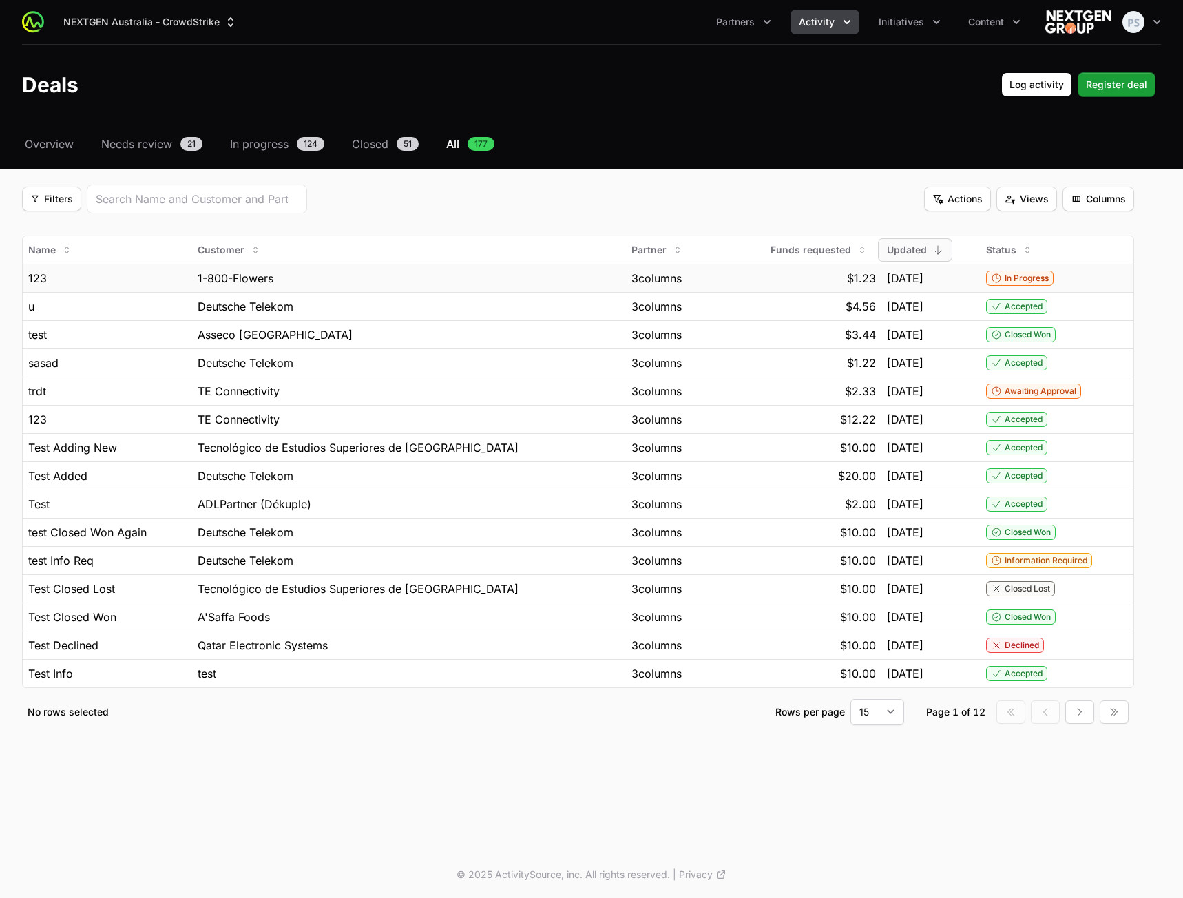
click at [687, 273] on div "3columns" at bounding box center [673, 278] width 82 height 17
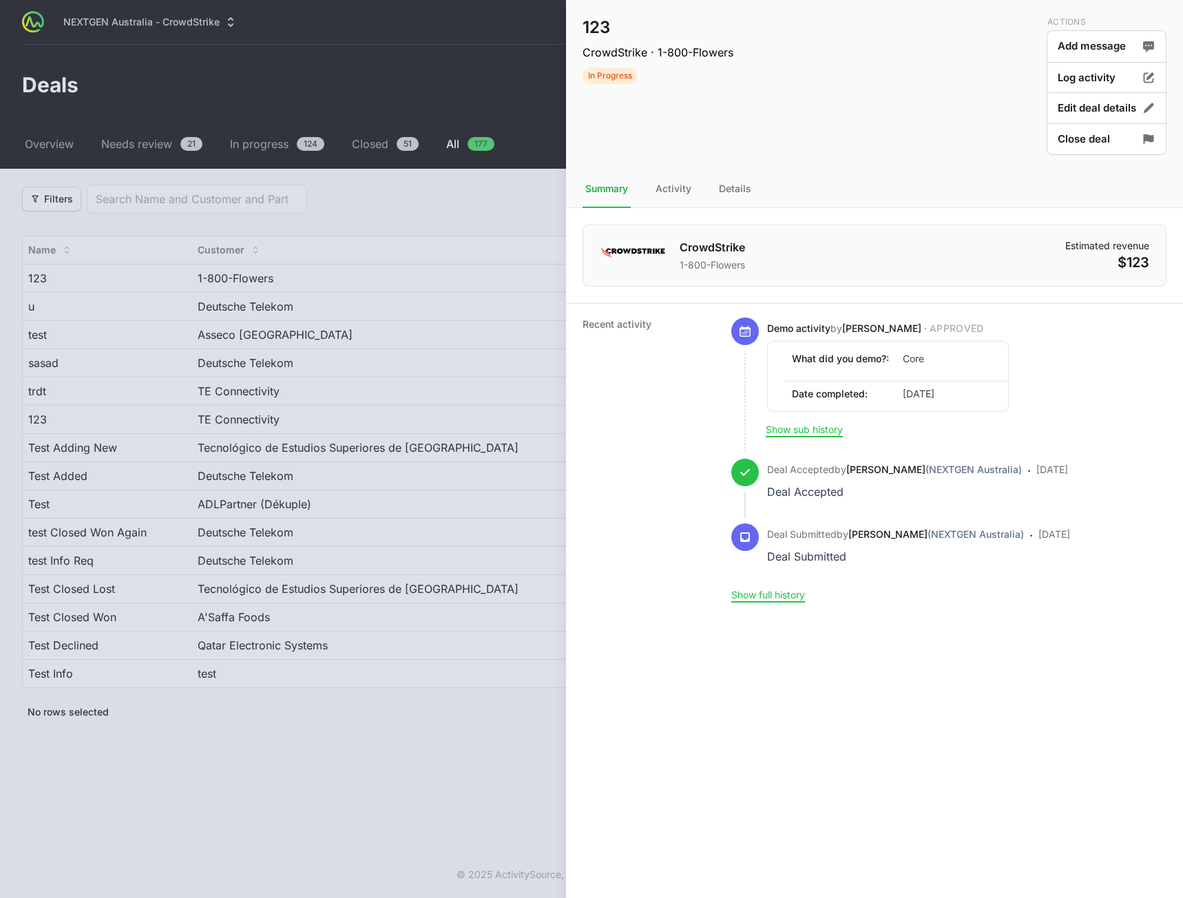
click at [879, 172] on nav "Summary Activity Details" at bounding box center [874, 189] width 617 height 37
click at [678, 189] on div "Activity" at bounding box center [673, 189] width 41 height 37
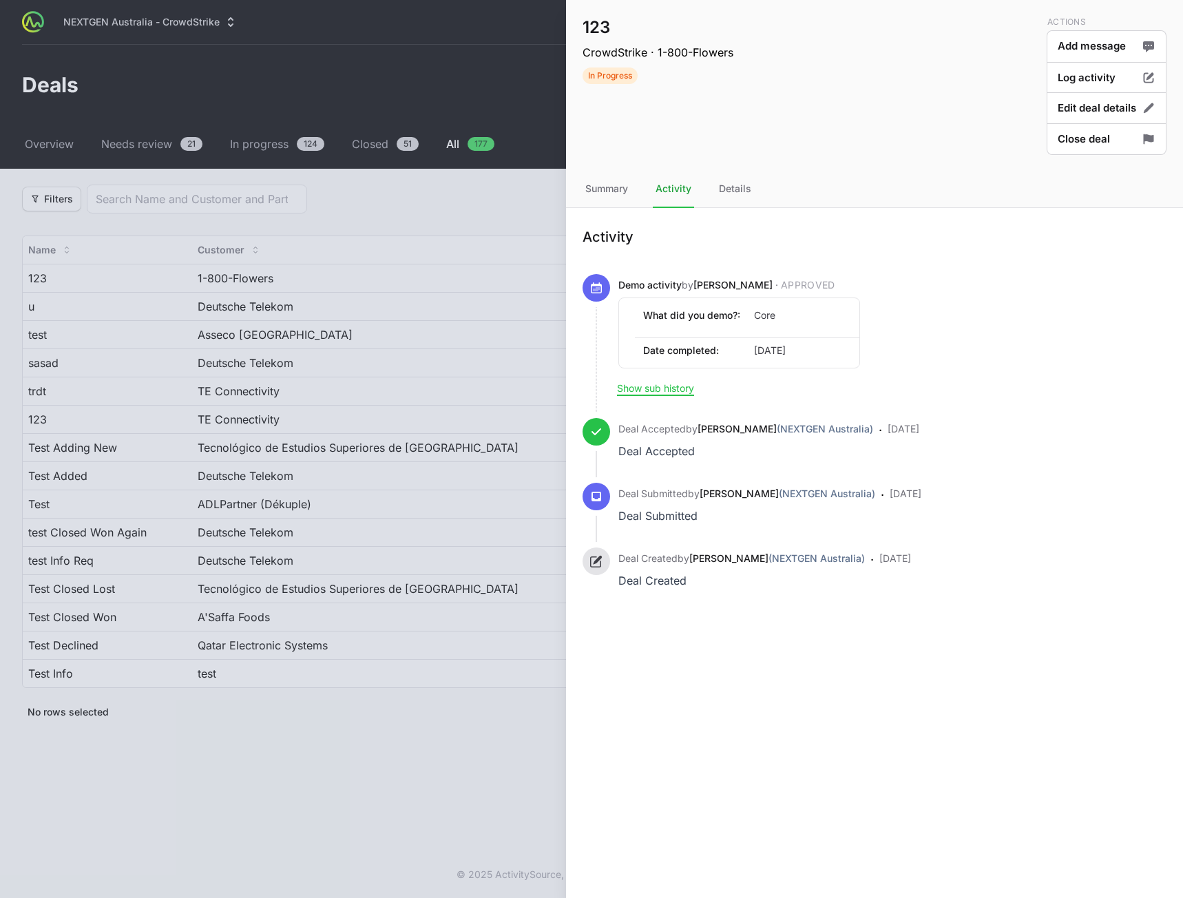
click at [716, 189] on nav "Summary Activity Details" at bounding box center [874, 189] width 617 height 37
click at [721, 189] on div "Details" at bounding box center [735, 189] width 38 height 37
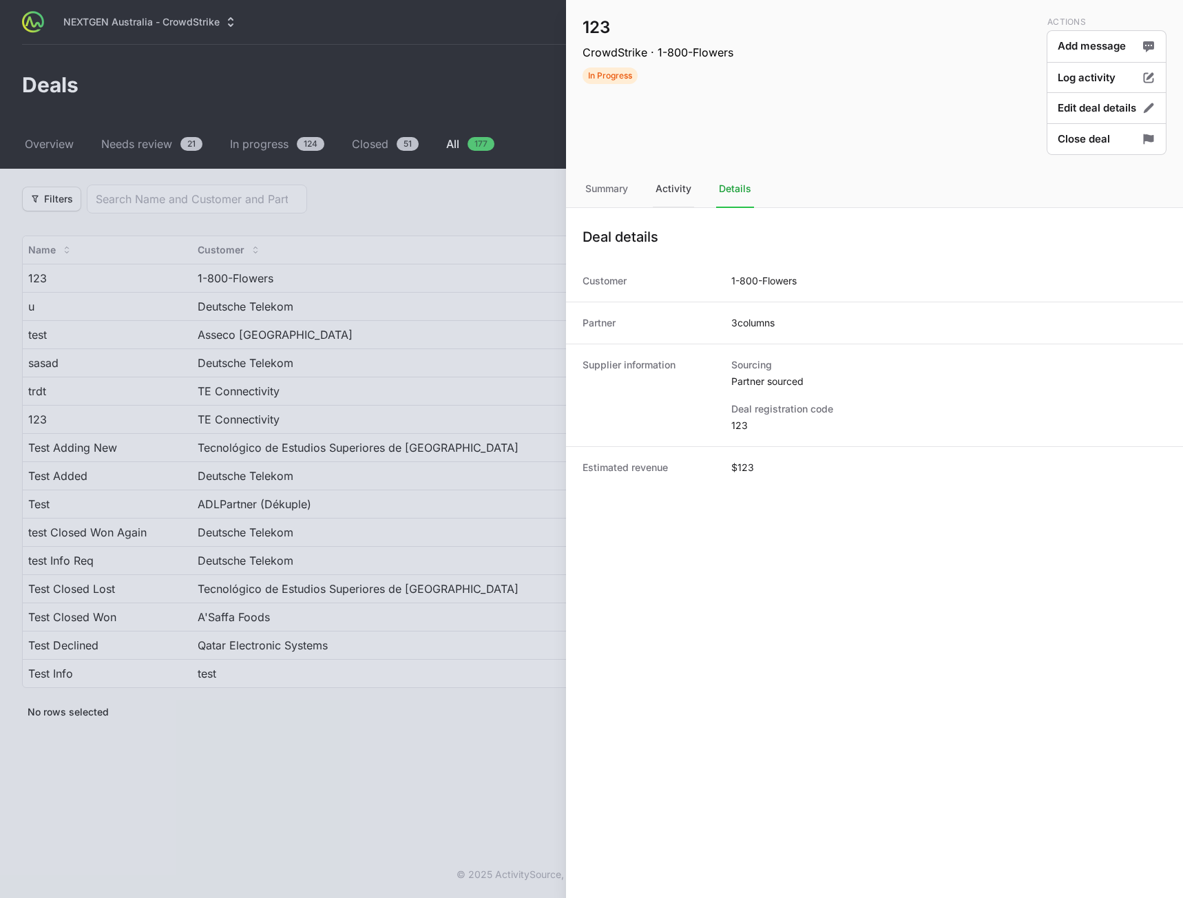
click at [671, 191] on div "Activity" at bounding box center [673, 189] width 41 height 37
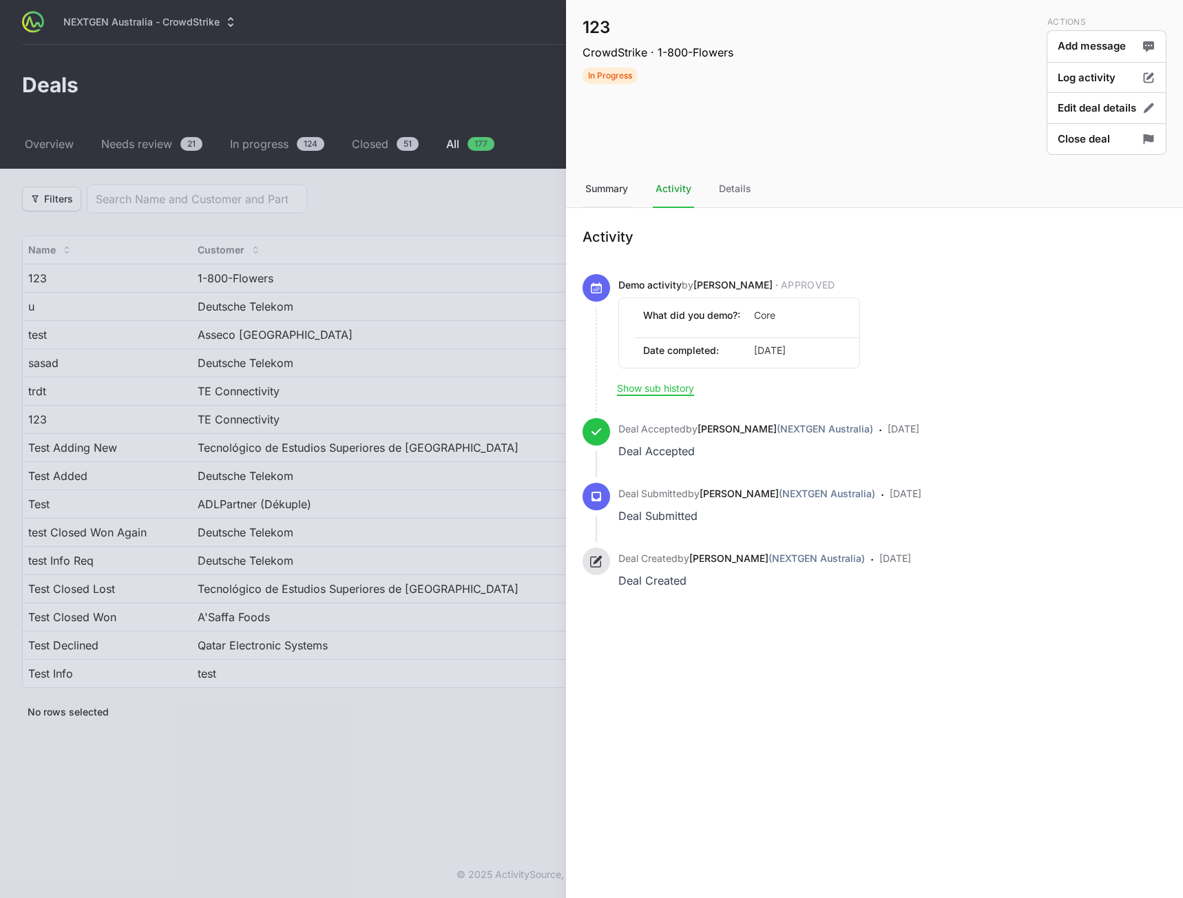
click at [617, 189] on div "Summary" at bounding box center [607, 189] width 48 height 37
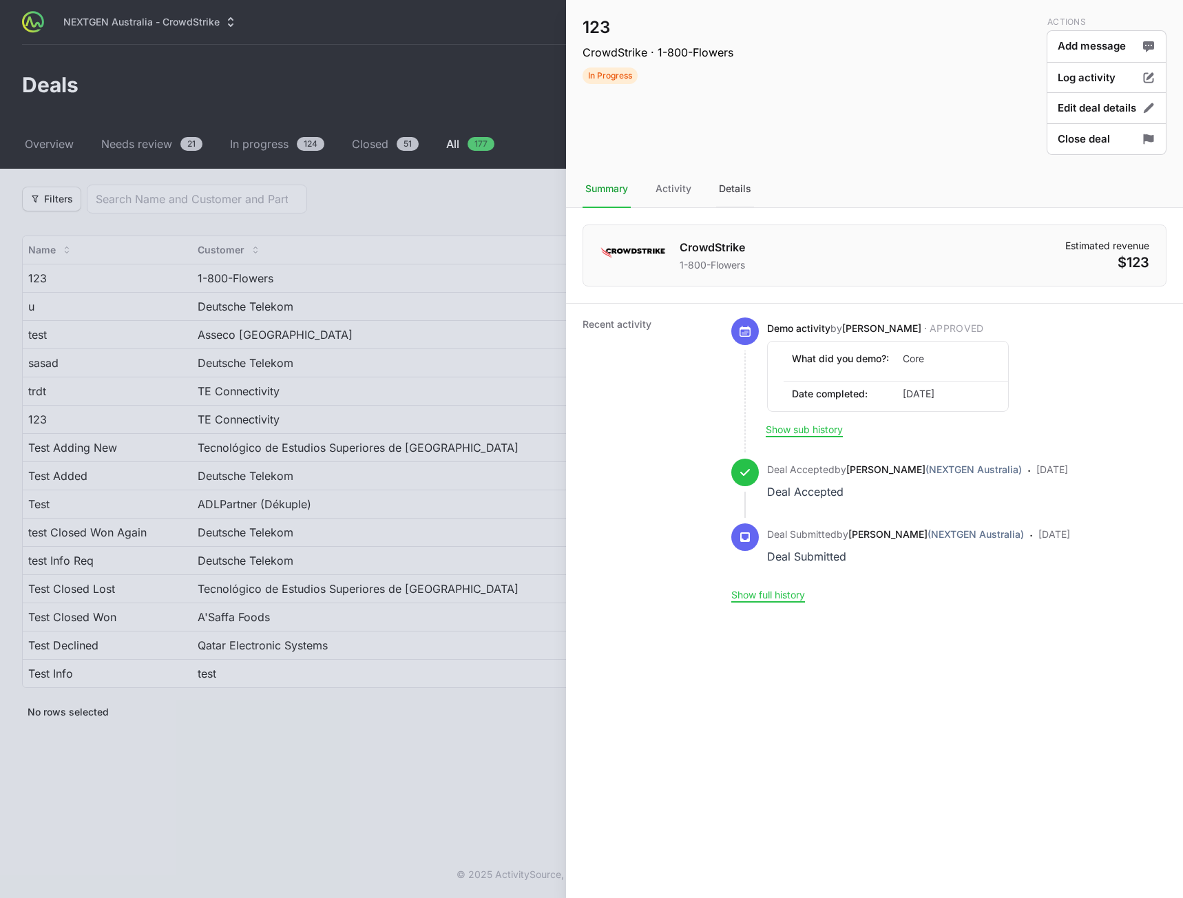
click at [738, 192] on div "Details" at bounding box center [735, 189] width 38 height 37
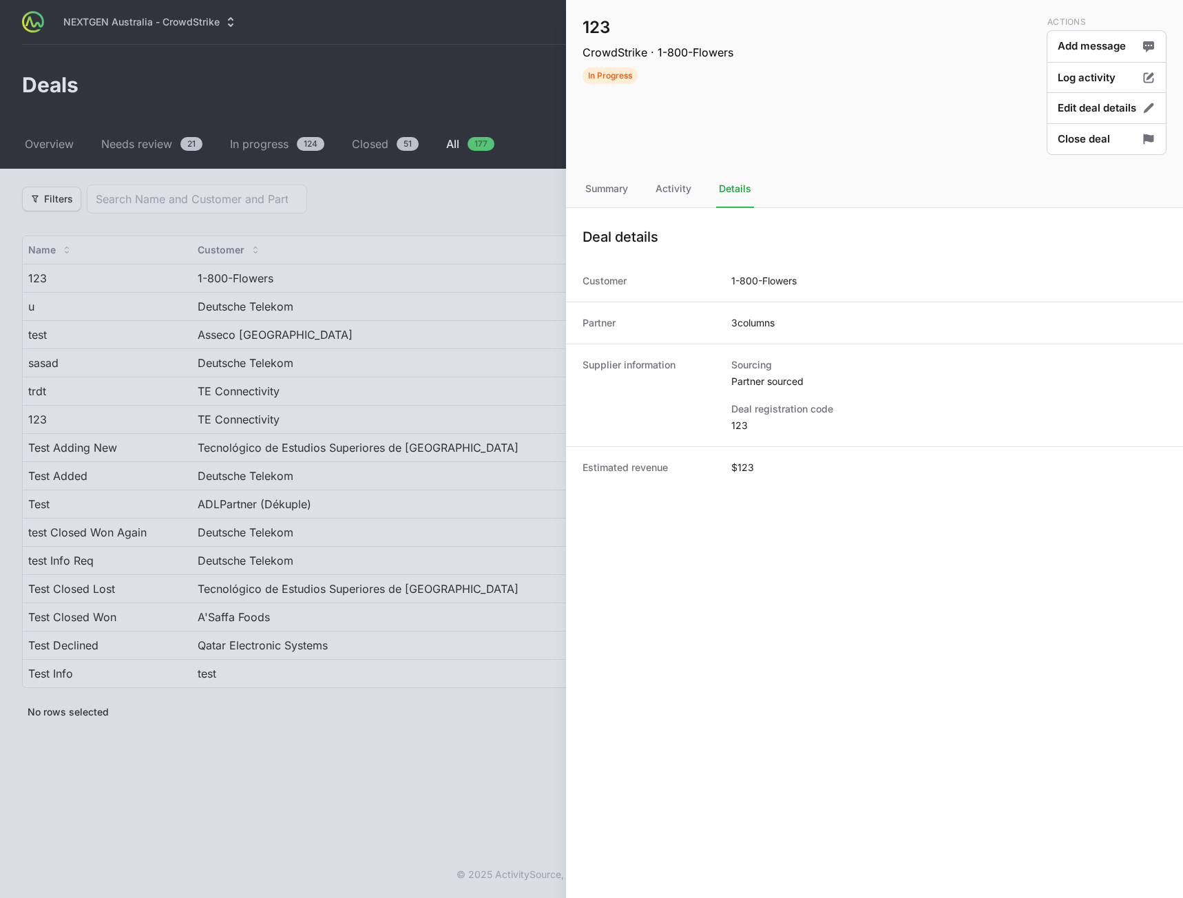
click at [334, 774] on div at bounding box center [591, 449] width 1183 height 898
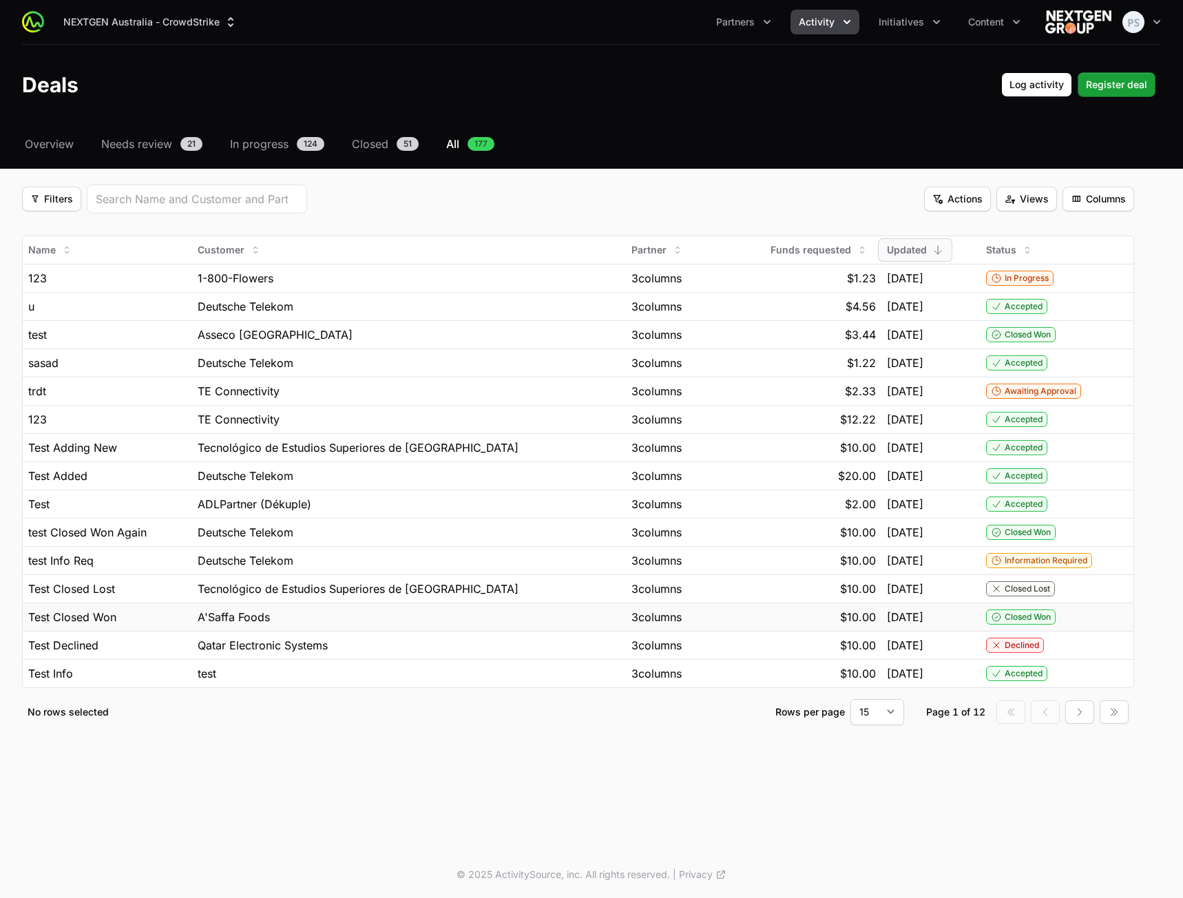
click at [920, 623] on span "[DATE]" at bounding box center [905, 617] width 37 height 17
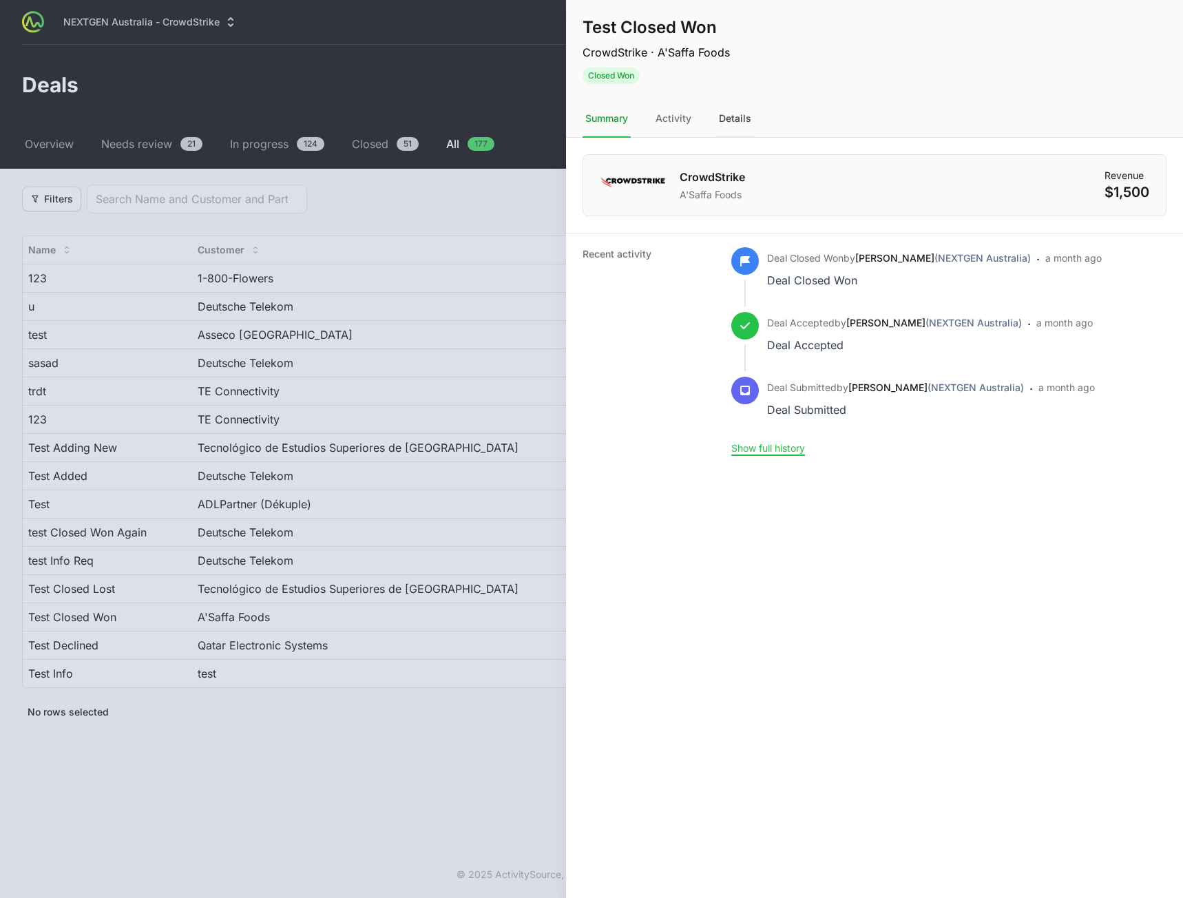
click at [743, 118] on div "Details" at bounding box center [735, 119] width 38 height 37
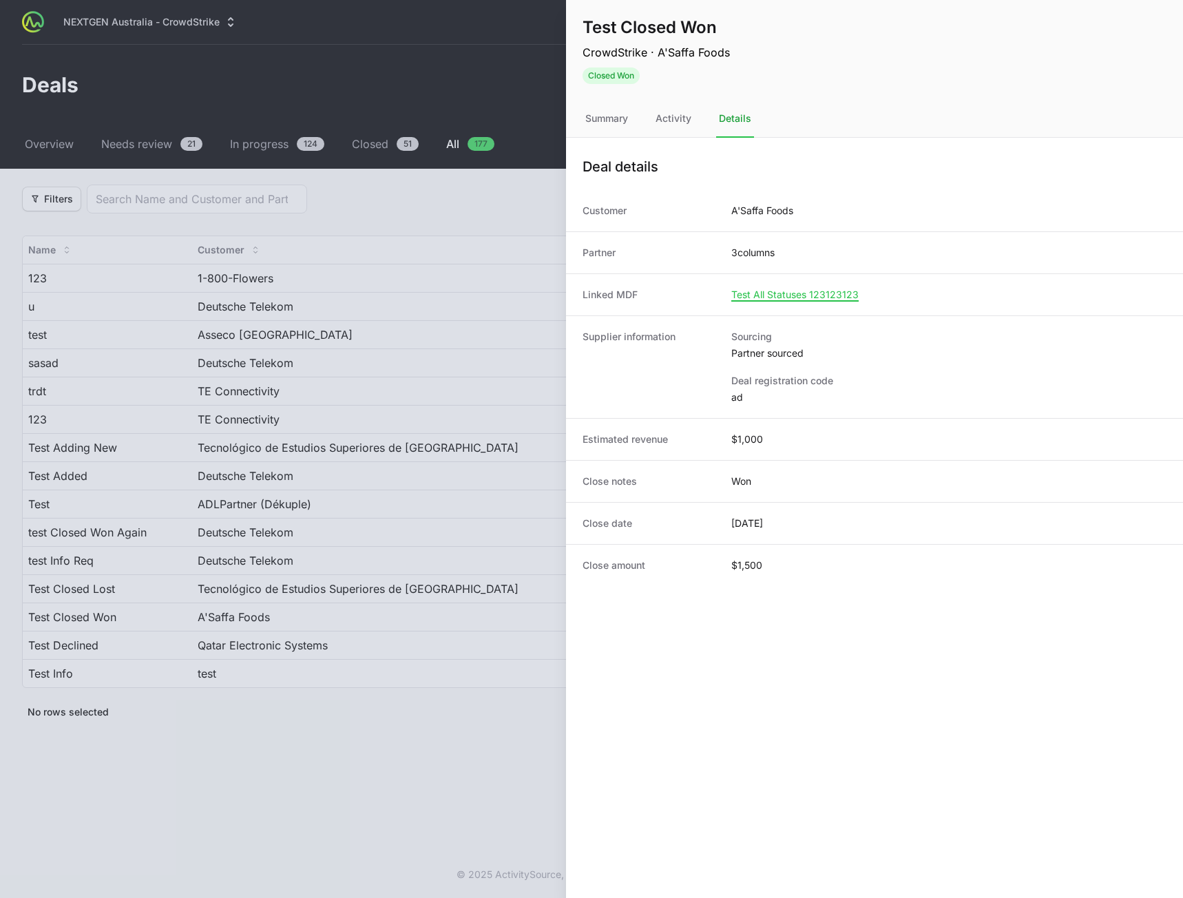
click at [439, 632] on div at bounding box center [591, 449] width 1183 height 898
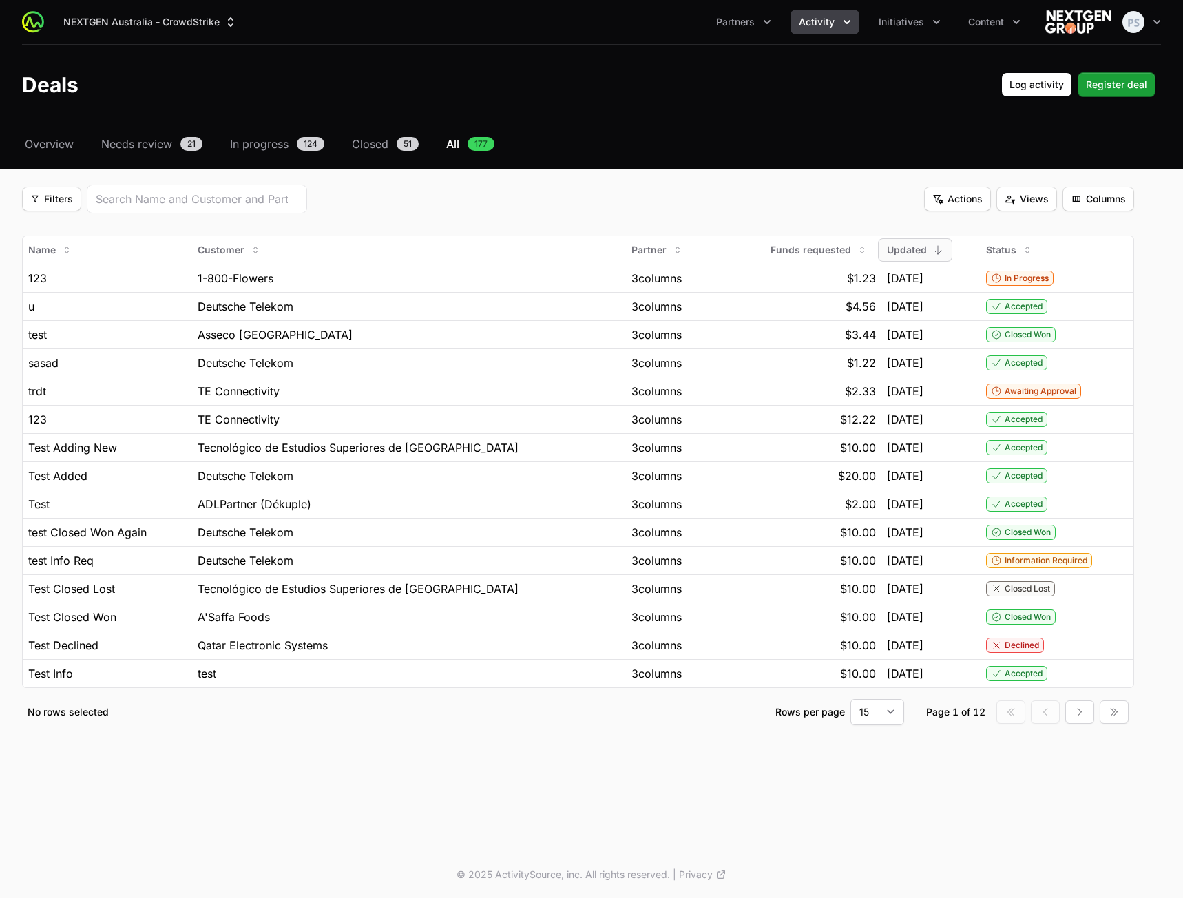
click at [884, 150] on nav "Overview Needs review 21 In progress 124 Closed 51 All 177" at bounding box center [591, 144] width 1139 height 17
click at [917, 36] on div "NEXTGEN Australia - CrowdStrike Partners Activity Initiatives Content Open user…" at bounding box center [591, 22] width 1139 height 44
click at [917, 28] on span "Initiatives" at bounding box center [901, 22] width 45 height 14
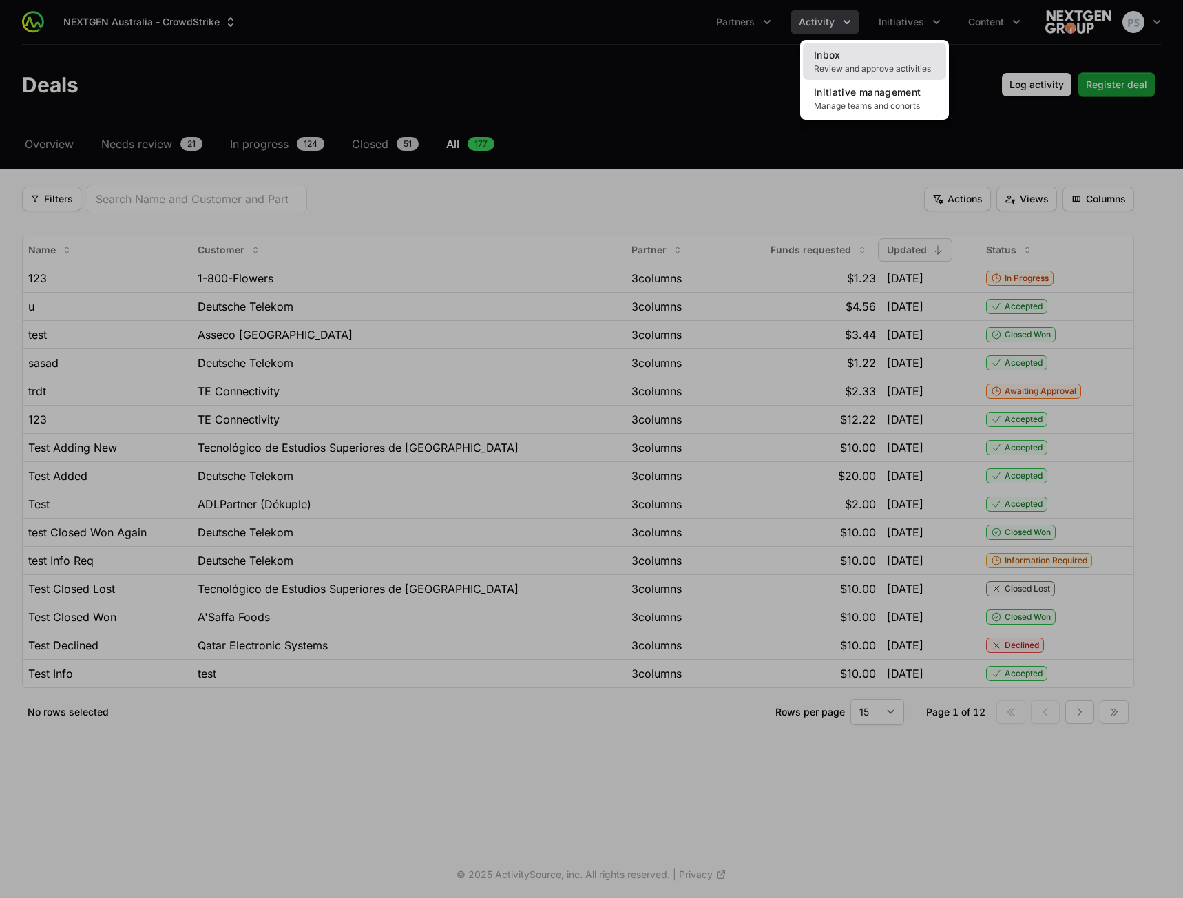
click at [897, 56] on link "Inbox Review and approve activities" at bounding box center [874, 61] width 143 height 37
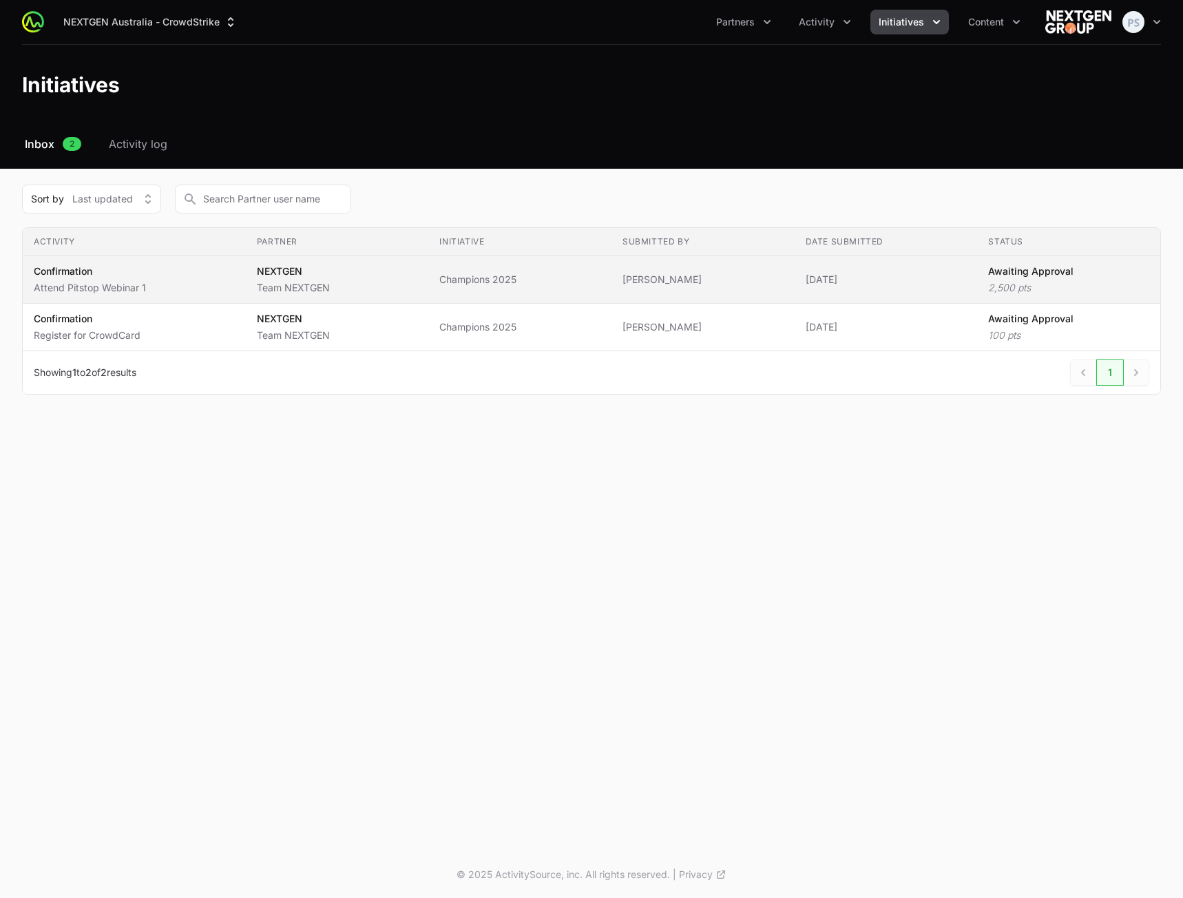
click at [158, 286] on span "Confirmation Attend Pitstop Webinar 1" at bounding box center [134, 279] width 201 height 30
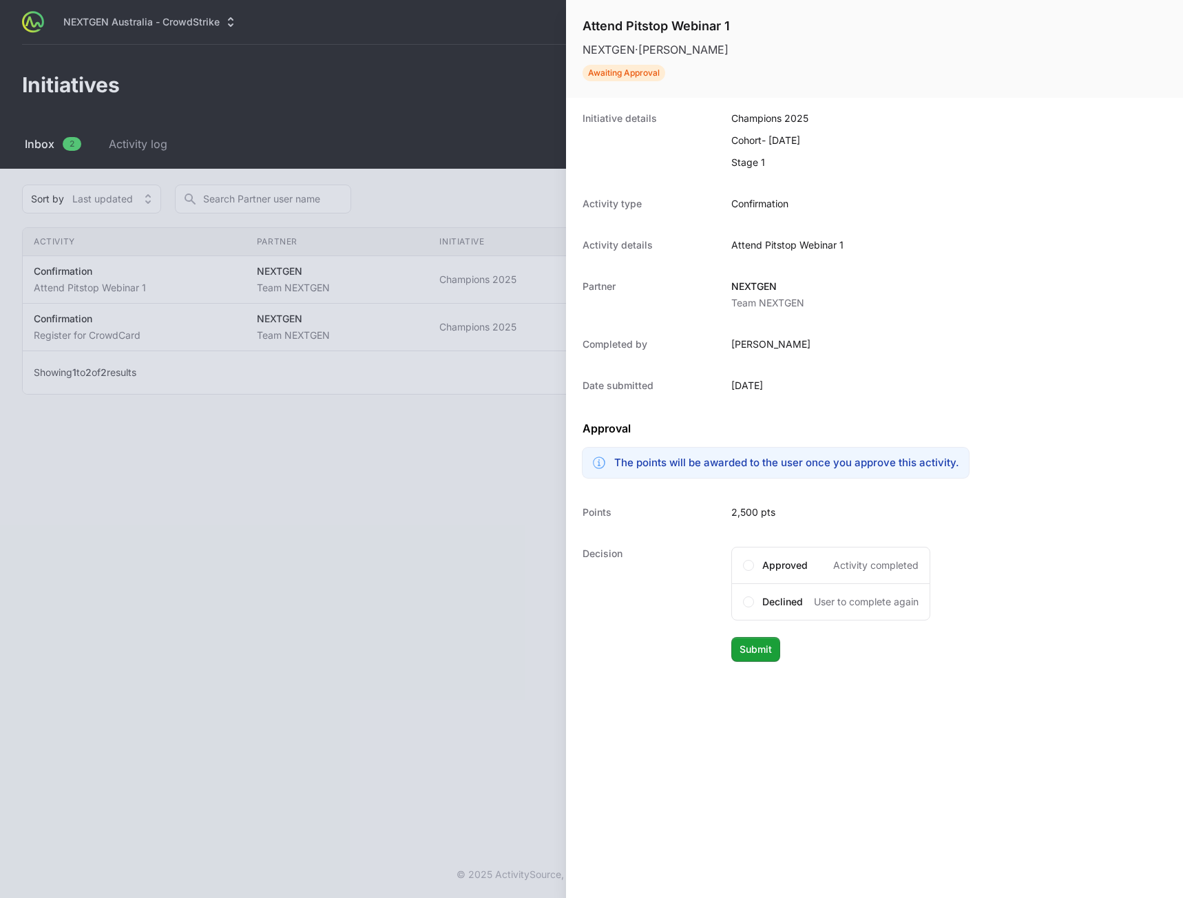
click at [258, 408] on div at bounding box center [591, 449] width 1183 height 898
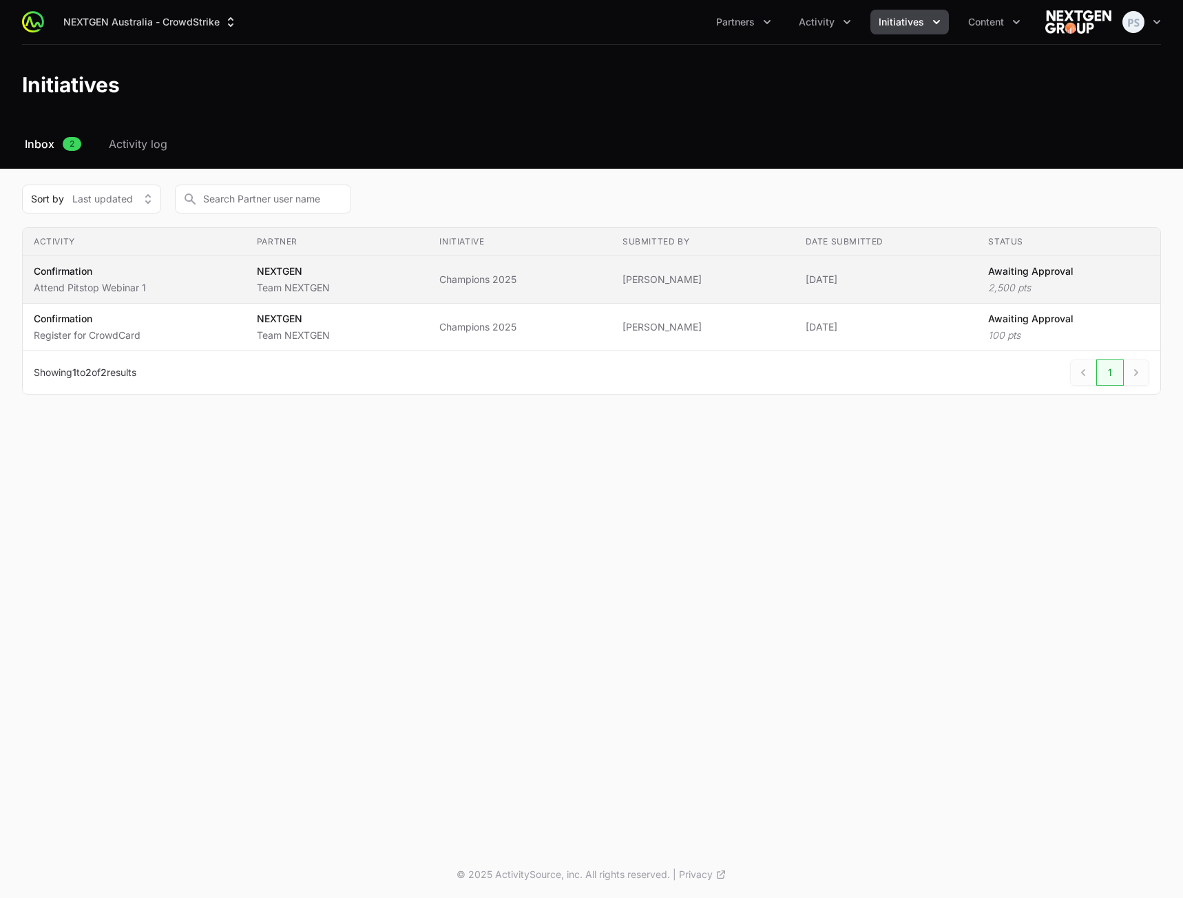
click at [261, 286] on p "Team NEXTGEN" at bounding box center [293, 288] width 73 height 14
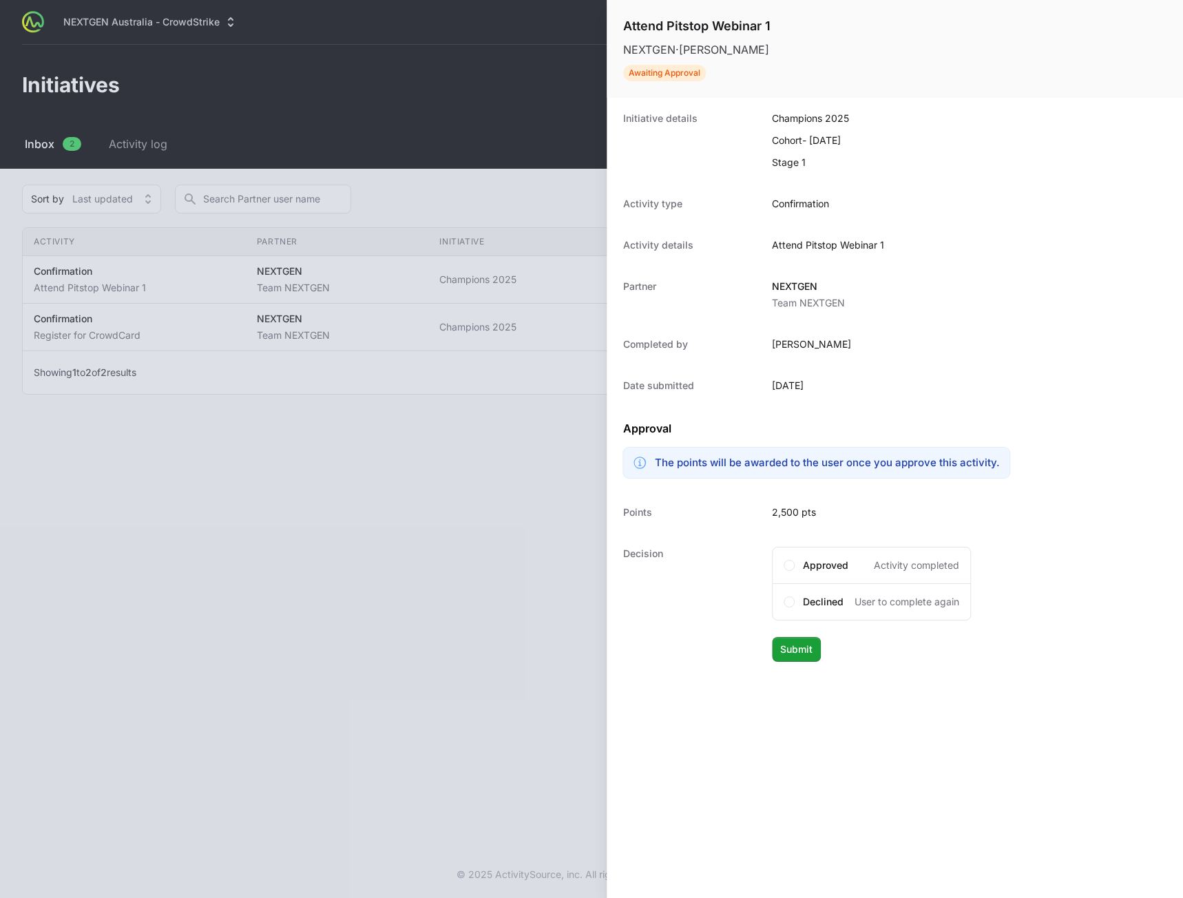
click at [357, 459] on div at bounding box center [591, 449] width 1183 height 898
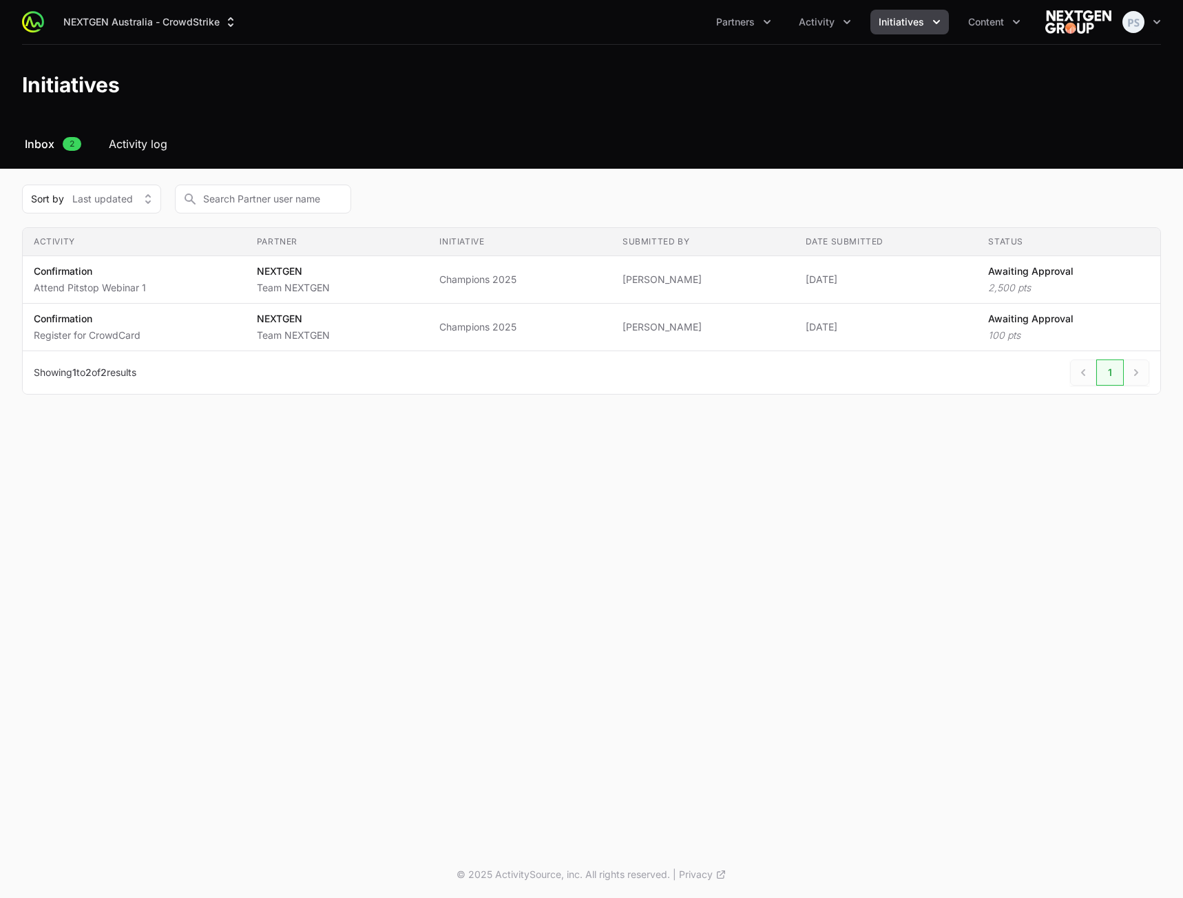
click at [164, 141] on span "Activity log" at bounding box center [138, 144] width 59 height 17
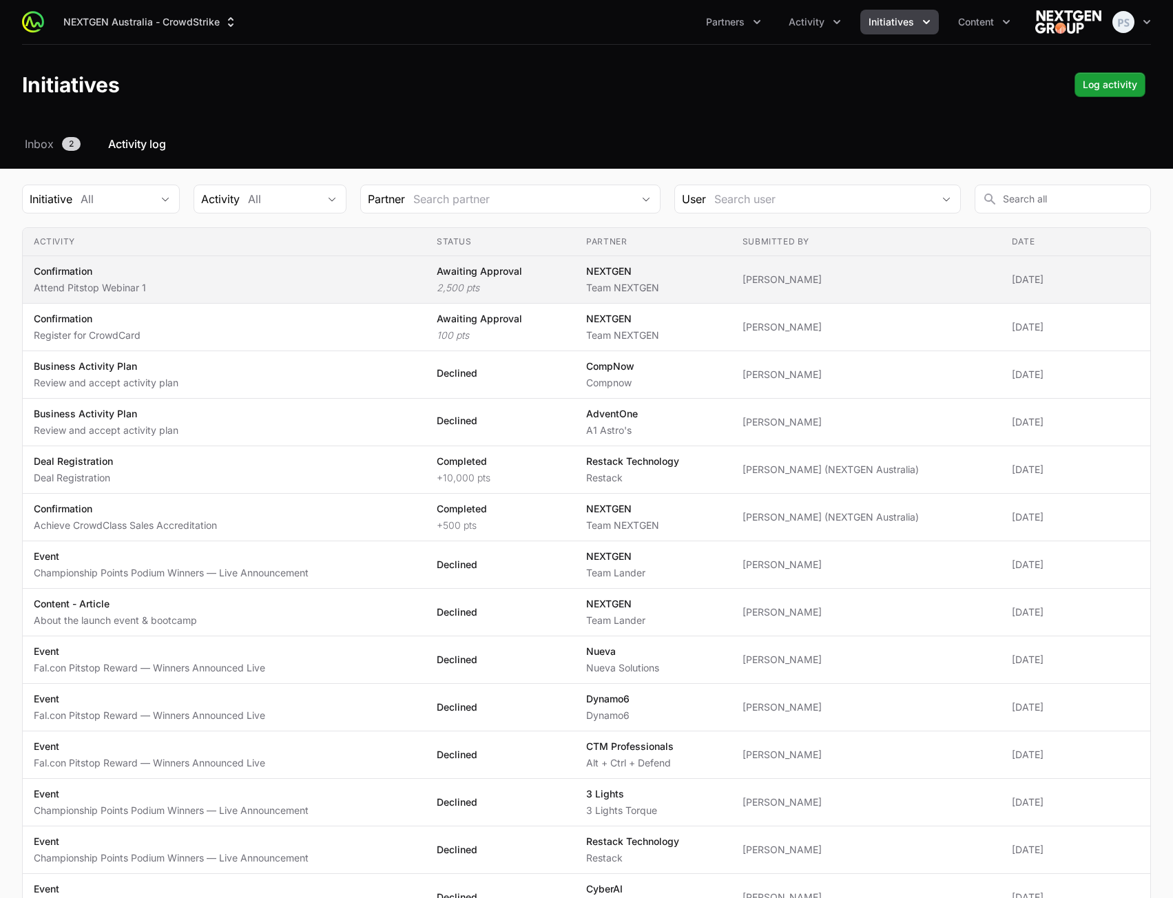
click at [234, 257] on td "Activity Confirmation Attend Pitstop Webinar 1" at bounding box center [224, 280] width 403 height 48
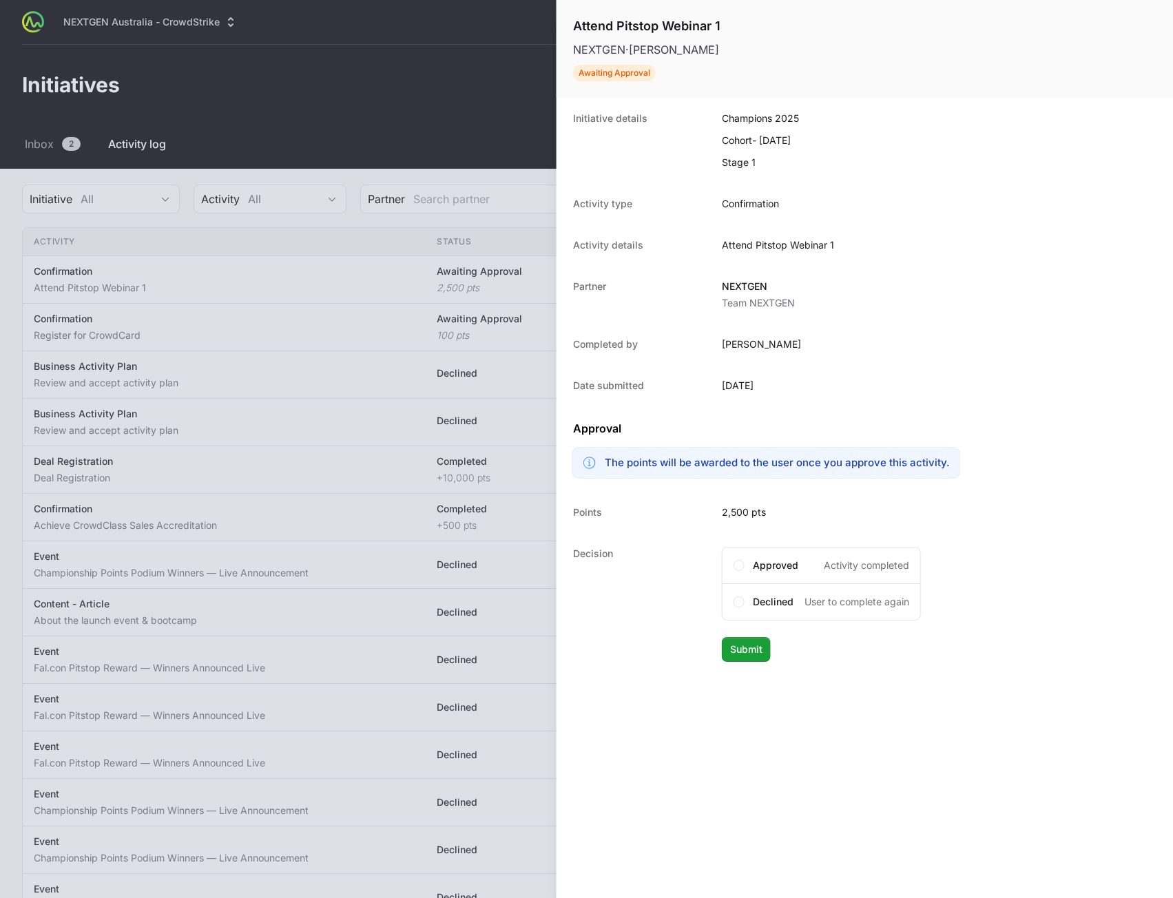
click at [50, 143] on div at bounding box center [586, 449] width 1173 height 898
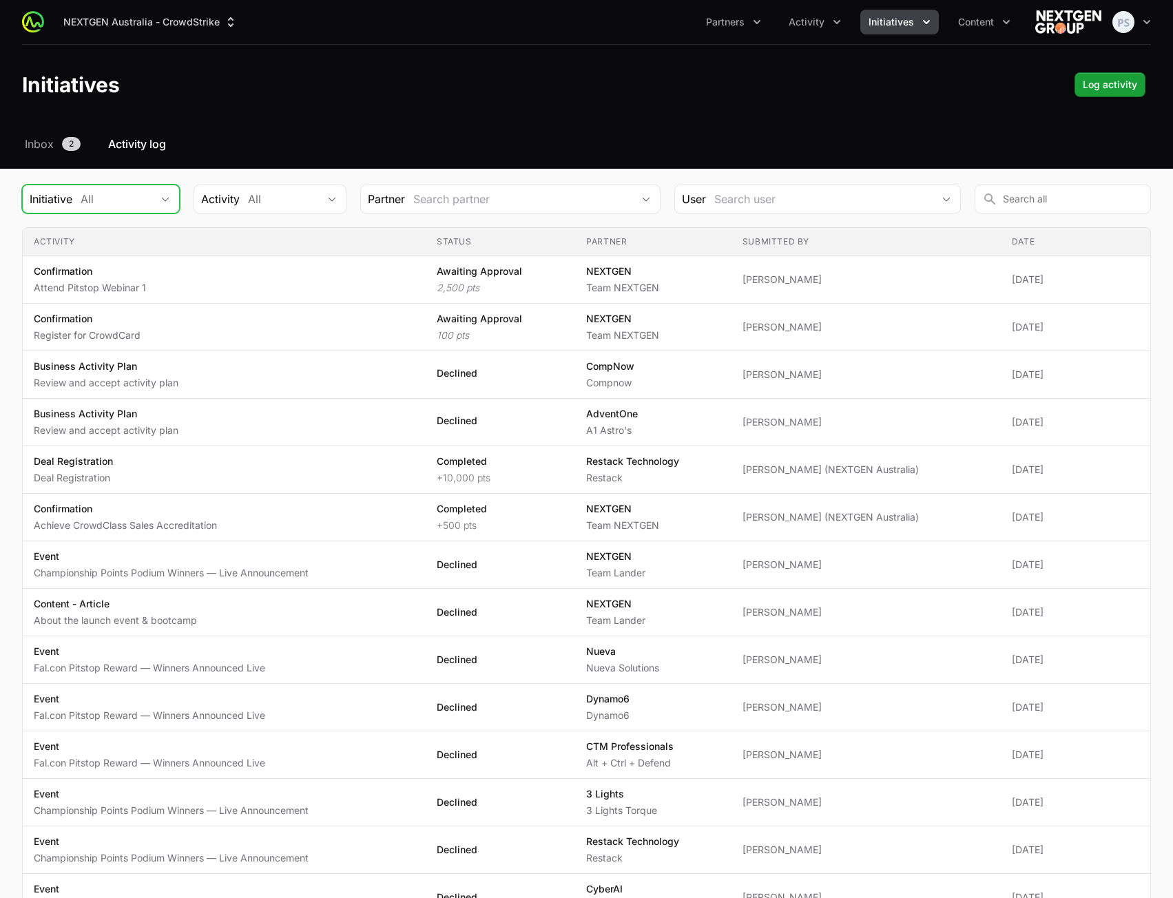
click at [101, 200] on div "All" at bounding box center [116, 199] width 71 height 17
click at [55, 156] on div "Select a tab Inbox Activity log Inbox 2 Activity log Initiative All All Champio…" at bounding box center [586, 828] width 1173 height 1385
click at [49, 153] on div "Select a tab Inbox Activity log Inbox 2 Activity log Initiative All Activity Al…" at bounding box center [586, 828] width 1173 height 1385
click at [50, 147] on span "Inbox" at bounding box center [39, 144] width 29 height 17
